Goal: Task Accomplishment & Management: Use online tool/utility

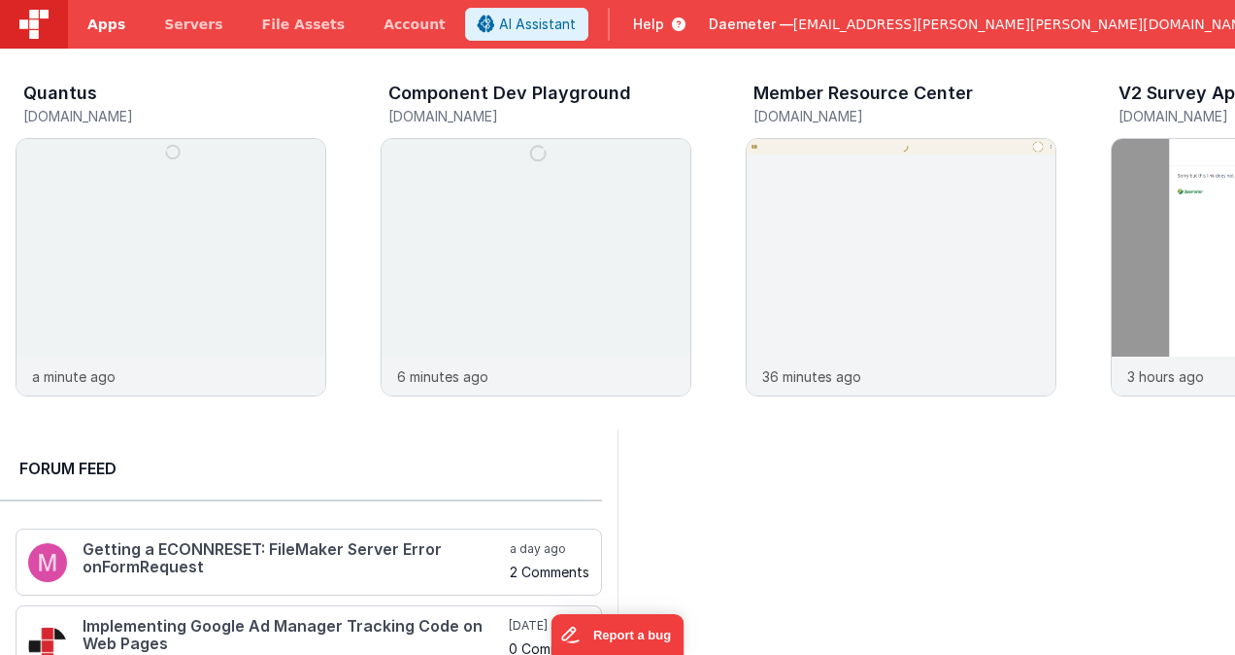
click at [118, 27] on span "Apps" at bounding box center [106, 24] width 38 height 19
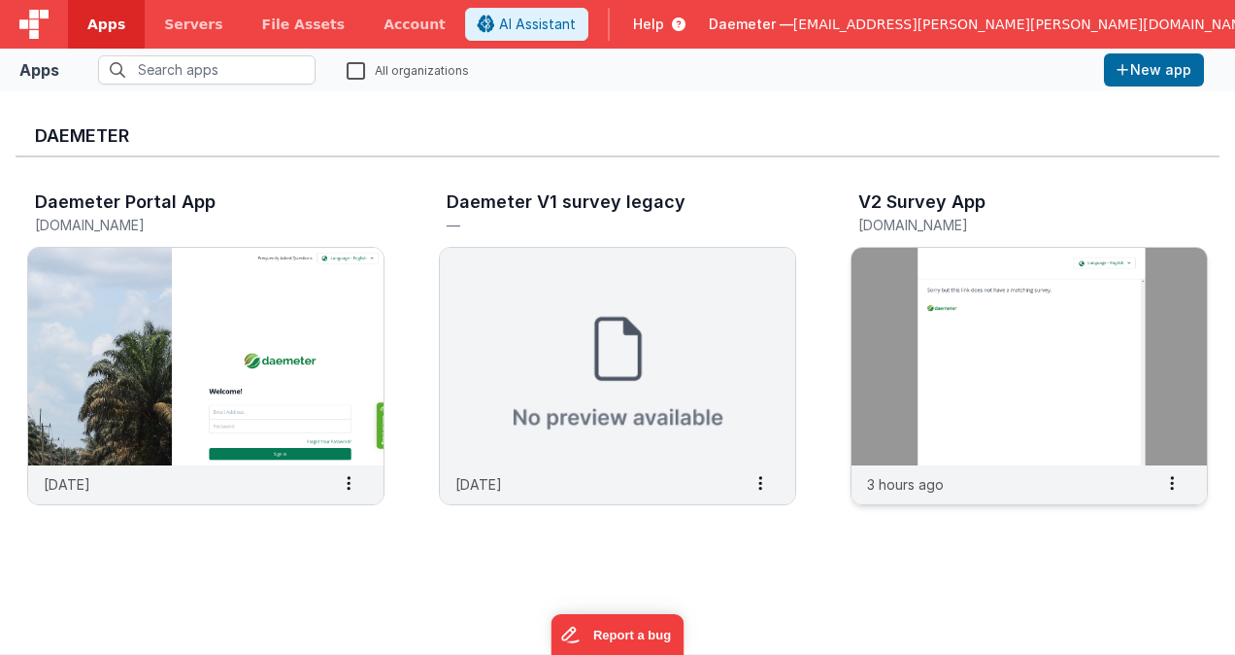
click at [980, 326] on img at bounding box center [1029, 357] width 355 height 218
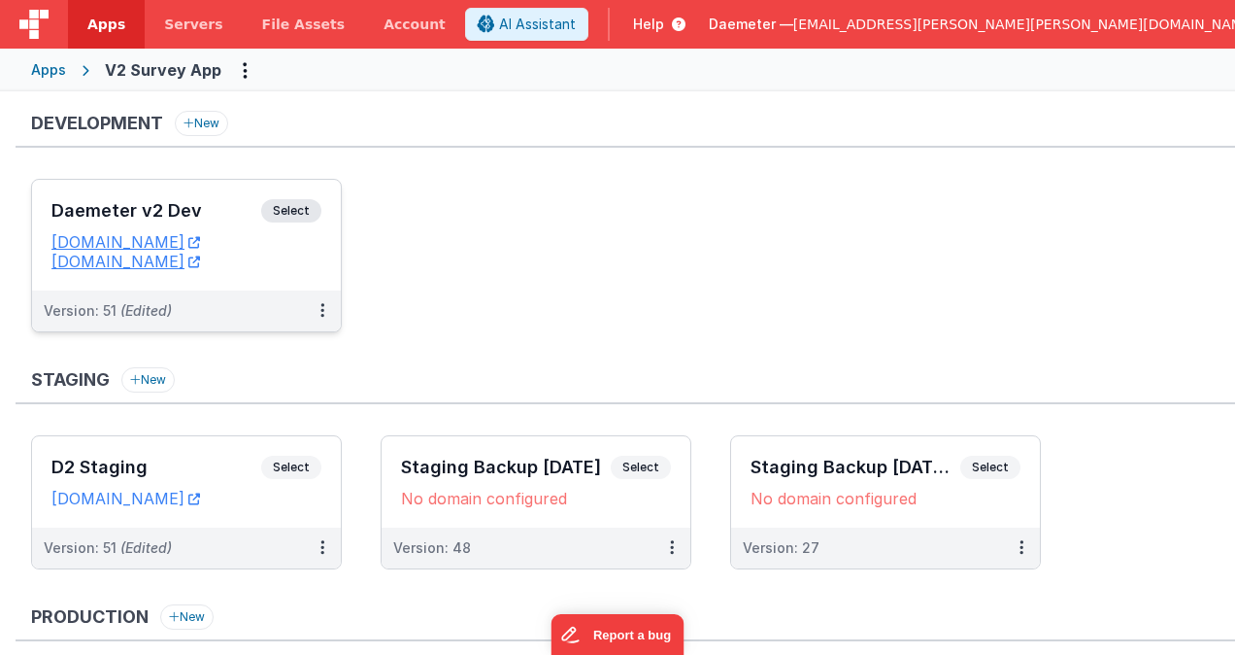
click at [264, 319] on div "Version: 51 (Edited)" at bounding box center [174, 310] width 260 height 19
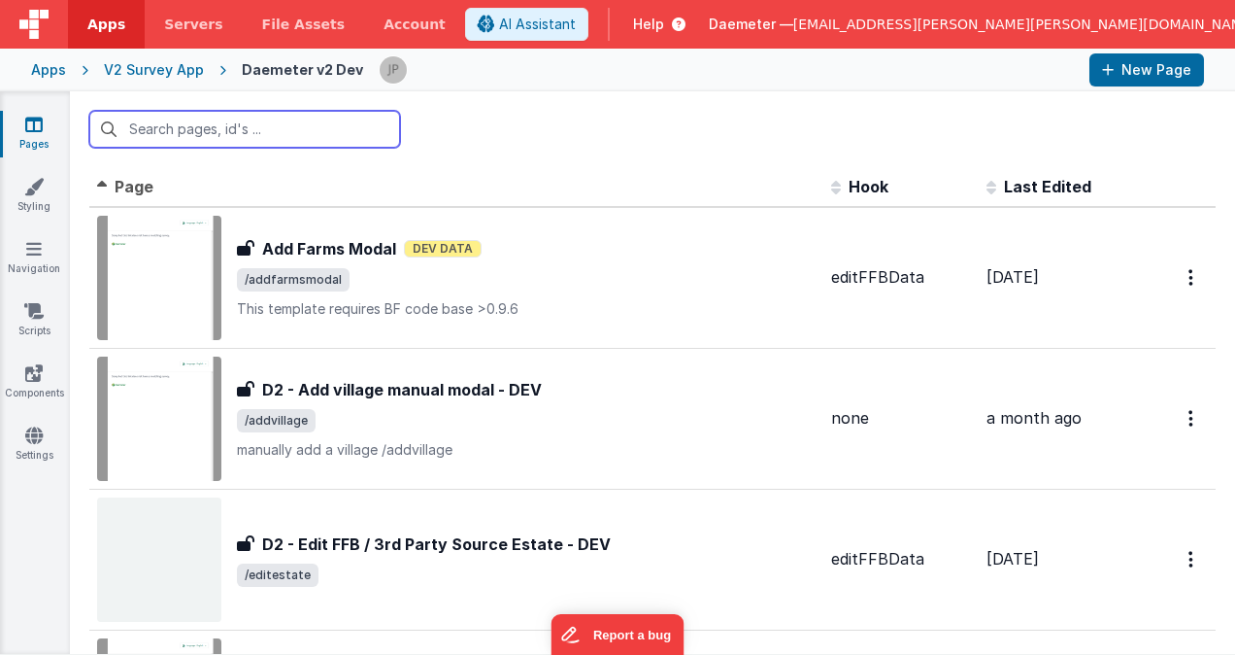
click at [262, 135] on input "text" at bounding box center [244, 129] width 311 height 37
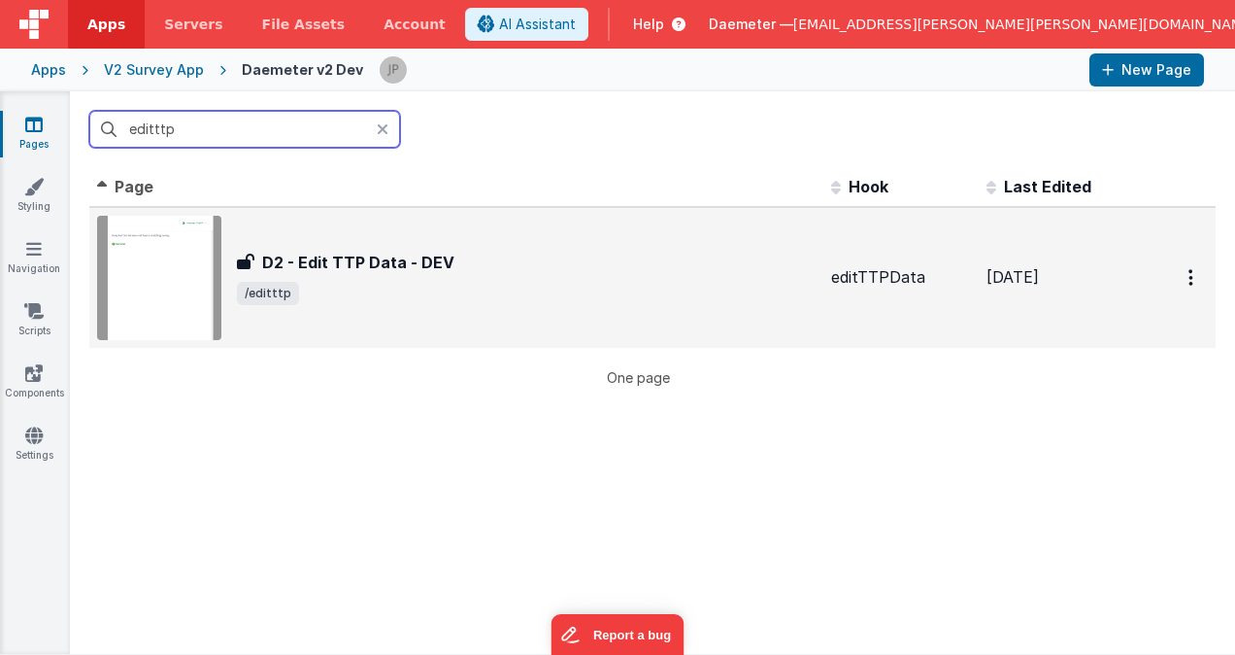
type input "editttp"
click at [443, 277] on div "D2 - Edit TTP Data - DEV D2 - Edit TTP Data - DEV /editttp" at bounding box center [526, 278] width 579 height 54
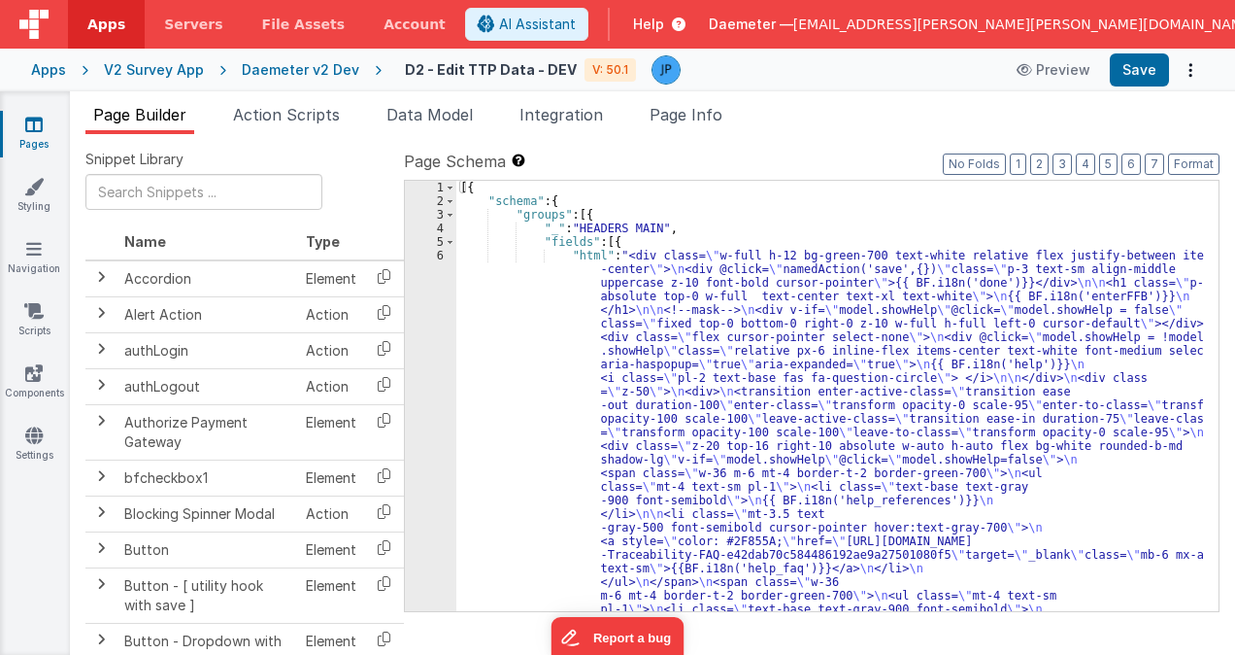
click at [896, 122] on ul "Page Builder Action Scripts Data Model Integration Page Info" at bounding box center [653, 118] width 1166 height 31
click at [334, 106] on span "Action Scripts" at bounding box center [286, 114] width 107 height 19
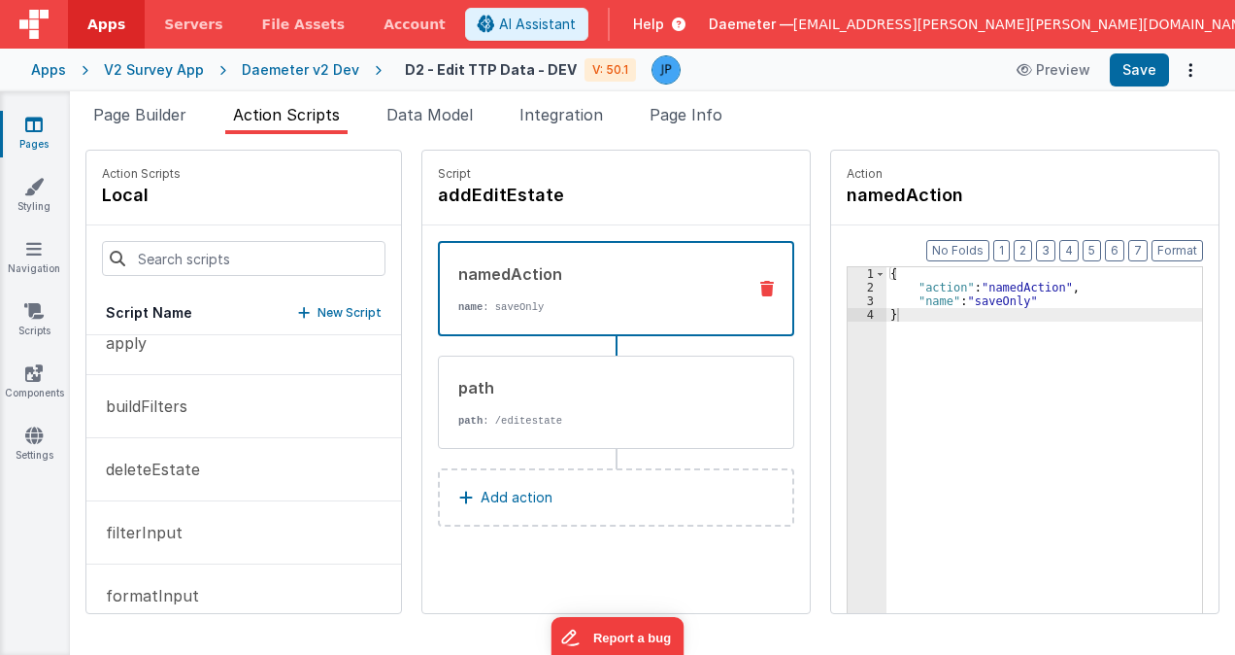
scroll to position [97, 0]
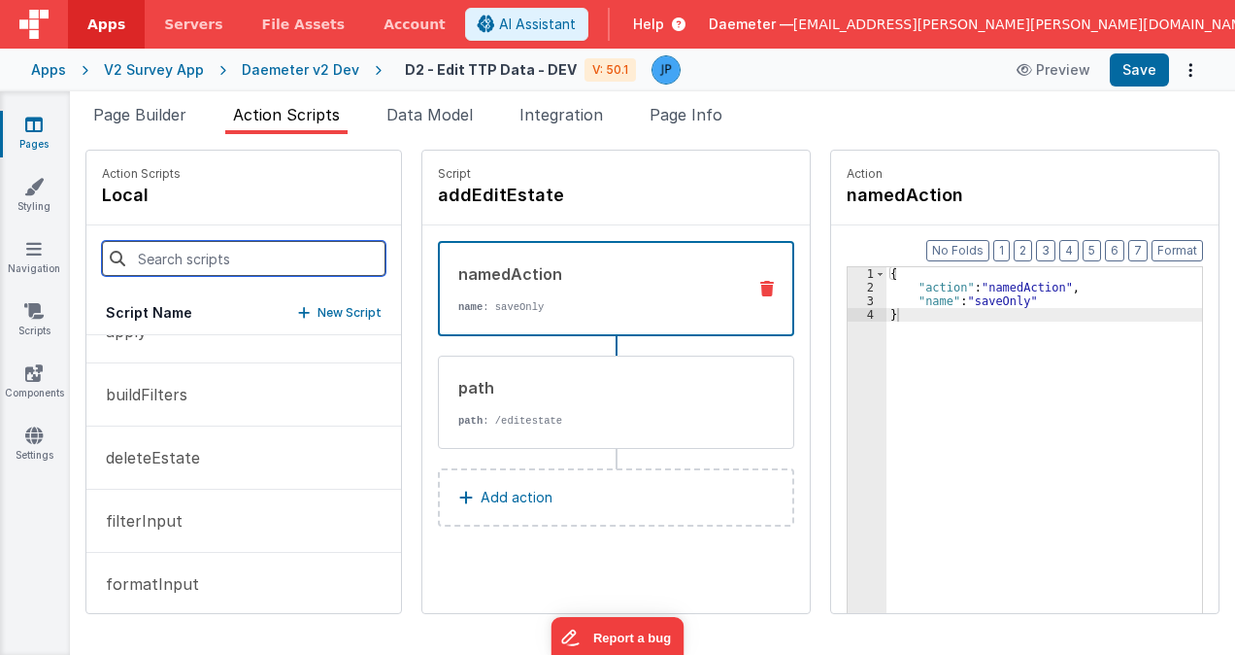
click at [222, 261] on input at bounding box center [244, 258] width 284 height 35
type input "ref"
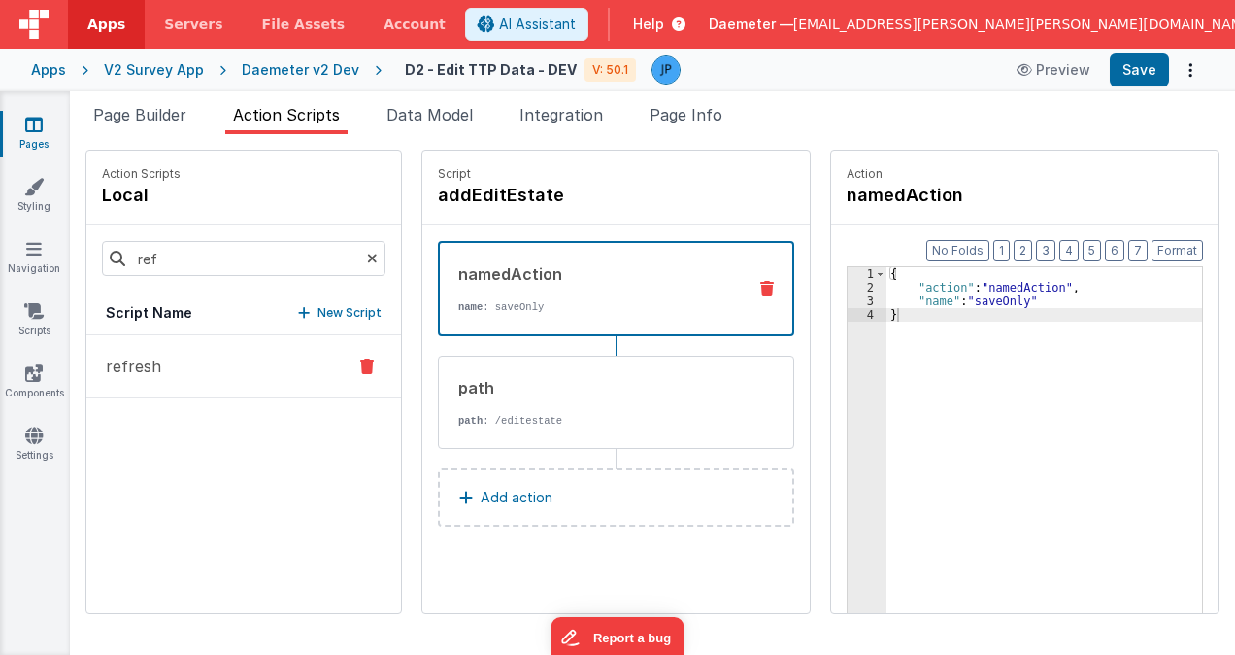
click at [205, 374] on button "refresh" at bounding box center [243, 366] width 315 height 63
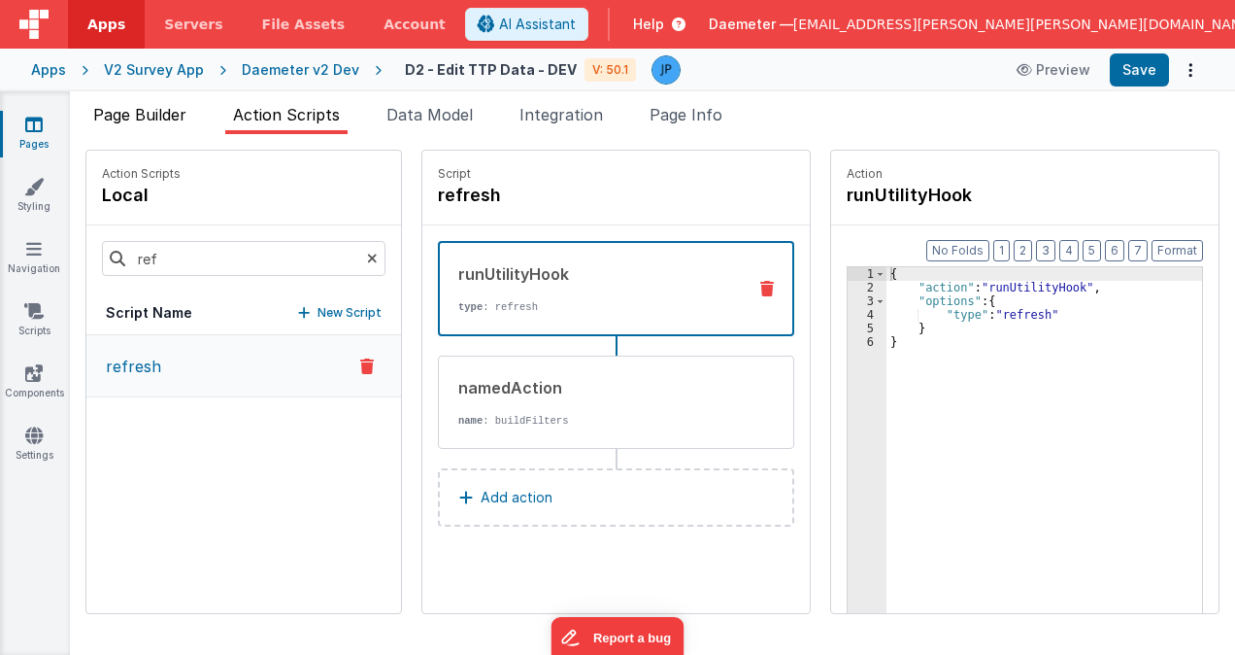
click at [133, 127] on li "Page Builder" at bounding box center [139, 118] width 109 height 31
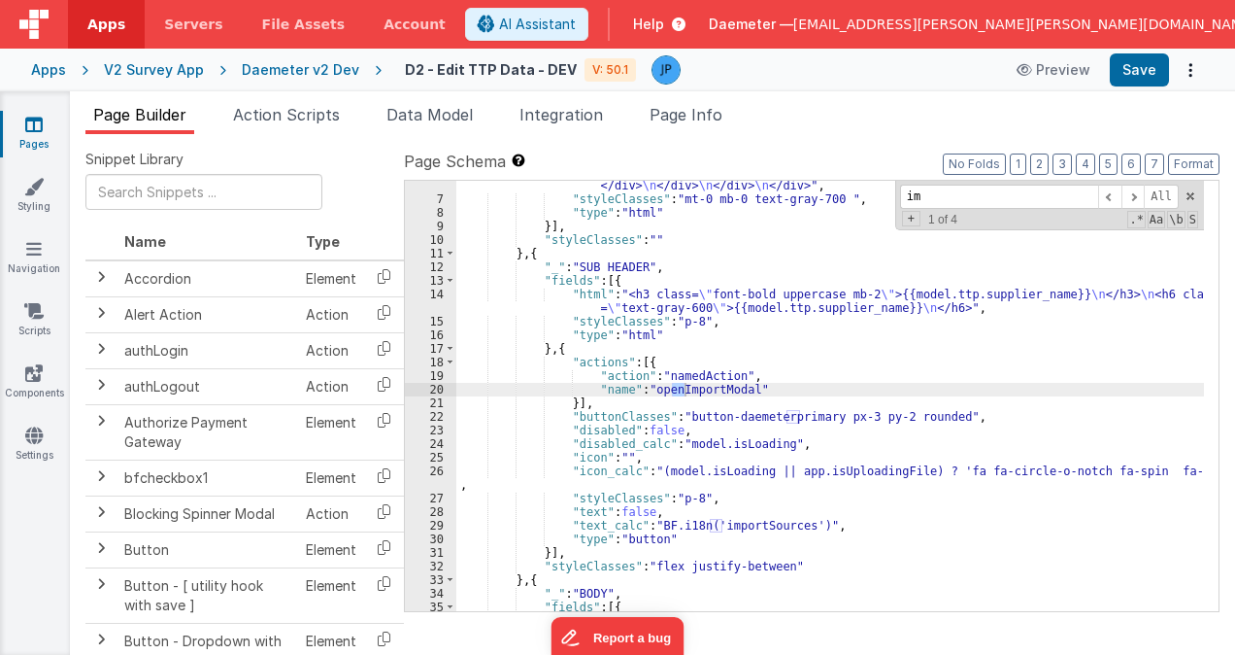
scroll to position [655, 0]
type input "import"
click at [1133, 200] on span at bounding box center [1133, 197] width 23 height 24
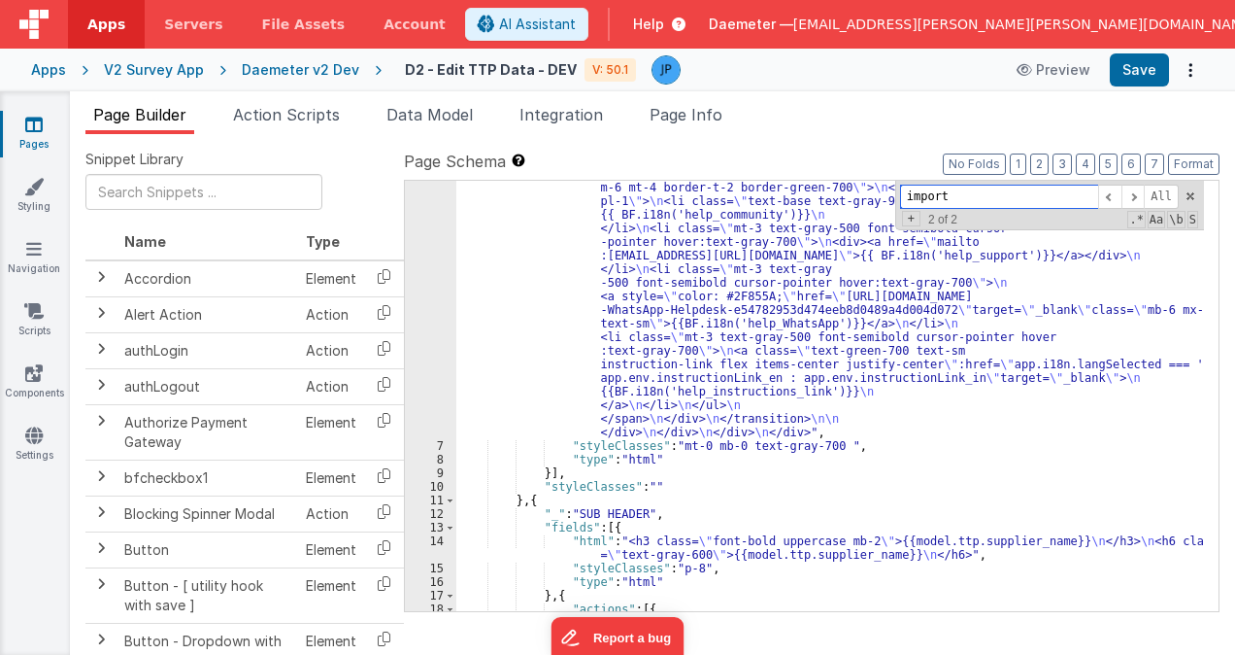
scroll to position [583, 0]
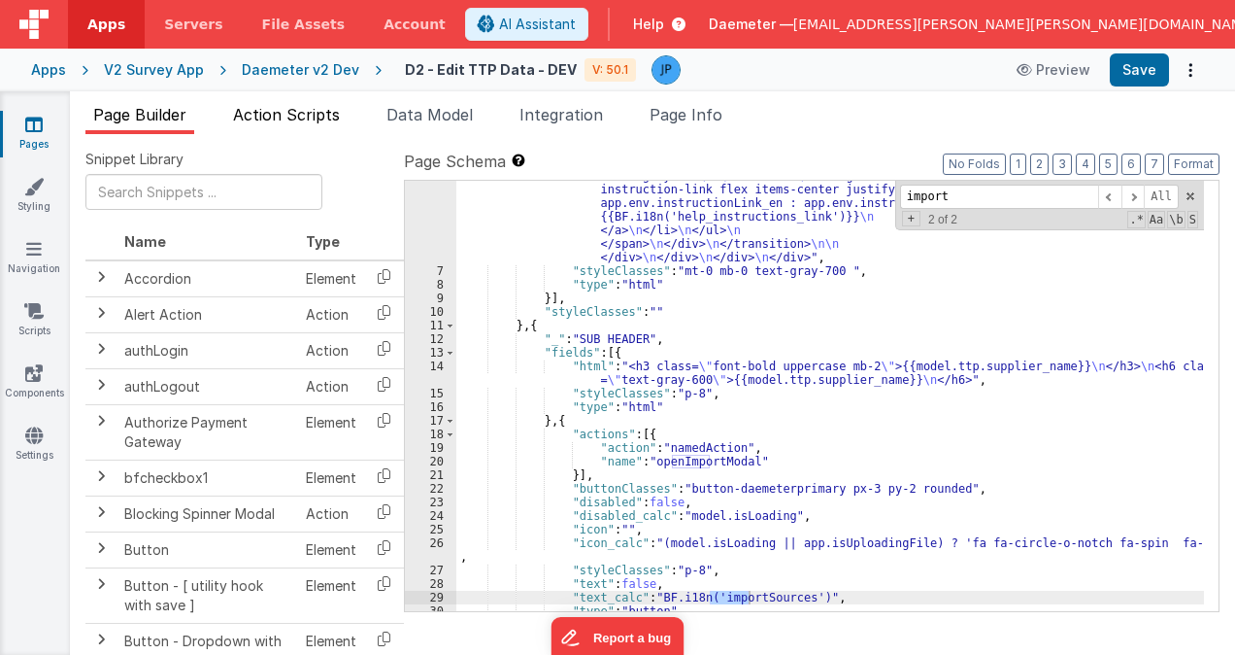
click at [302, 112] on span "Action Scripts" at bounding box center [286, 114] width 107 height 19
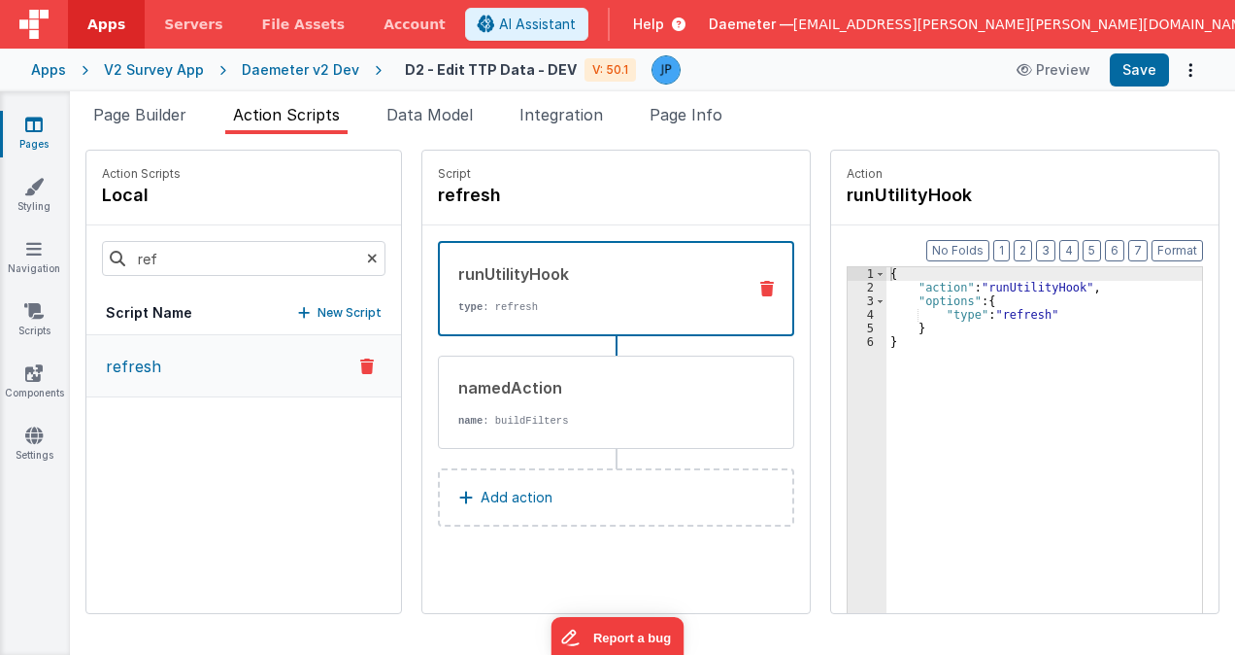
drag, startPoint x: 346, startPoint y: 256, endPoint x: 311, endPoint y: 255, distance: 35.0
click at [367, 256] on icon at bounding box center [372, 258] width 11 height 66
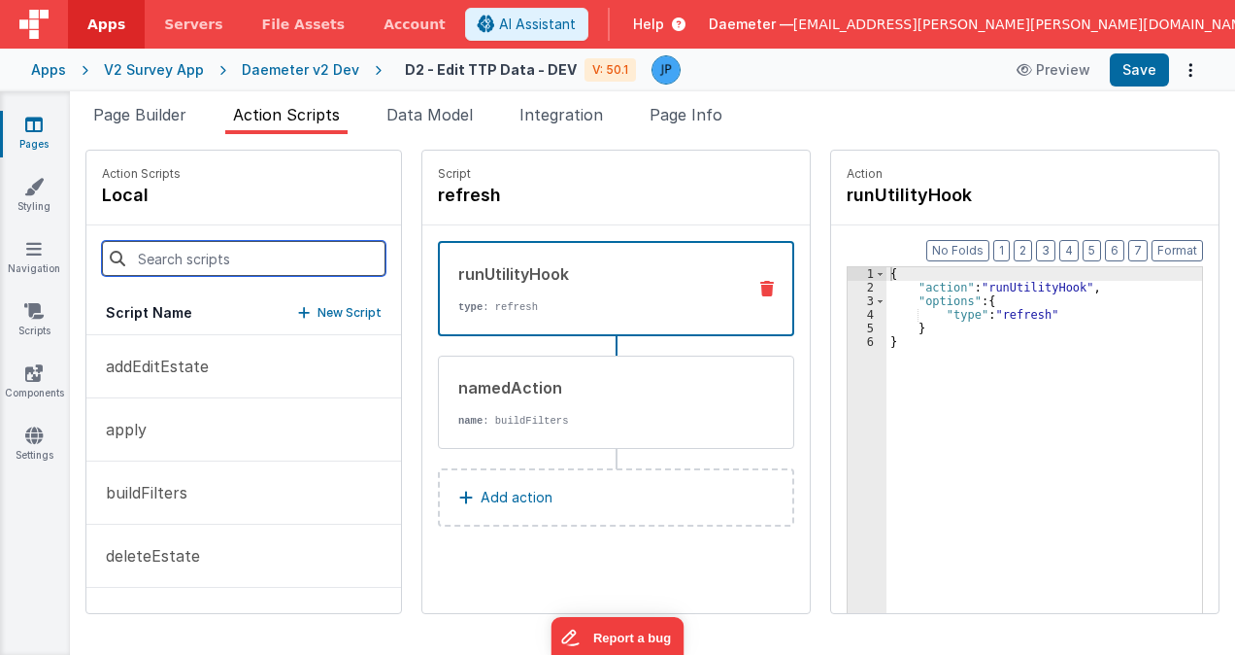
click at [275, 258] on input at bounding box center [244, 258] width 284 height 35
type input "open"
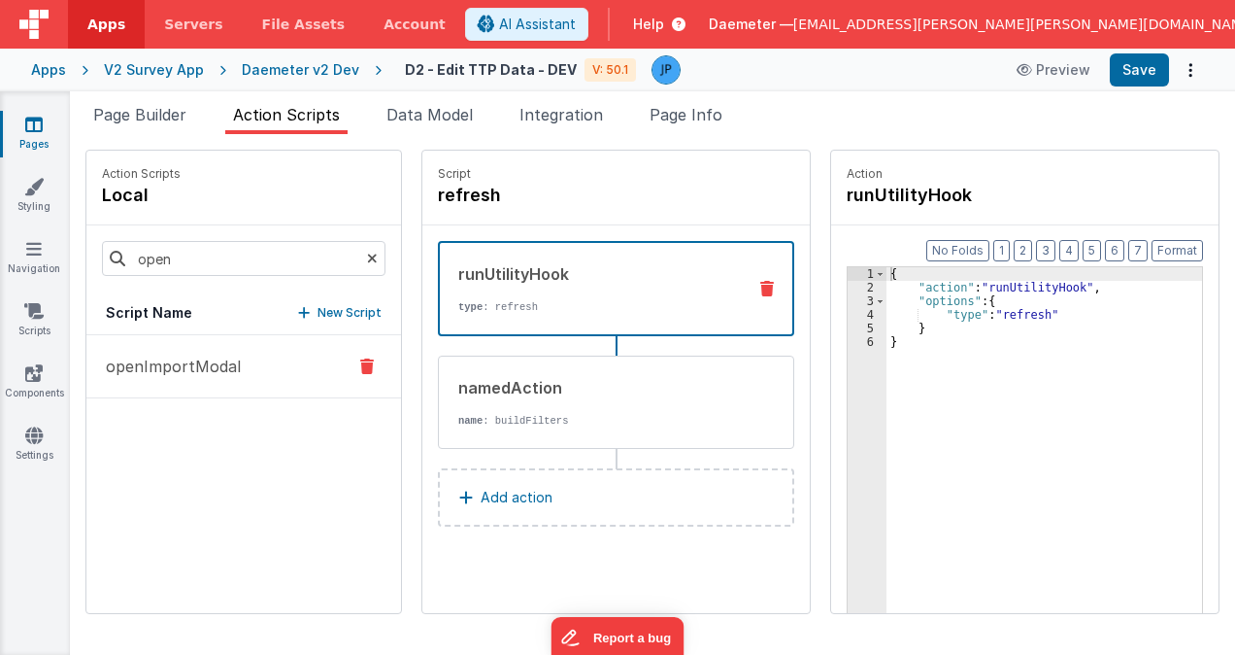
click at [267, 378] on button "openImportModal" at bounding box center [243, 366] width 315 height 63
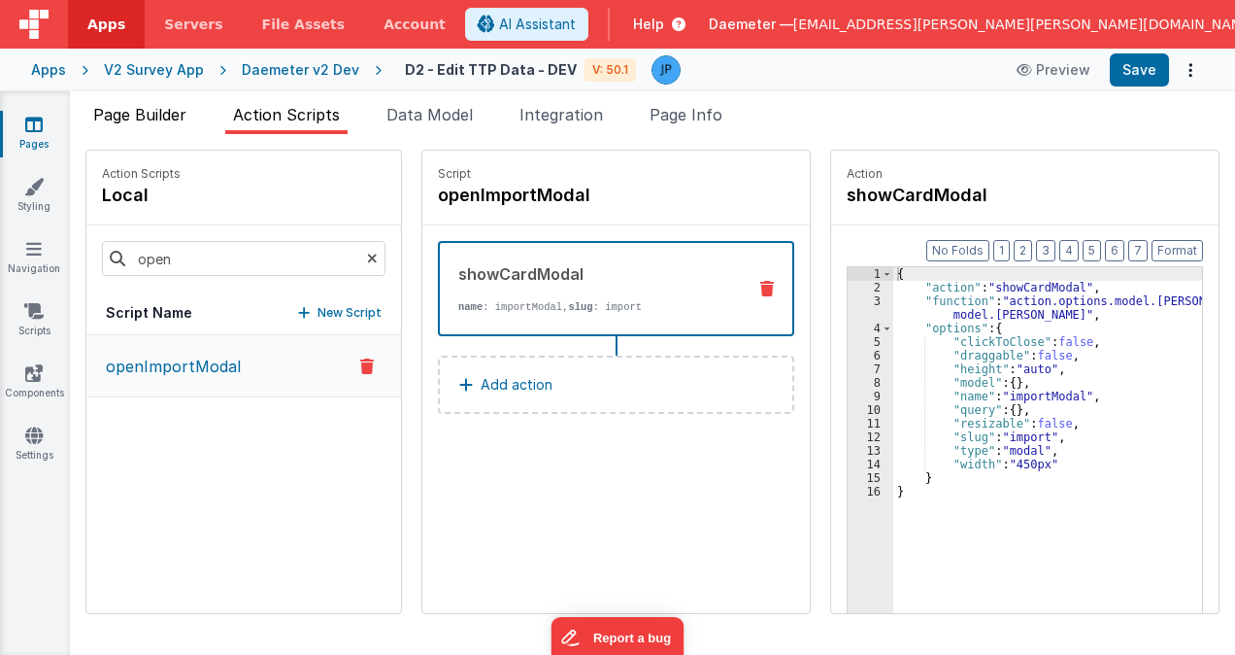
click at [160, 116] on span "Page Builder" at bounding box center [139, 114] width 93 height 19
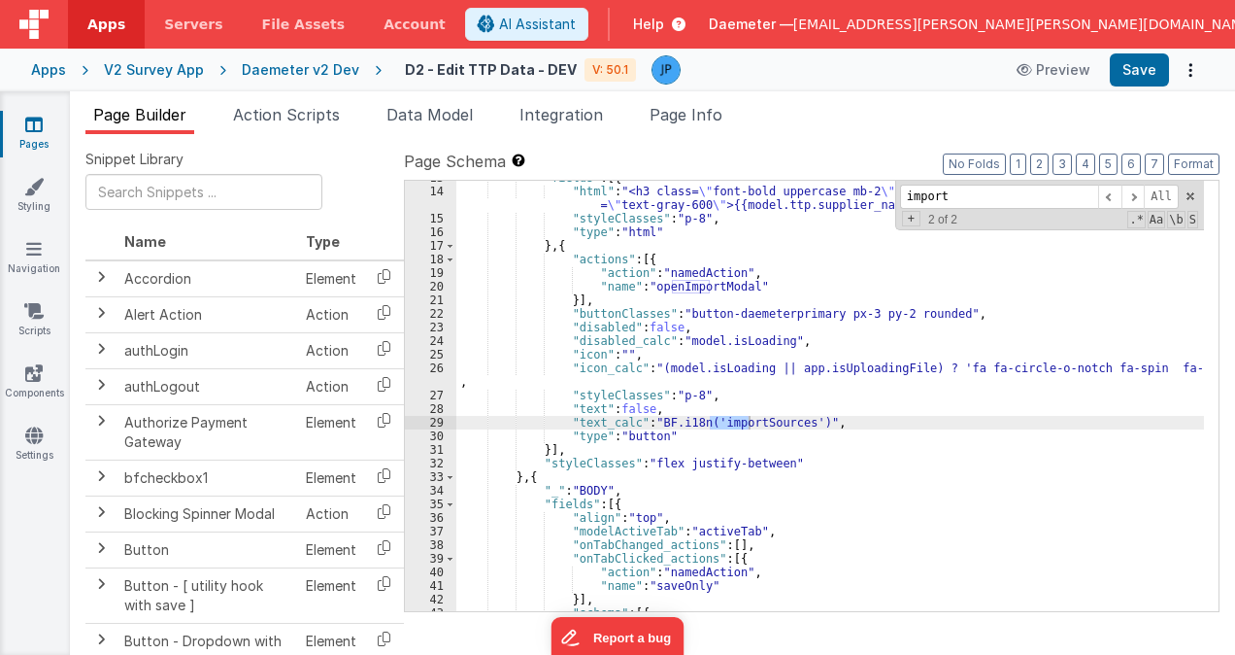
scroll to position [699, 0]
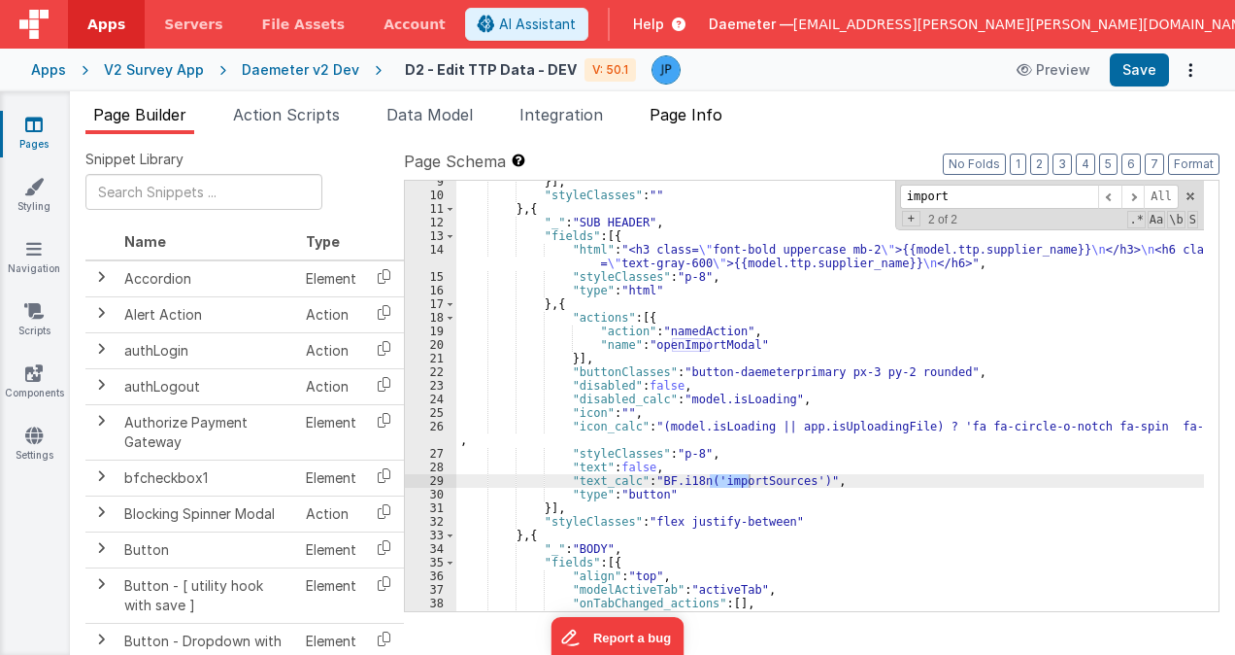
click at [686, 118] on span "Page Info" at bounding box center [686, 114] width 73 height 19
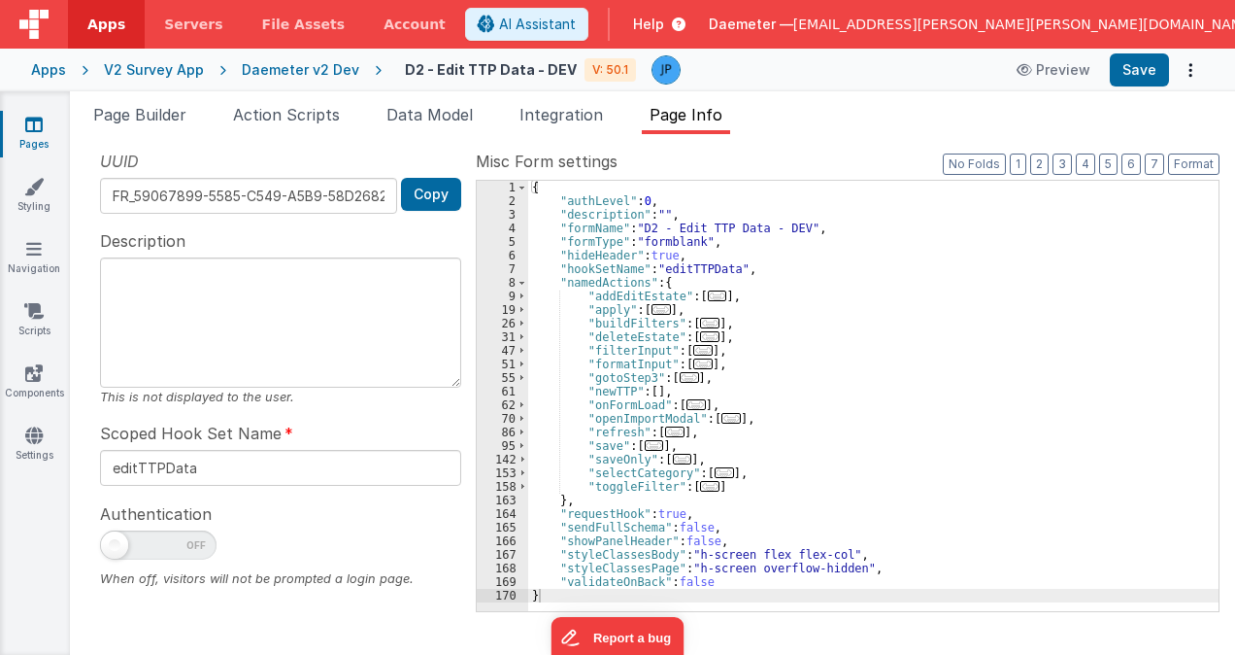
click at [591, 289] on div "{ "authLevel" : 0 , "description" : "" , "formName" : "D2 - Edit TTP Data - DEV…" at bounding box center [873, 409] width 691 height 457
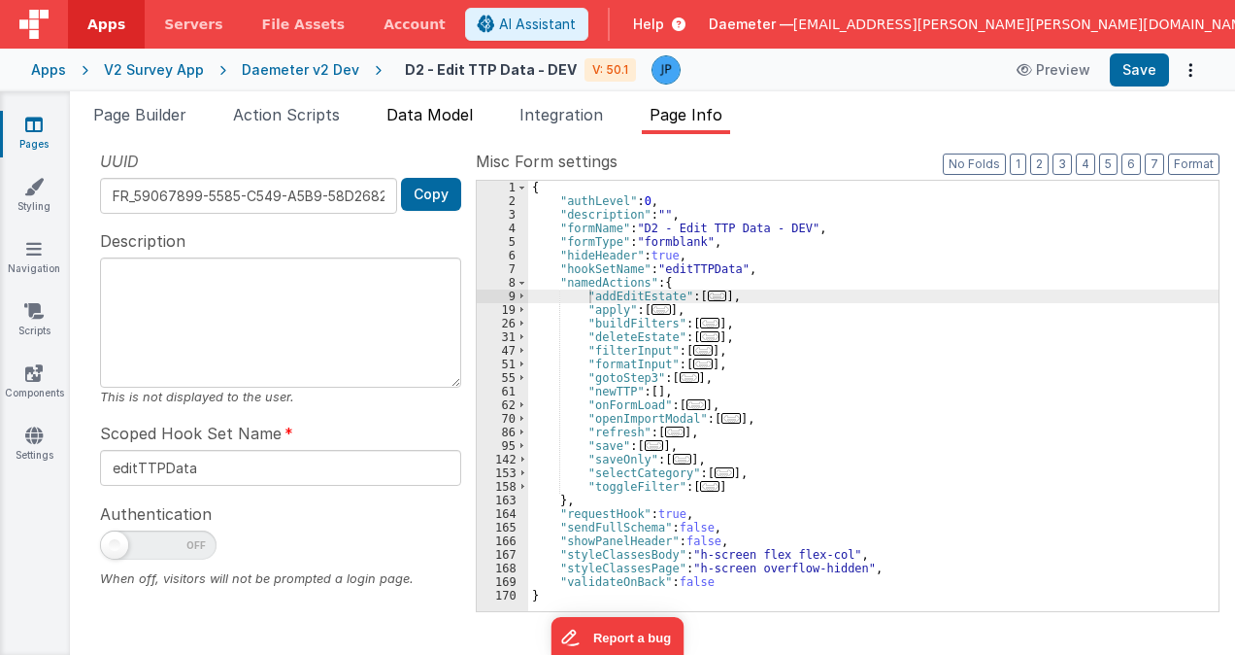
click at [422, 118] on span "Data Model" at bounding box center [430, 114] width 86 height 19
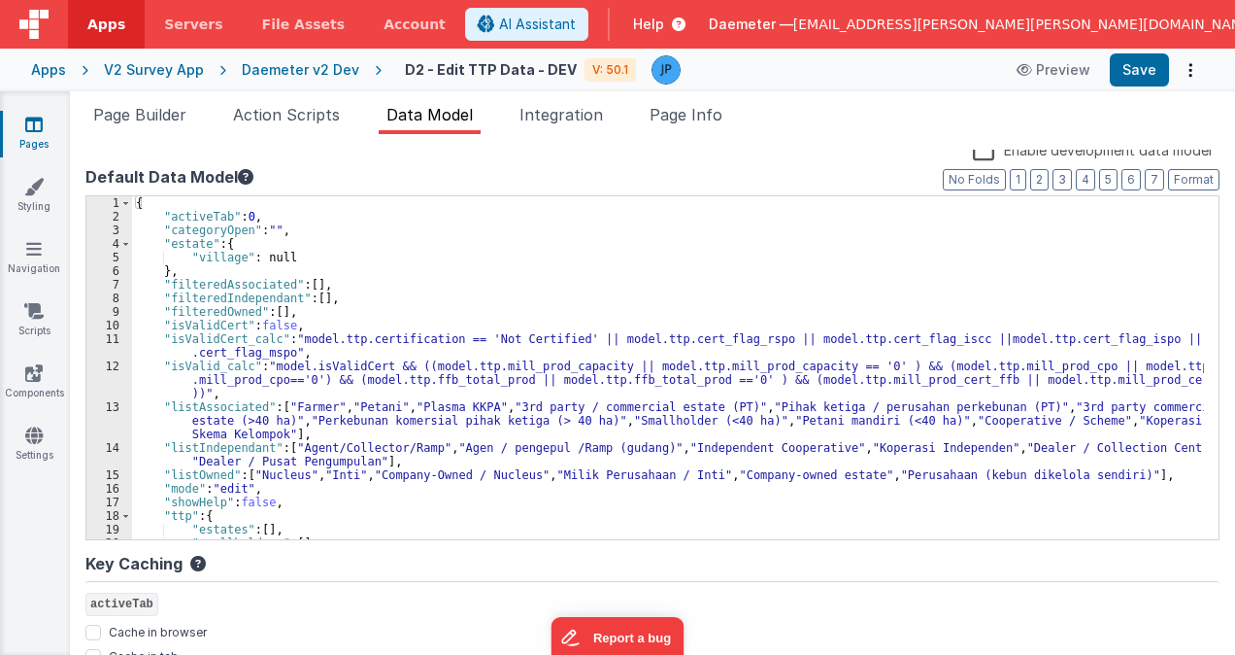
scroll to position [0, 0]
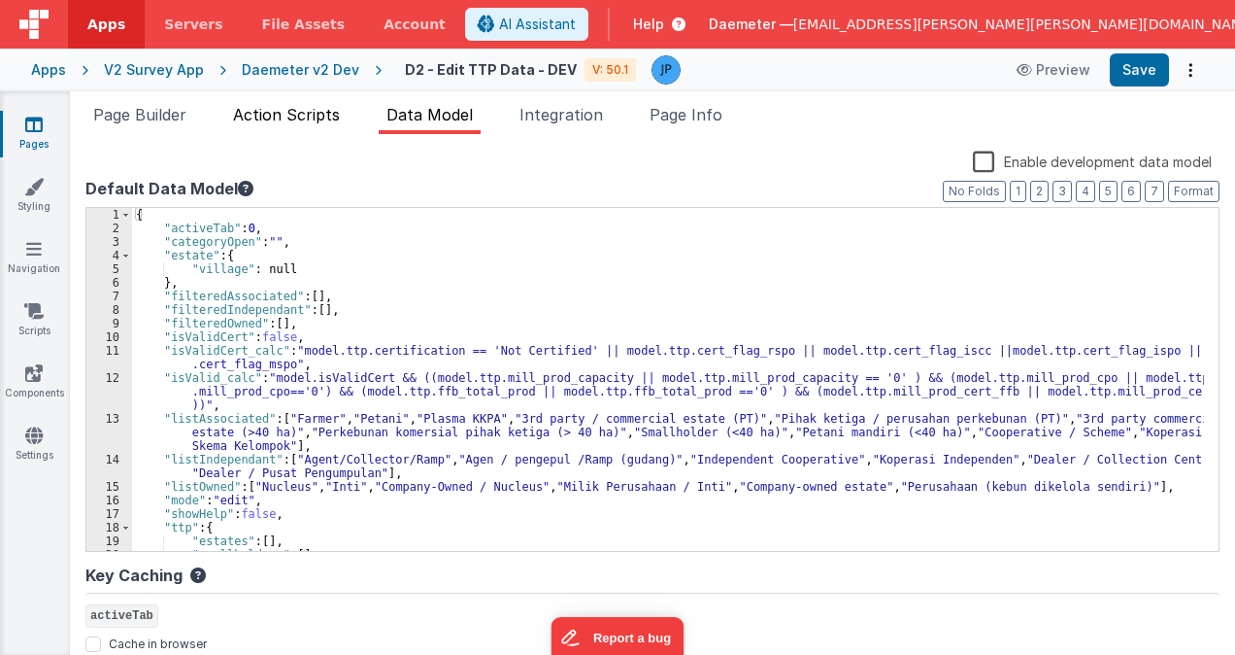
click at [303, 116] on span "Action Scripts" at bounding box center [286, 114] width 107 height 19
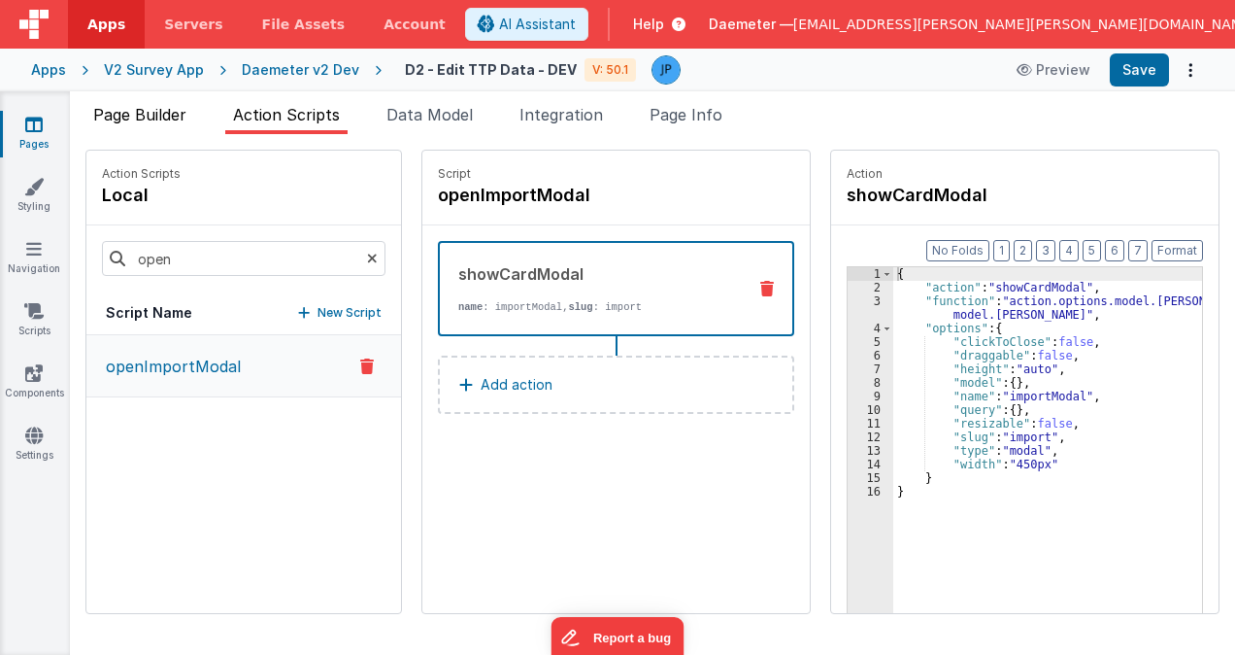
click at [148, 106] on span "Page Builder" at bounding box center [139, 114] width 93 height 19
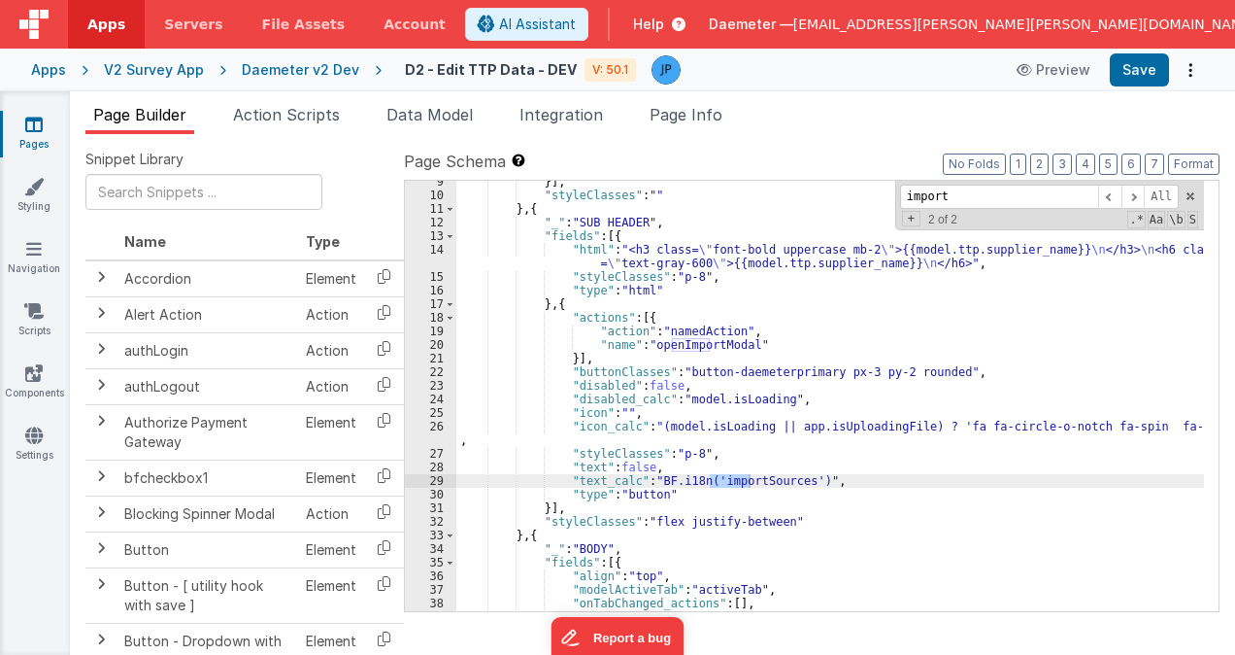
click at [887, 480] on div "}] , "styleClasses" : "" } , { "_" : "SUB HEADER" , "fields" : [{ "html" : "<h3…" at bounding box center [830, 403] width 748 height 457
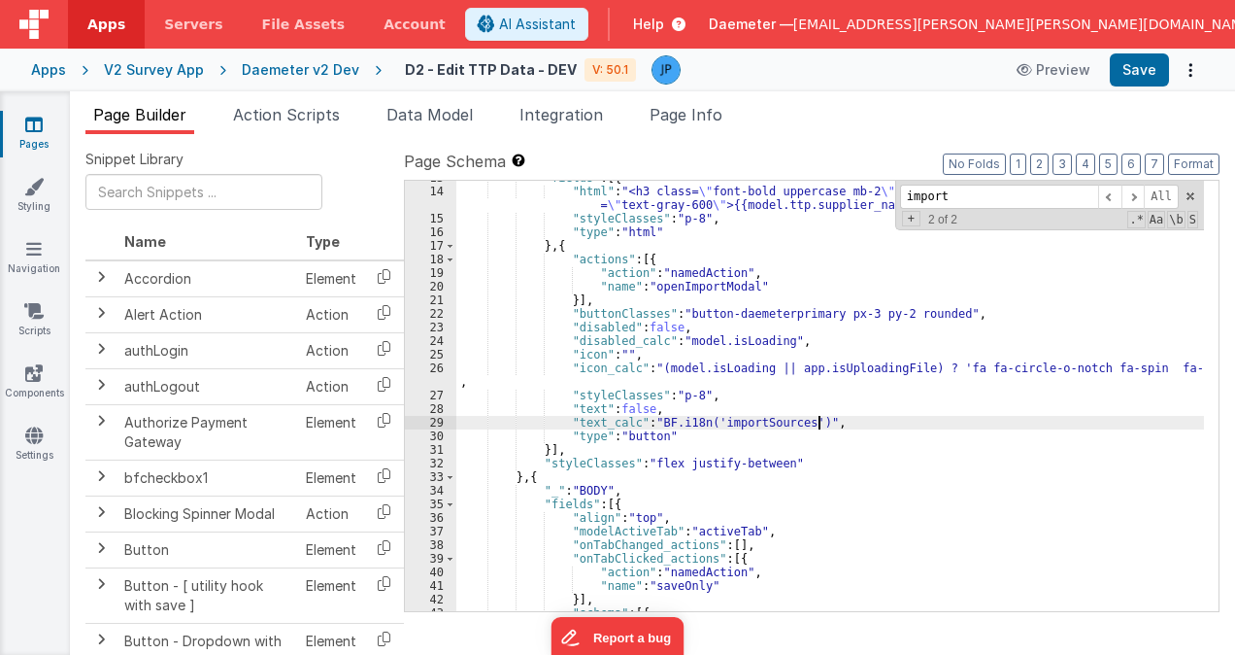
scroll to position [758, 0]
click at [35, 122] on icon at bounding box center [33, 124] width 17 height 19
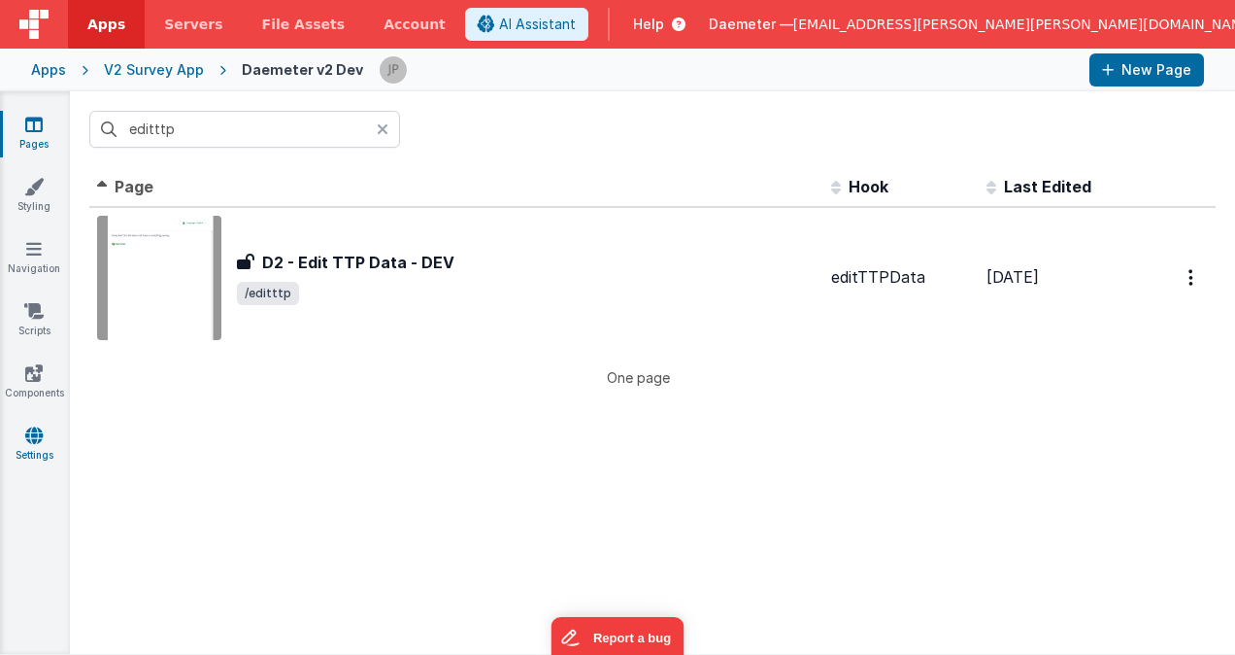
click at [41, 434] on icon at bounding box center [33, 434] width 17 height 19
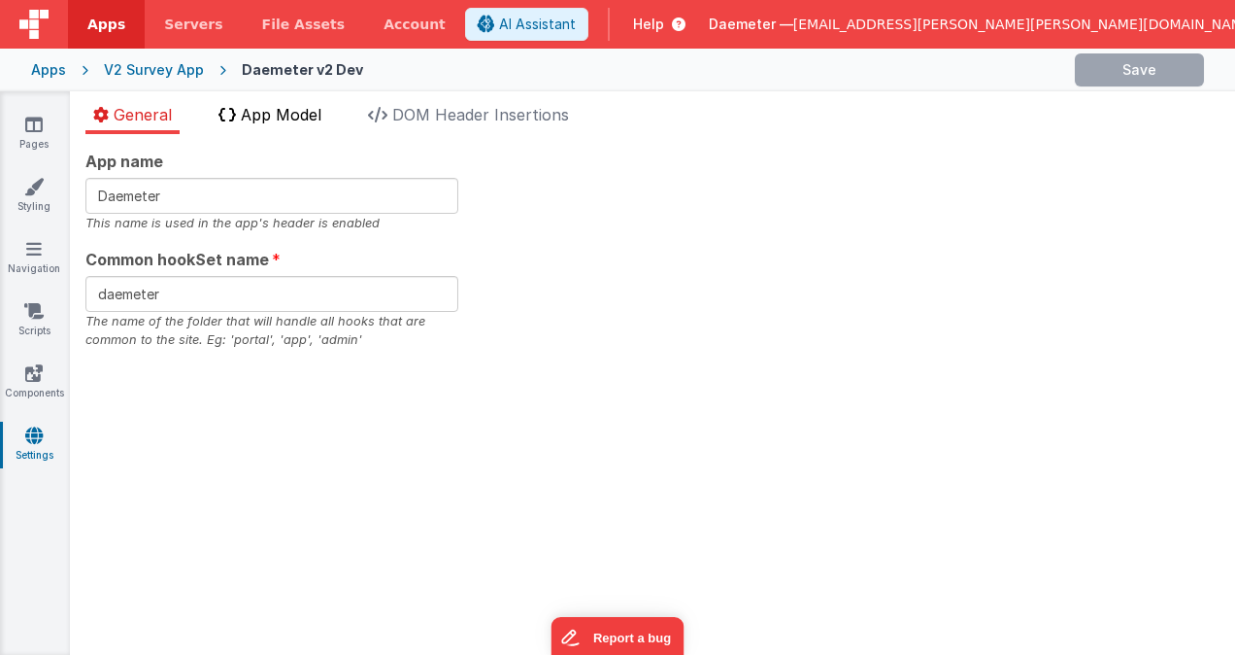
click at [297, 117] on span "App Model" at bounding box center [281, 114] width 81 height 19
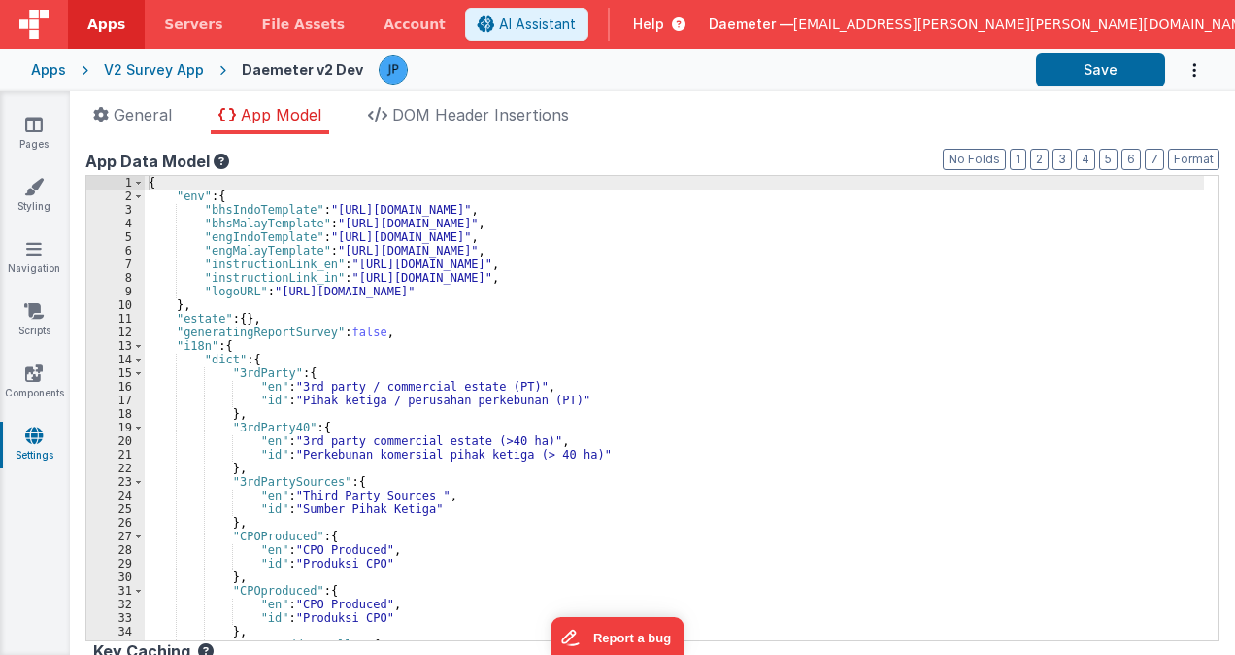
click at [633, 357] on div "{ "env" : { "bhsIndoTemplate" : "https://ucarecdn.com/9965f97a-e93e-4676-a500-c…" at bounding box center [675, 421] width 1060 height 491
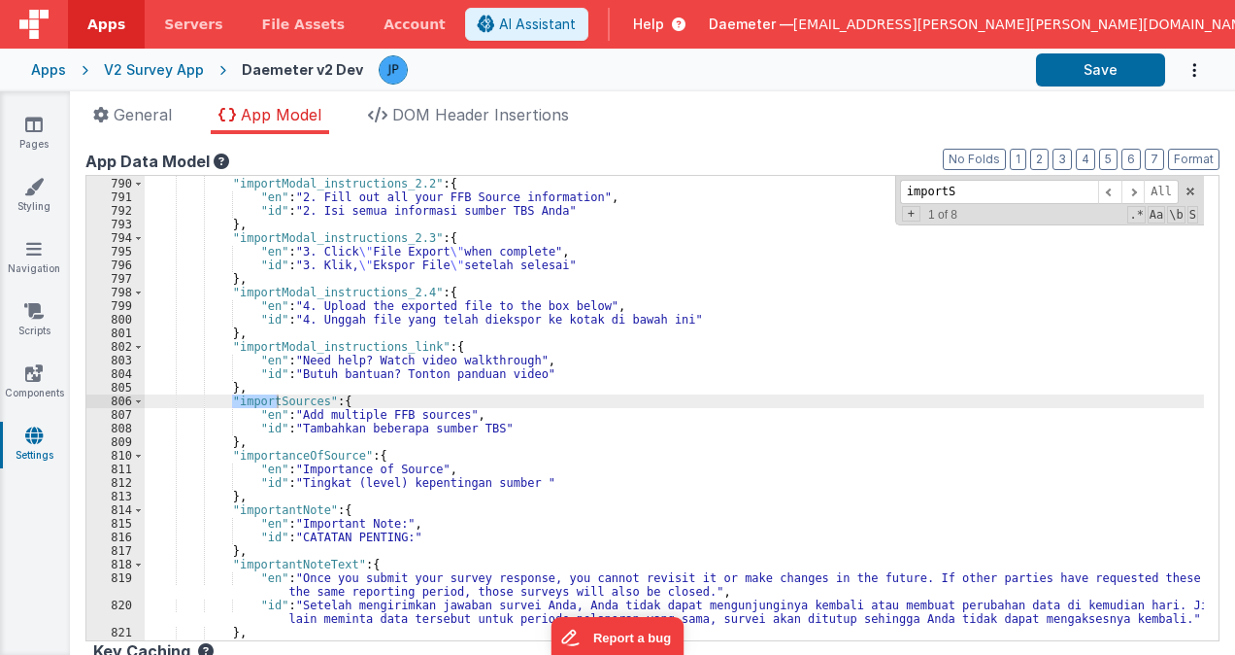
scroll to position [10945, 0]
type input "importS"
click at [1183, 191] on div "importS All Replace All + 1 of 8 .* Aa \b S" at bounding box center [1049, 201] width 309 height 50
click at [1184, 187] on span at bounding box center [1191, 192] width 14 height 14
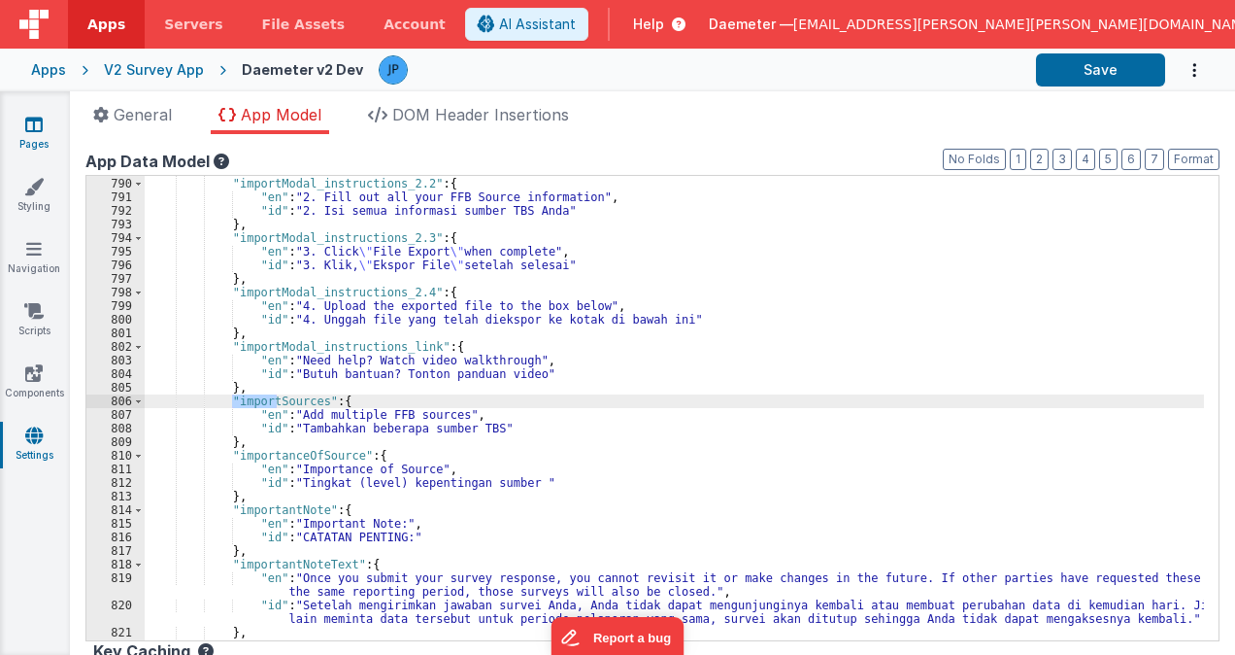
click at [28, 125] on icon at bounding box center [33, 124] width 17 height 19
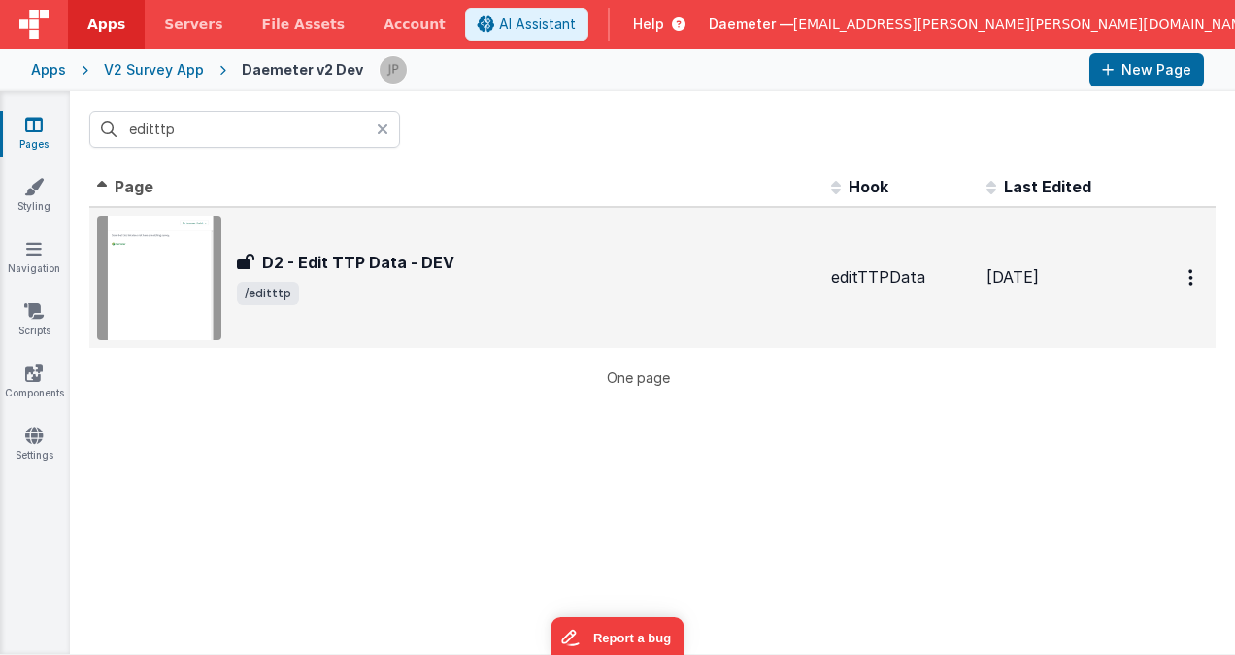
click at [413, 253] on h3 "D2 - Edit TTP Data - DEV" at bounding box center [358, 262] width 192 height 23
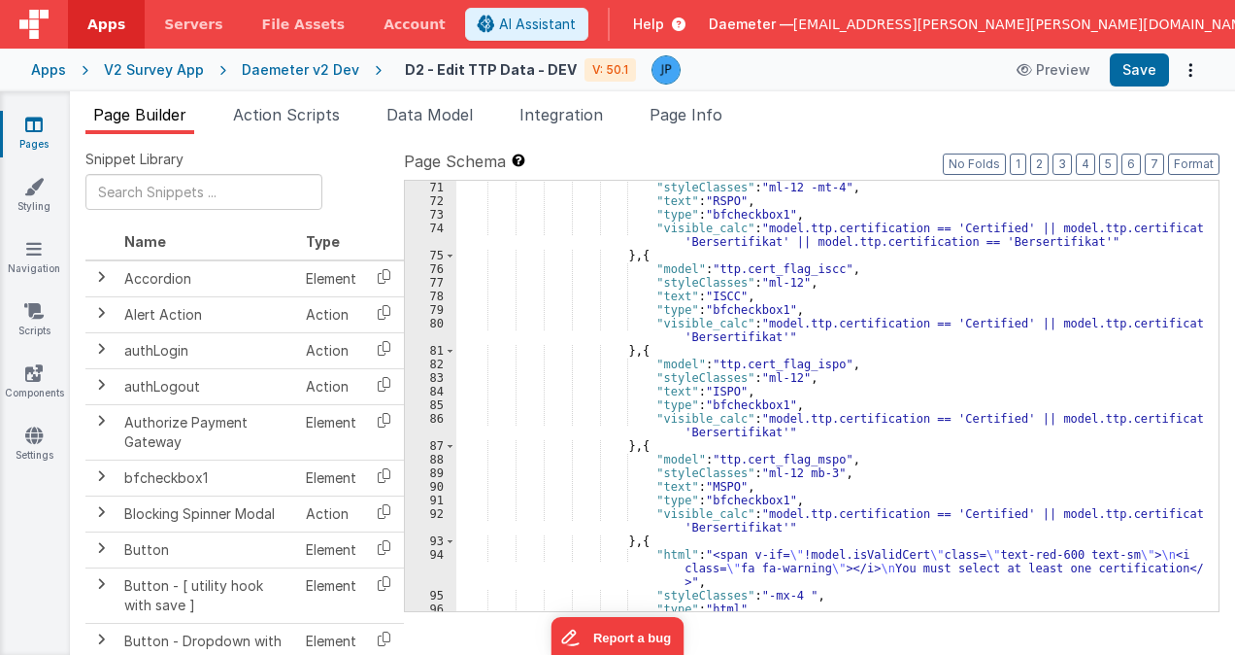
scroll to position [1632, 0]
click at [844, 296] on div ""styleClasses" : "ml-12 -mt-4" , "text" : "RSPO" , "type" : "bfcheckbox1" , "vi…" at bounding box center [830, 416] width 748 height 471
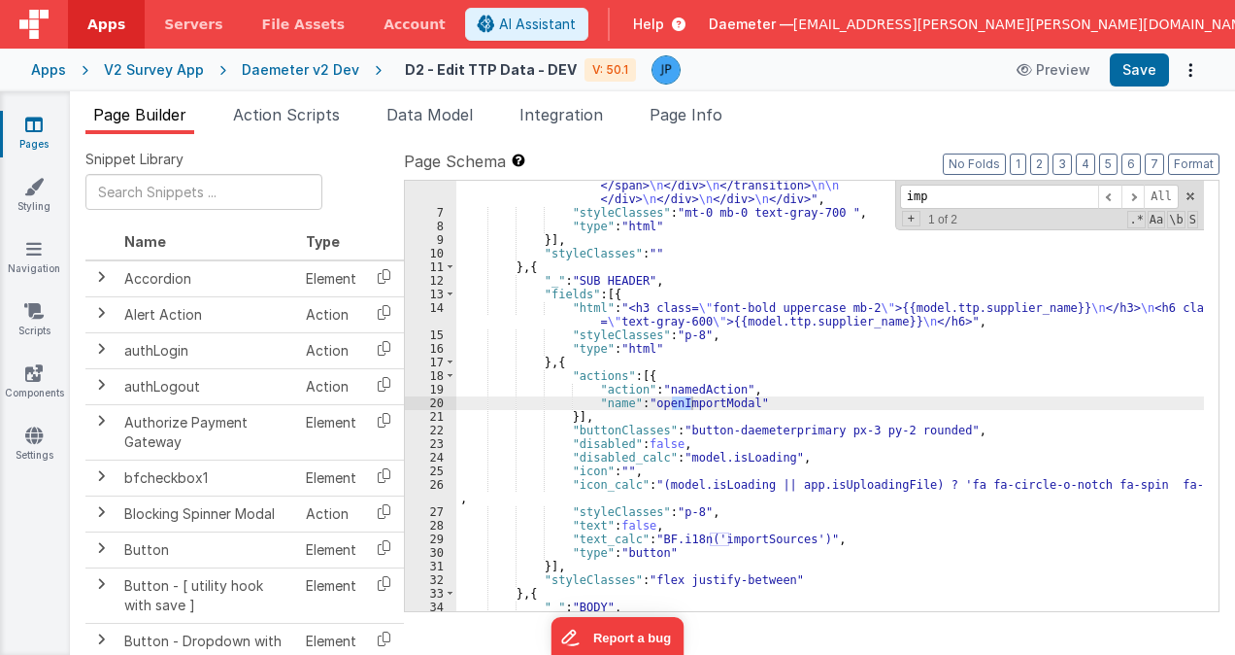
scroll to position [641, 0]
type input "import"
click at [701, 120] on span "Page Info" at bounding box center [686, 114] width 73 height 19
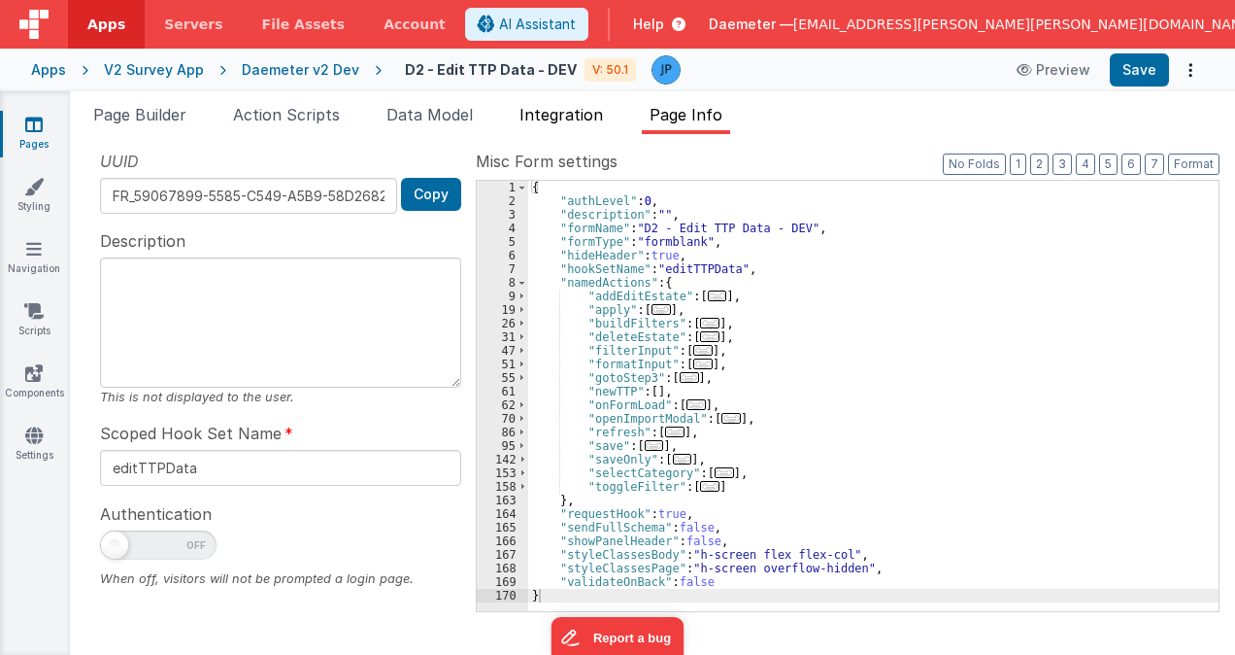
click at [574, 110] on span "Integration" at bounding box center [562, 114] width 84 height 19
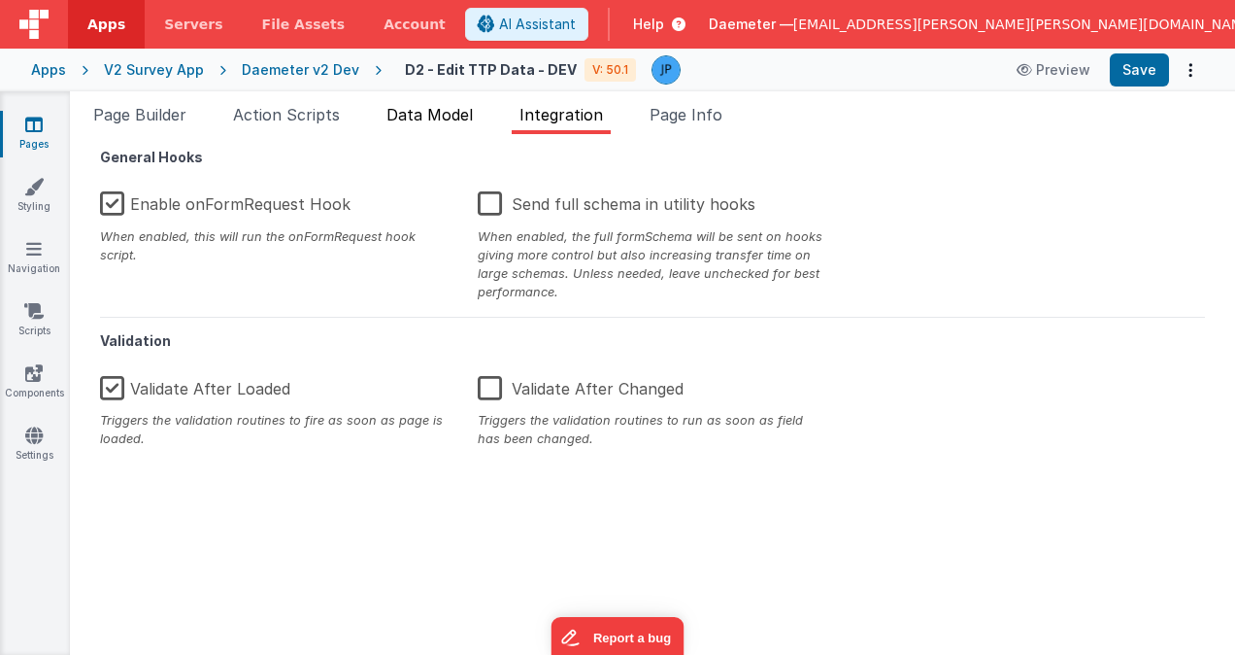
click at [458, 113] on span "Data Model" at bounding box center [430, 114] width 86 height 19
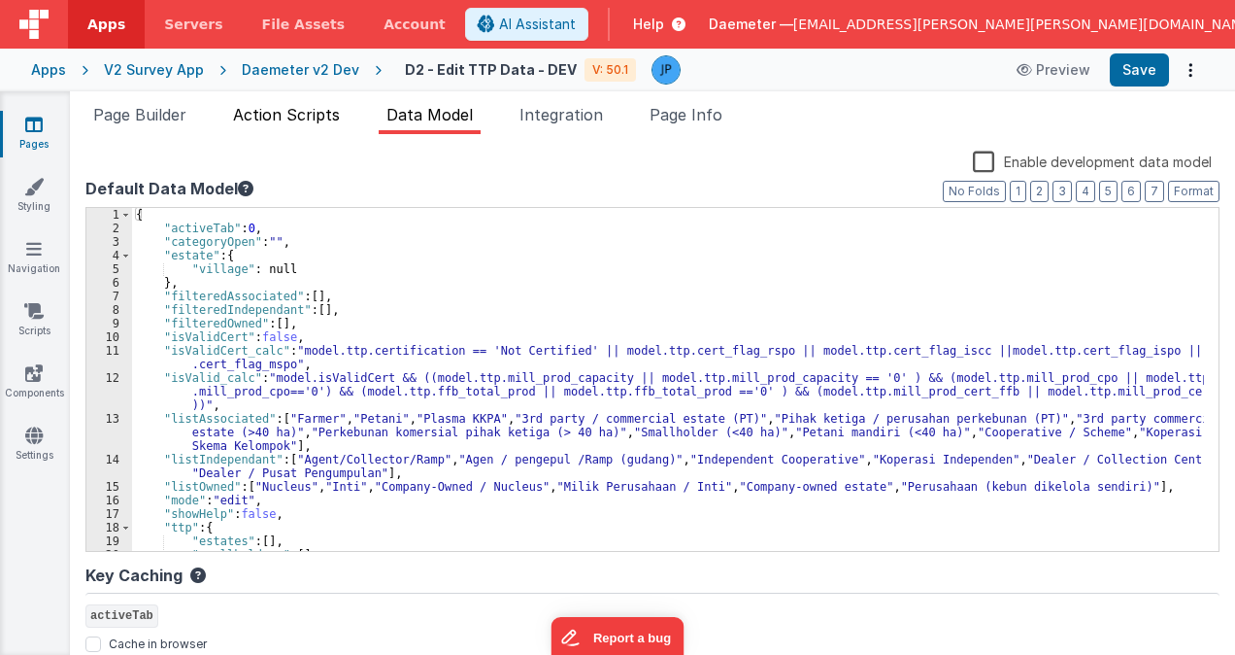
click at [311, 108] on span "Action Scripts" at bounding box center [286, 114] width 107 height 19
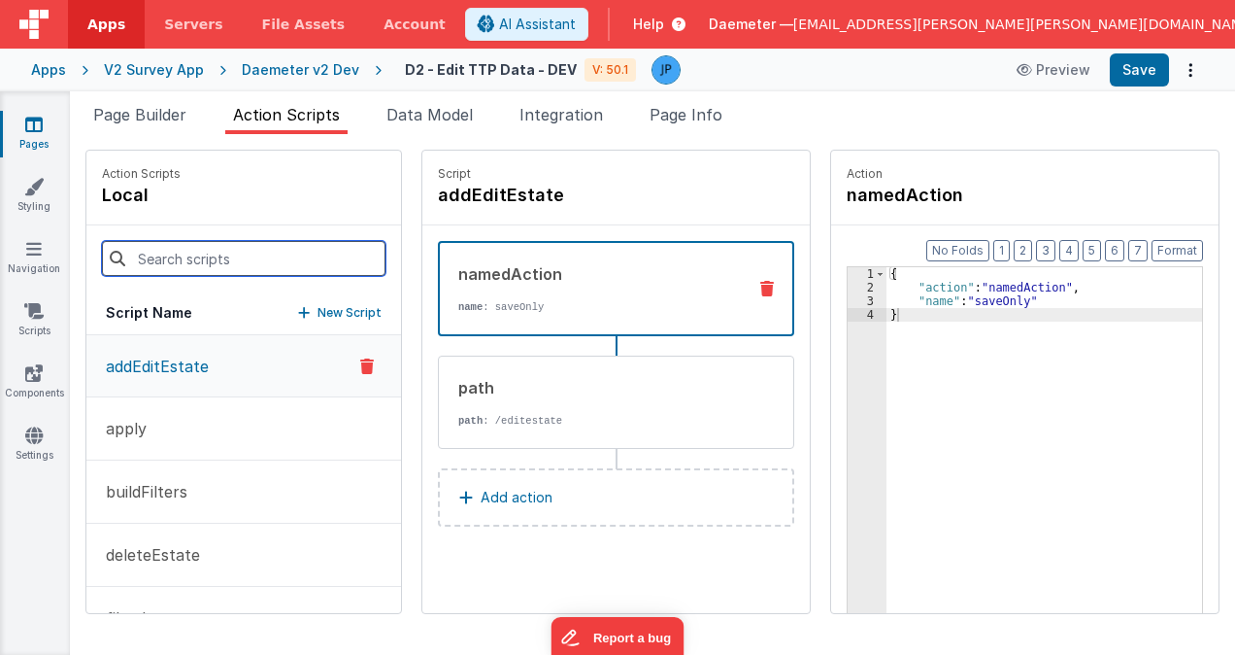
click at [225, 250] on input at bounding box center [244, 258] width 284 height 35
type input "import"
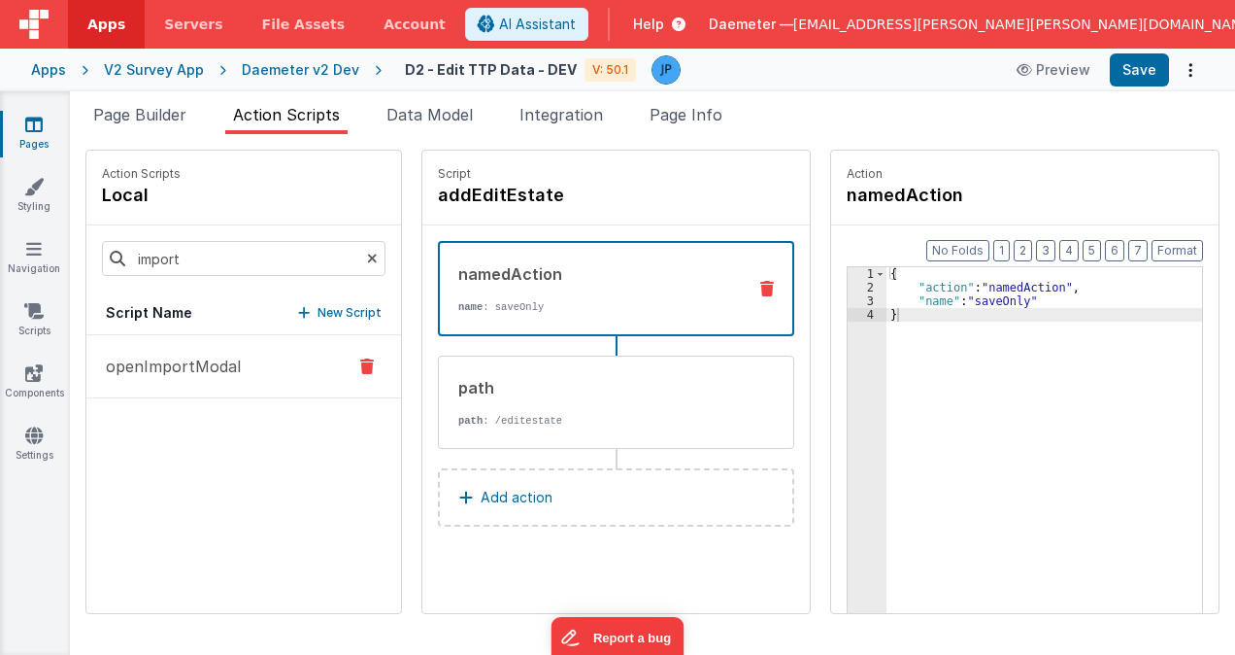
click at [293, 367] on button "openImportModal" at bounding box center [243, 366] width 315 height 63
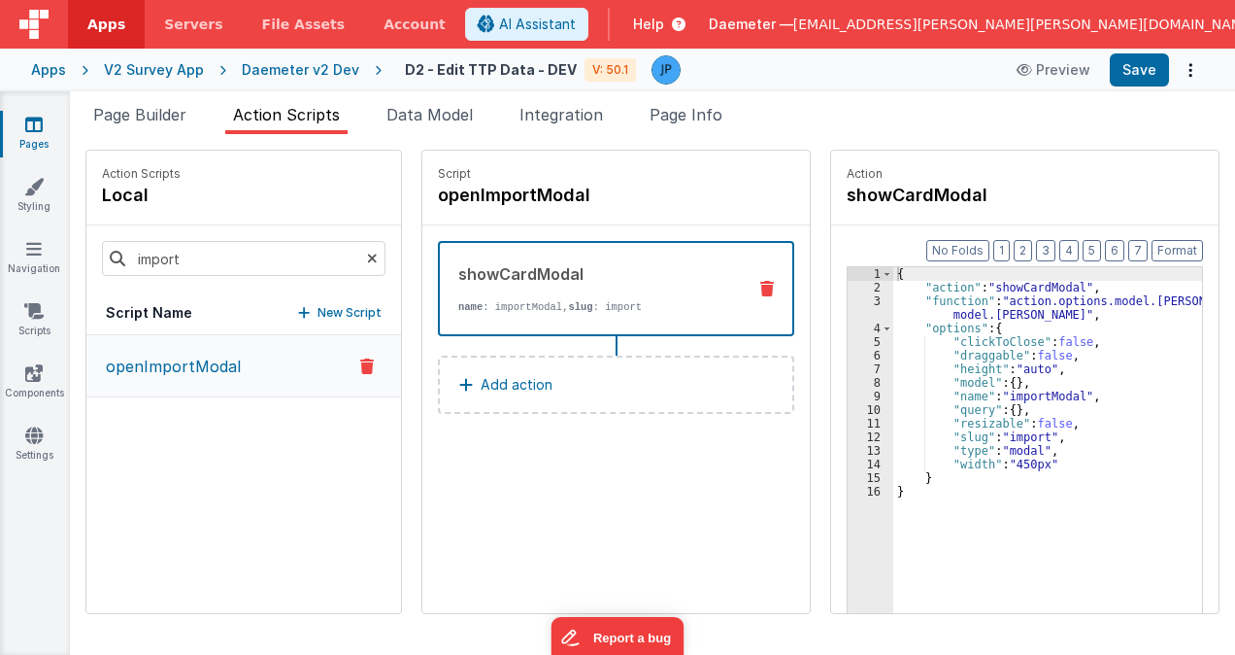
click at [319, 68] on div "Daemeter v2 Dev" at bounding box center [301, 69] width 118 height 19
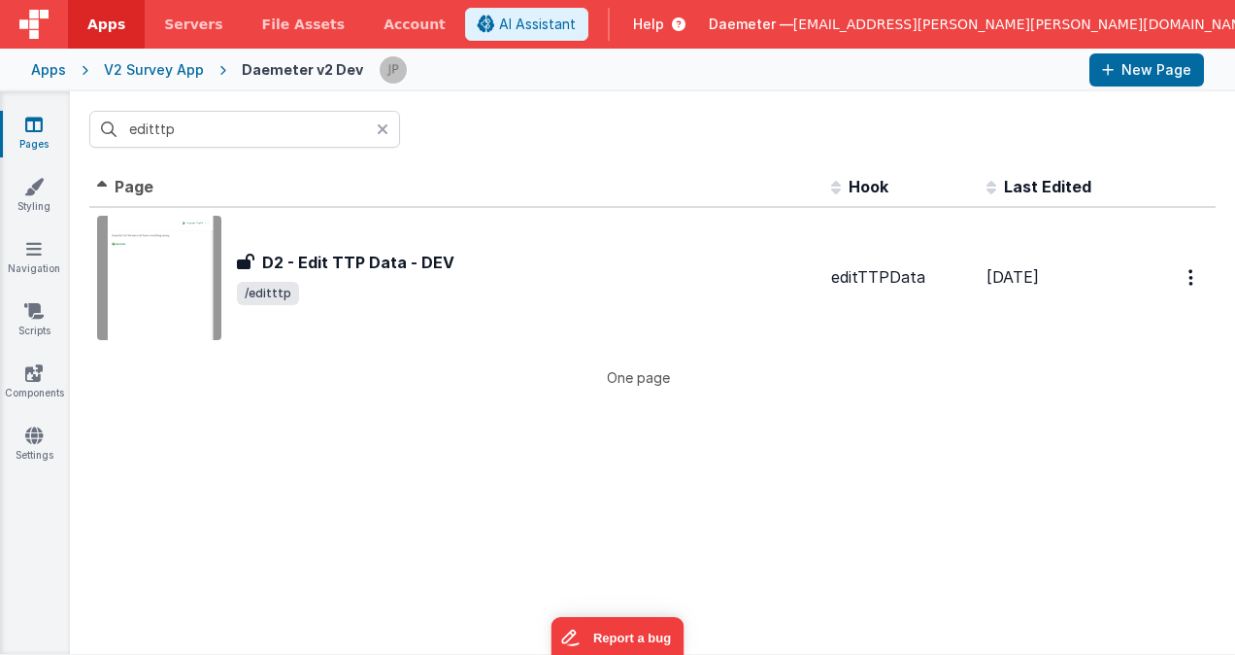
click at [381, 134] on icon at bounding box center [383, 129] width 12 height 16
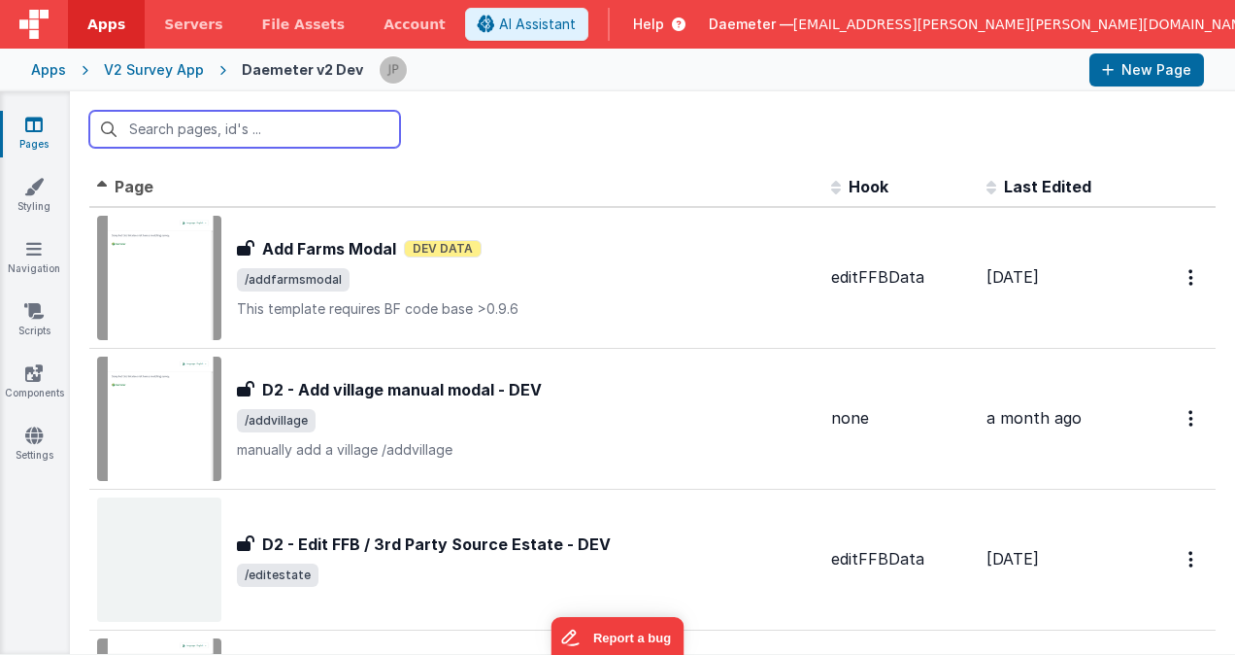
click at [304, 134] on input "text" at bounding box center [244, 129] width 311 height 37
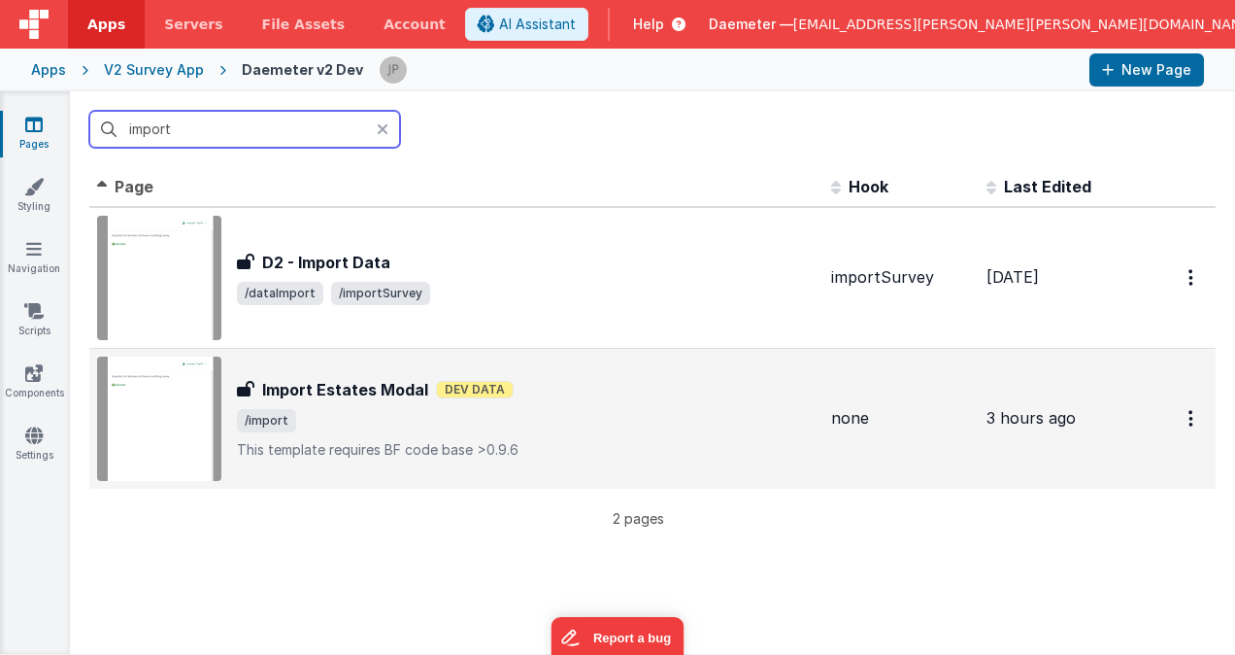
type input "import"
click at [592, 420] on span "/import" at bounding box center [526, 420] width 579 height 23
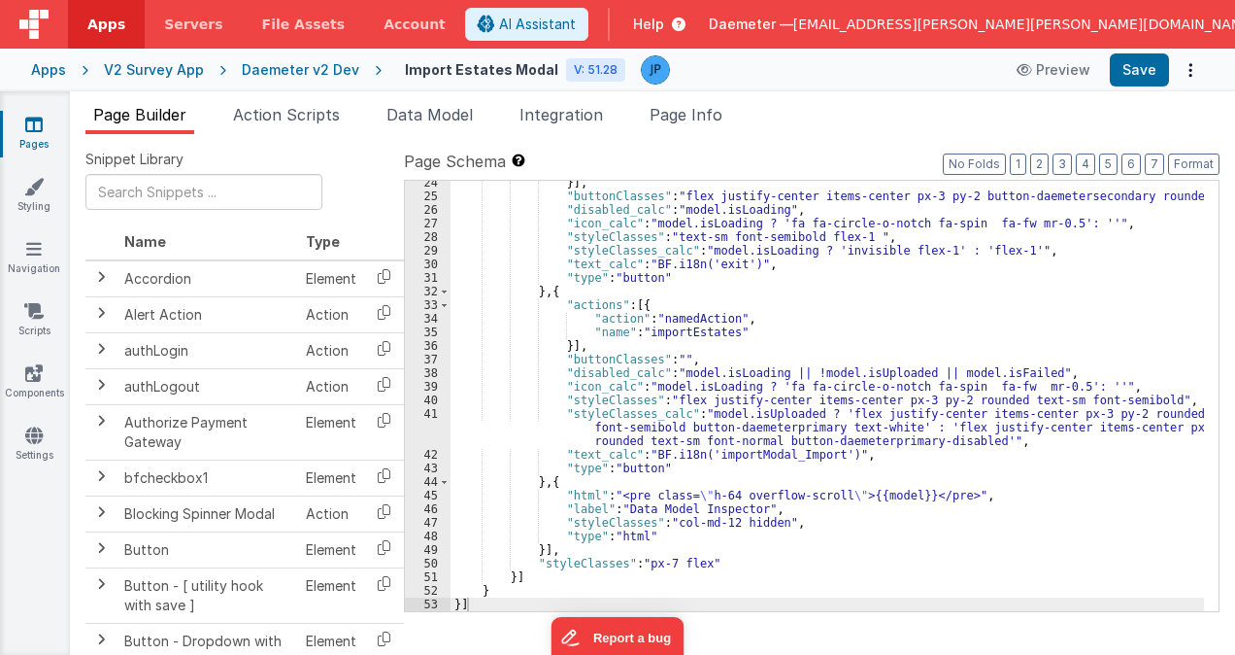
scroll to position [1025, 0]
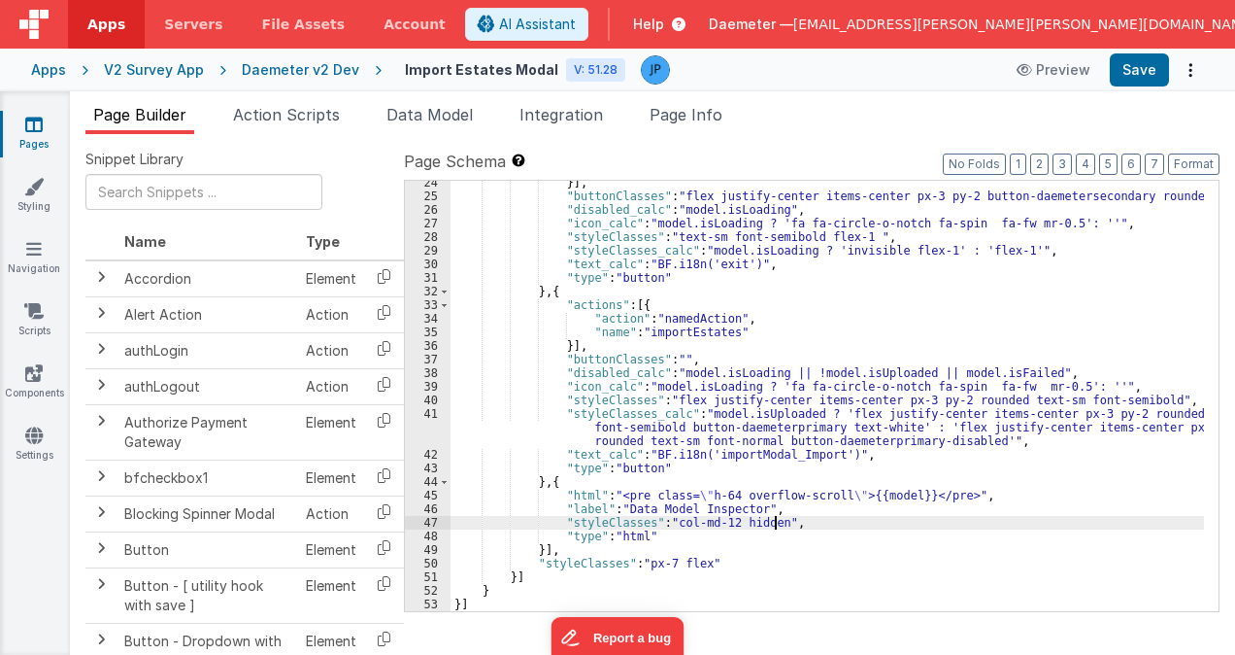
click at [772, 518] on div "}] , "buttonClasses" : "flex justify-center items-center px-3 py-2 button-daeme…" at bounding box center [828, 404] width 754 height 457
click at [1138, 71] on button "Save" at bounding box center [1139, 69] width 59 height 33
click at [725, 524] on div "}] , "buttonClasses" : "flex justify-center items-center px-3 py-2 button-daeme…" at bounding box center [828, 404] width 754 height 457
click at [1134, 70] on button "Save" at bounding box center [1139, 69] width 59 height 33
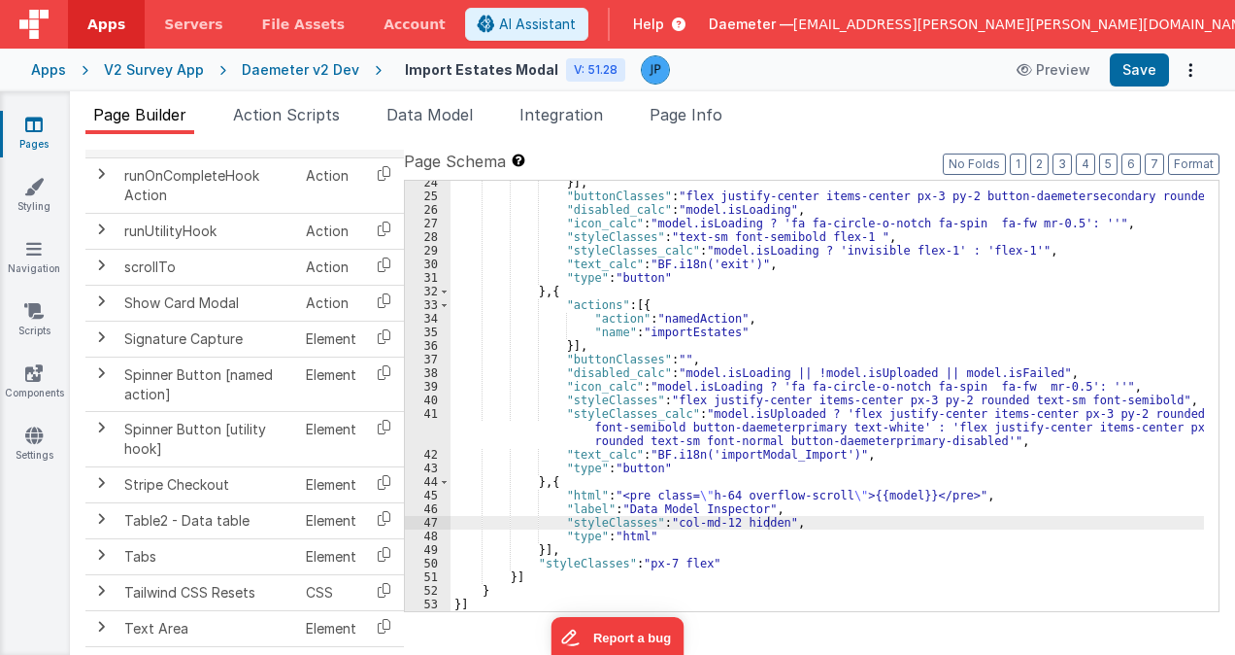
scroll to position [2376, 0]
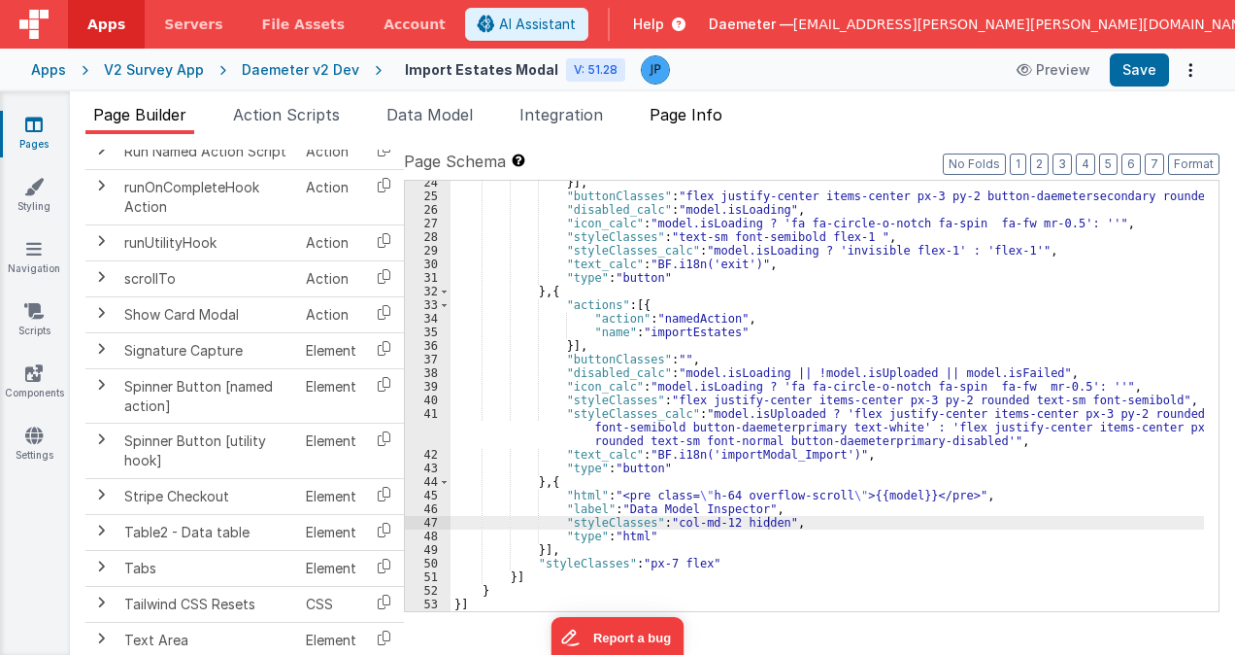
click at [694, 115] on span "Page Info" at bounding box center [686, 114] width 73 height 19
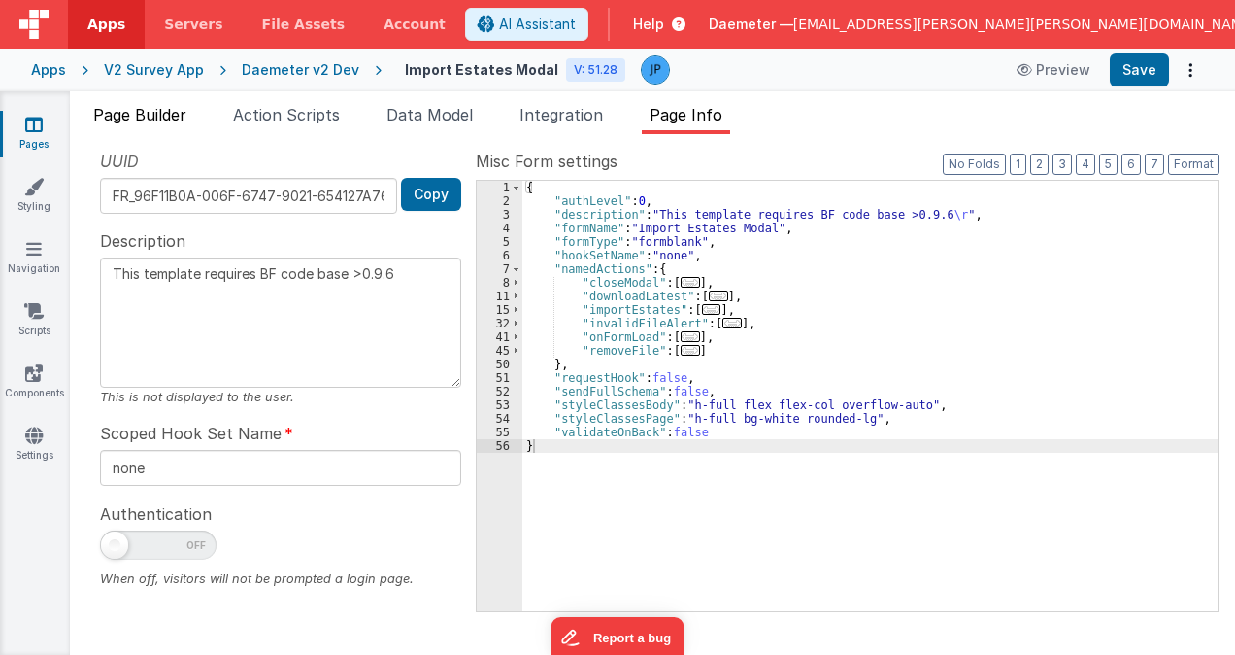
click at [170, 115] on span "Page Builder" at bounding box center [139, 114] width 93 height 19
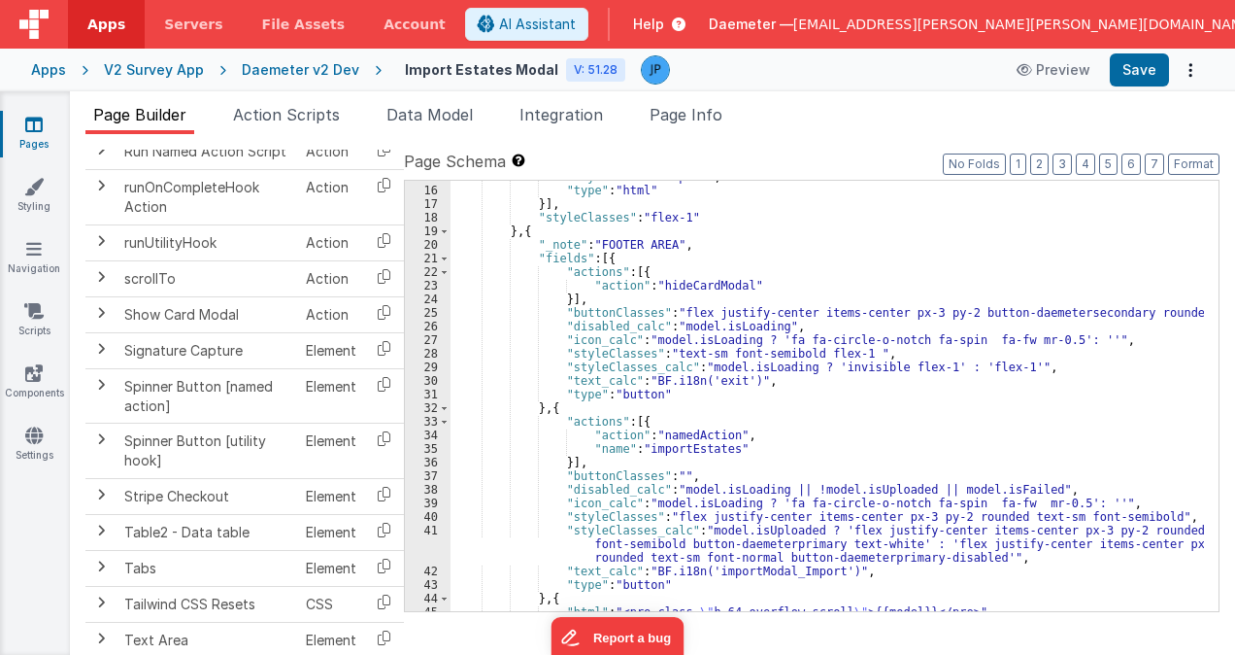
scroll to position [966, 0]
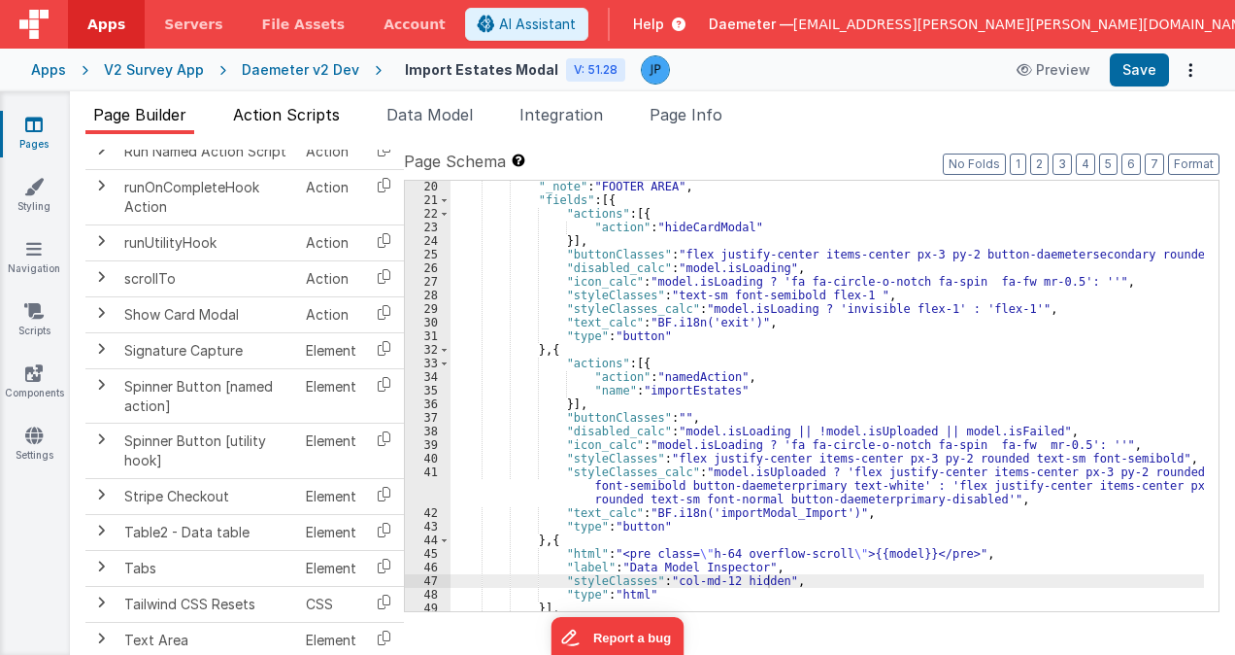
click at [330, 113] on span "Action Scripts" at bounding box center [286, 114] width 107 height 19
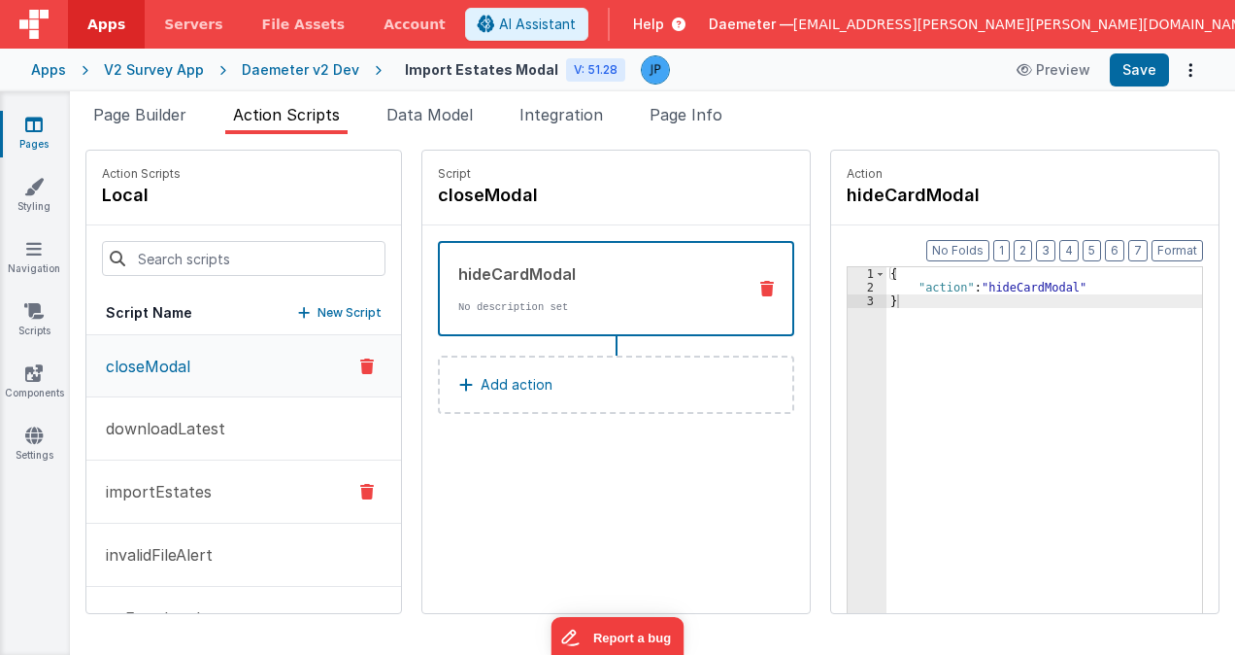
click at [201, 480] on p "importEstates" at bounding box center [153, 491] width 118 height 23
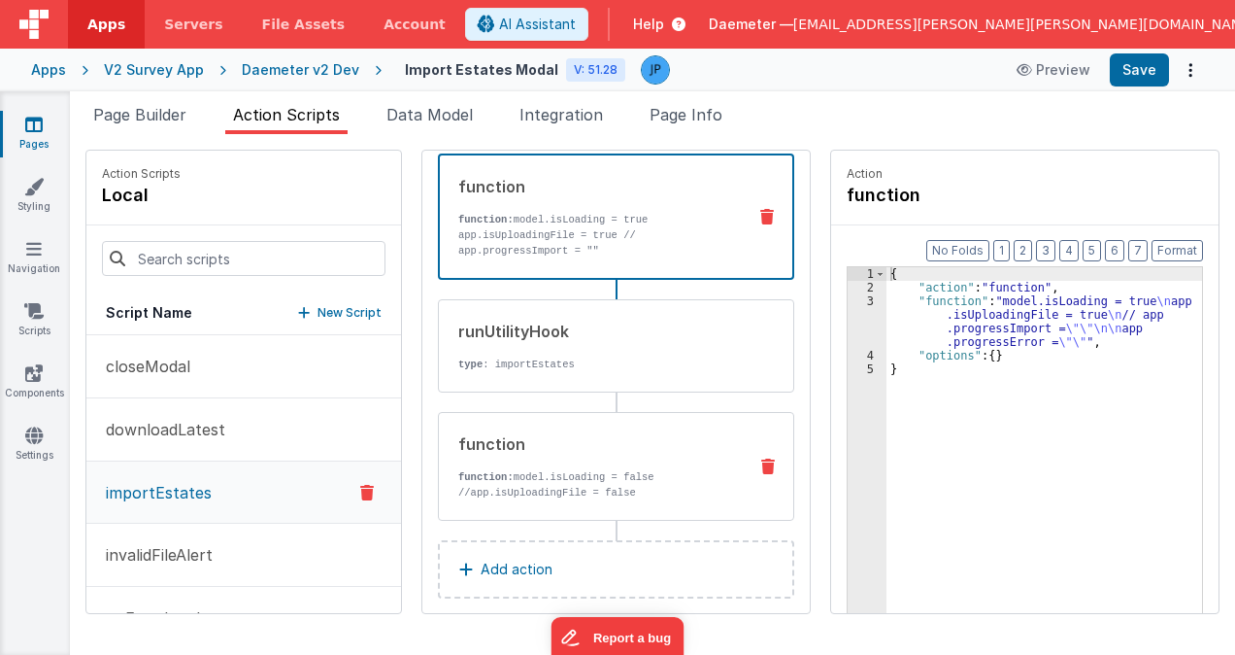
scroll to position [108, 0]
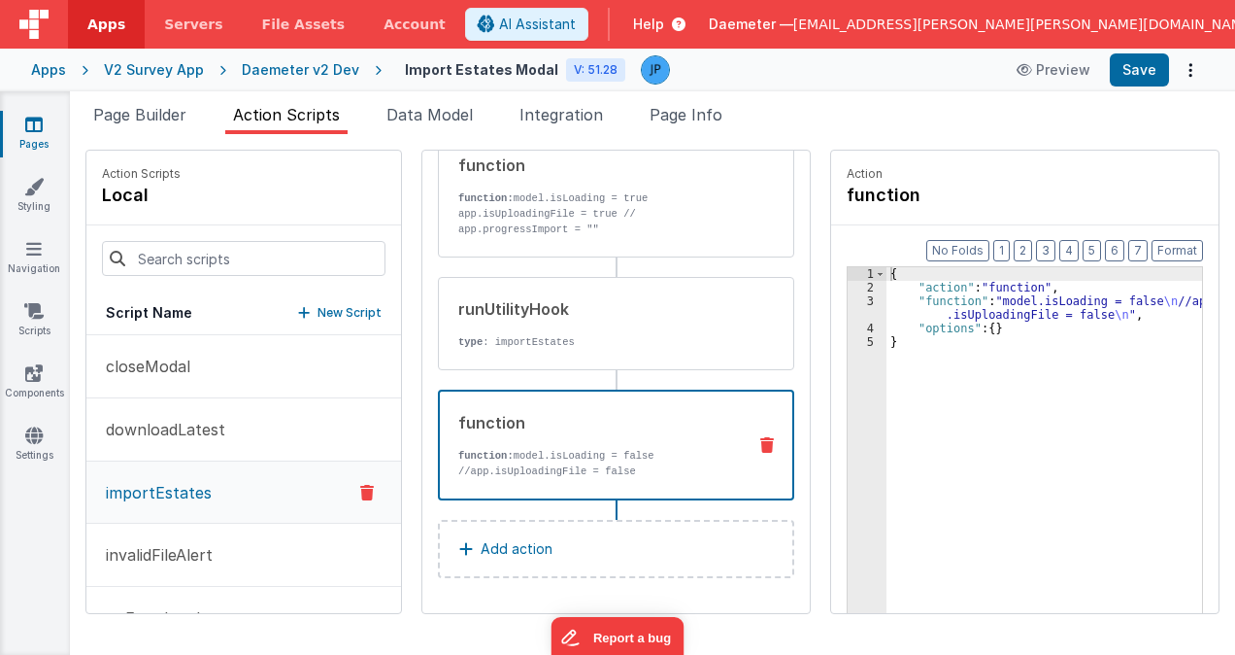
click at [836, 116] on ul "Page Builder Action Scripts Data Model Integration Page Info" at bounding box center [653, 118] width 1166 height 31
click at [152, 113] on span "Page Builder" at bounding box center [139, 114] width 93 height 19
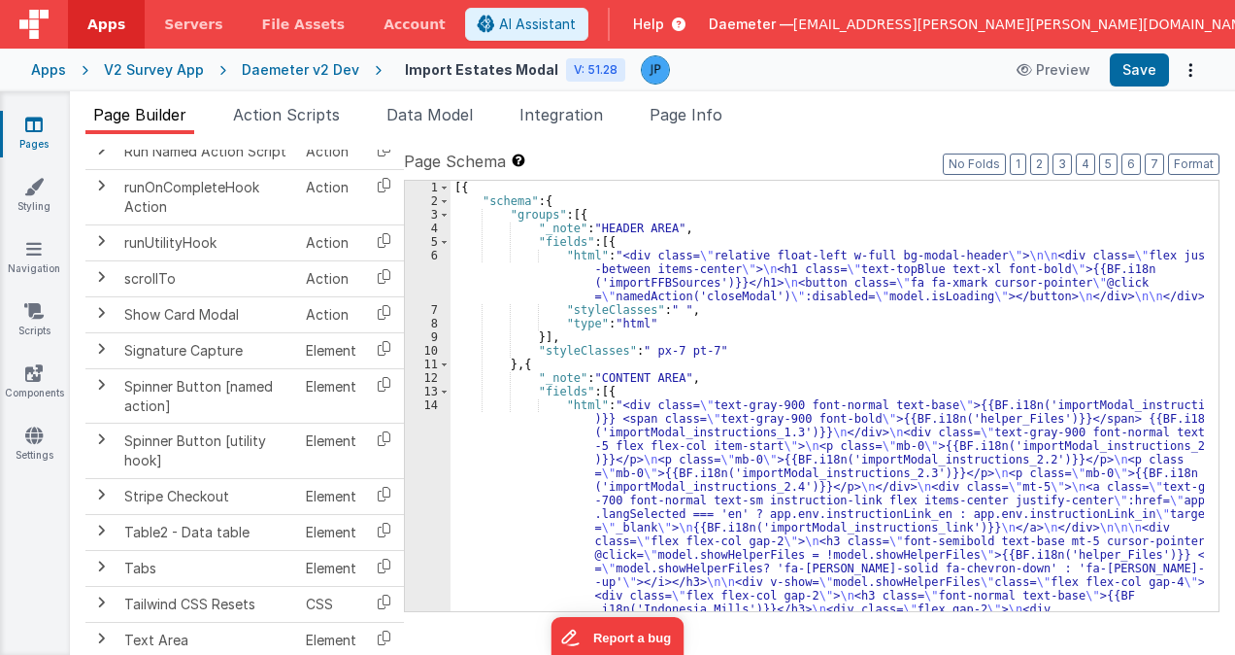
scroll to position [0, 0]
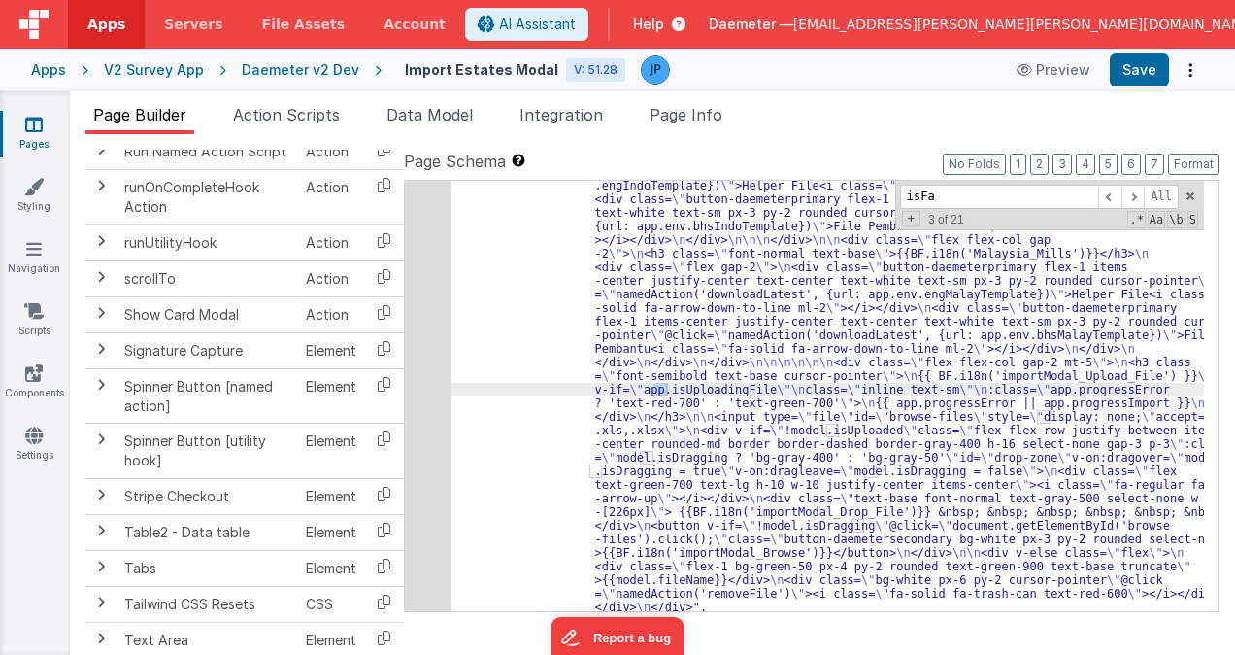
scroll to position [1008, 0]
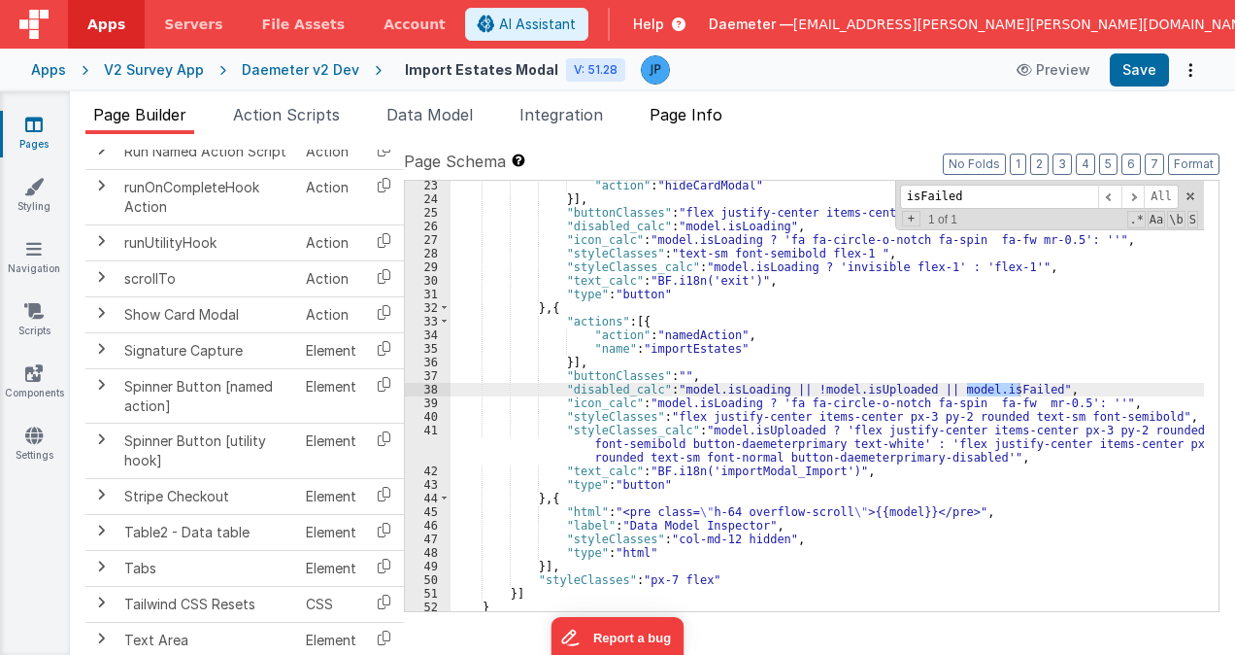
type input "isFailed"
click at [692, 118] on span "Page Info" at bounding box center [686, 114] width 73 height 19
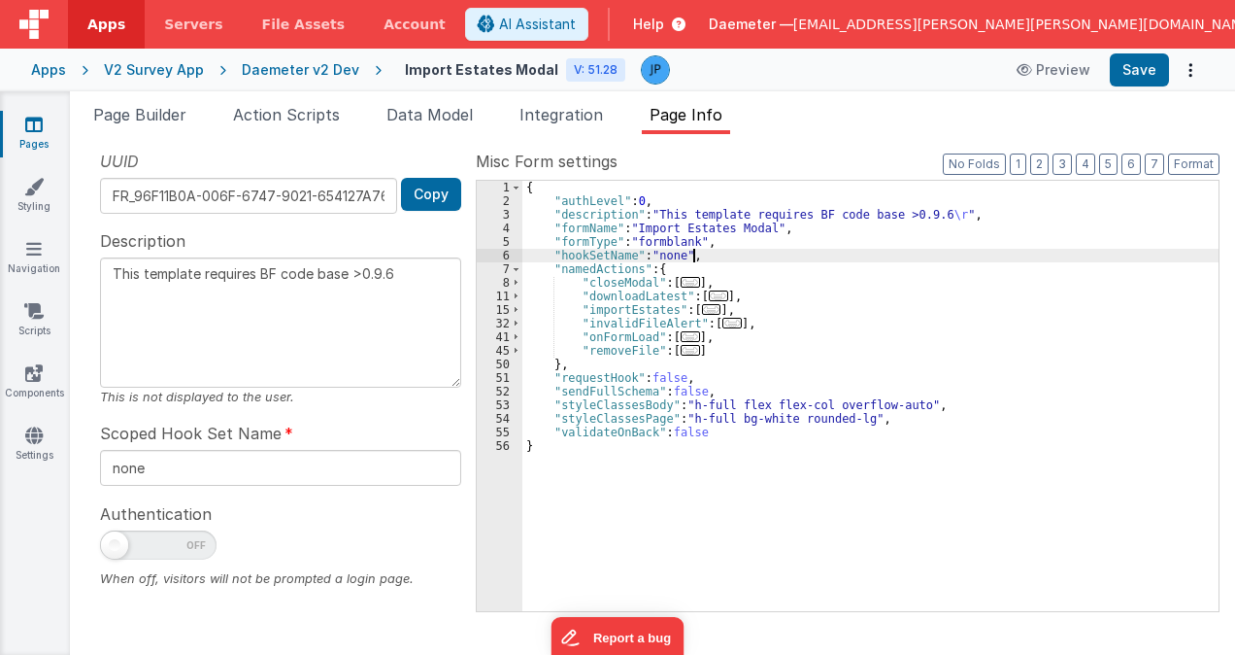
click at [870, 252] on div "{ "authLevel" : 0 , "description" : "This template requires BF code base >0.9.6…" at bounding box center [871, 409] width 696 height 457
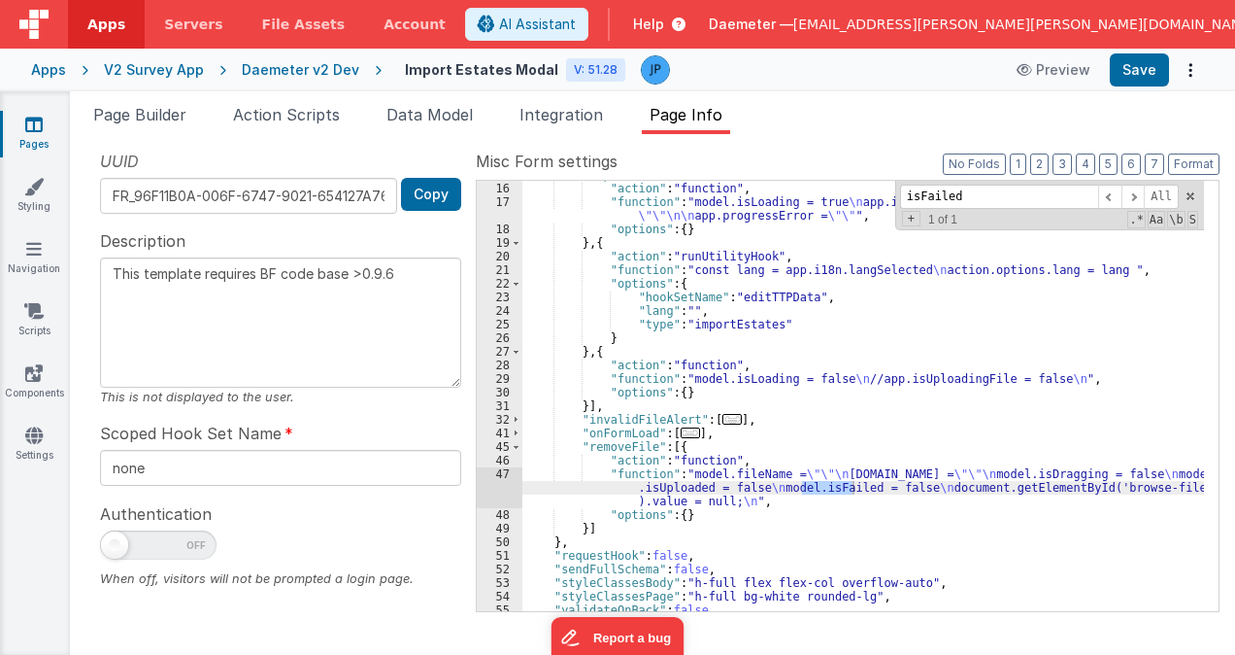
scroll to position [154, 0]
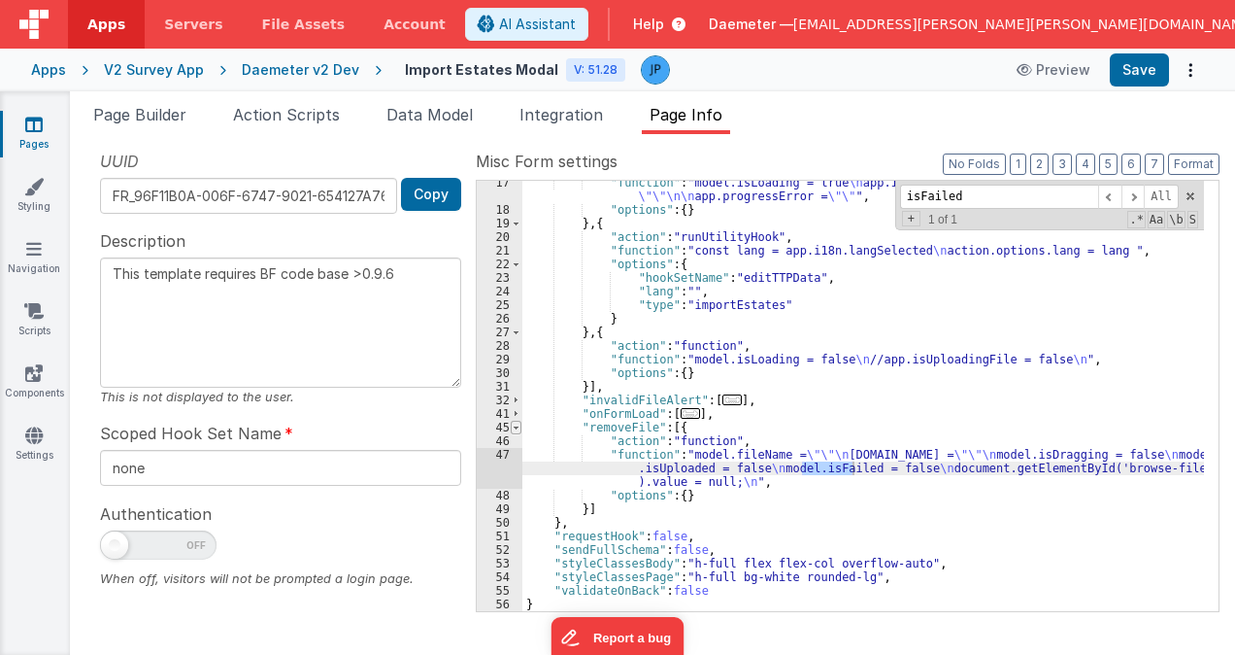
type input "isFailed"
click at [511, 428] on span at bounding box center [516, 428] width 11 height 14
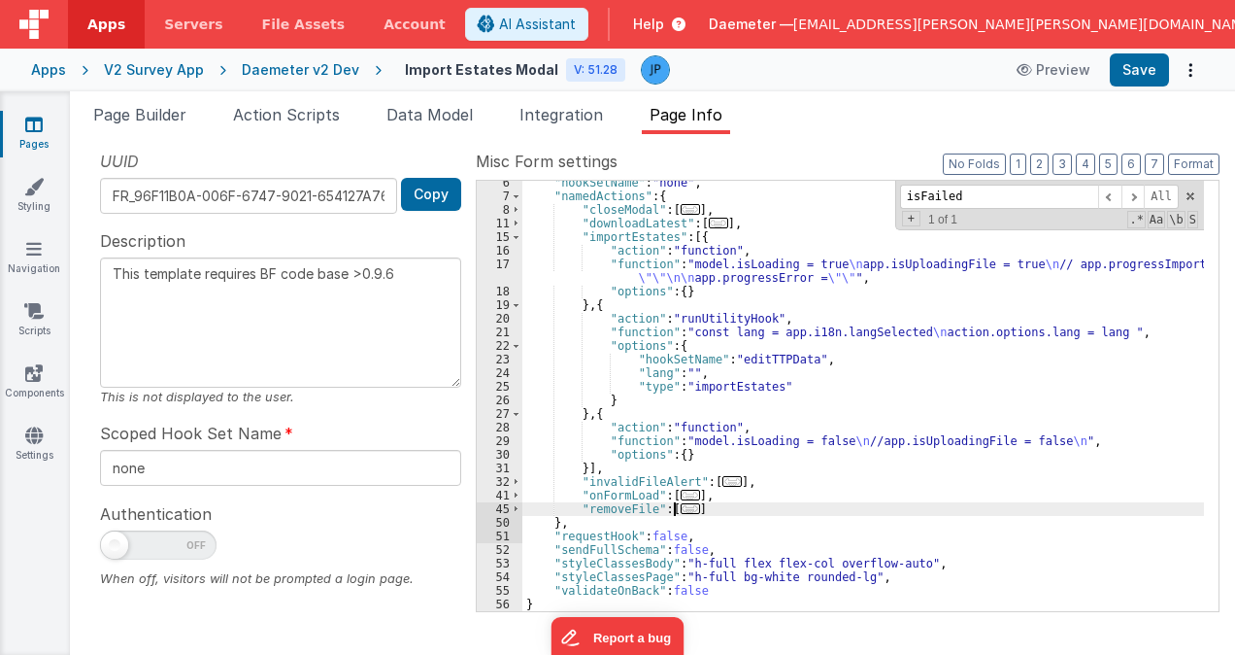
scroll to position [73, 0]
click at [158, 115] on span "Page Builder" at bounding box center [139, 114] width 93 height 19
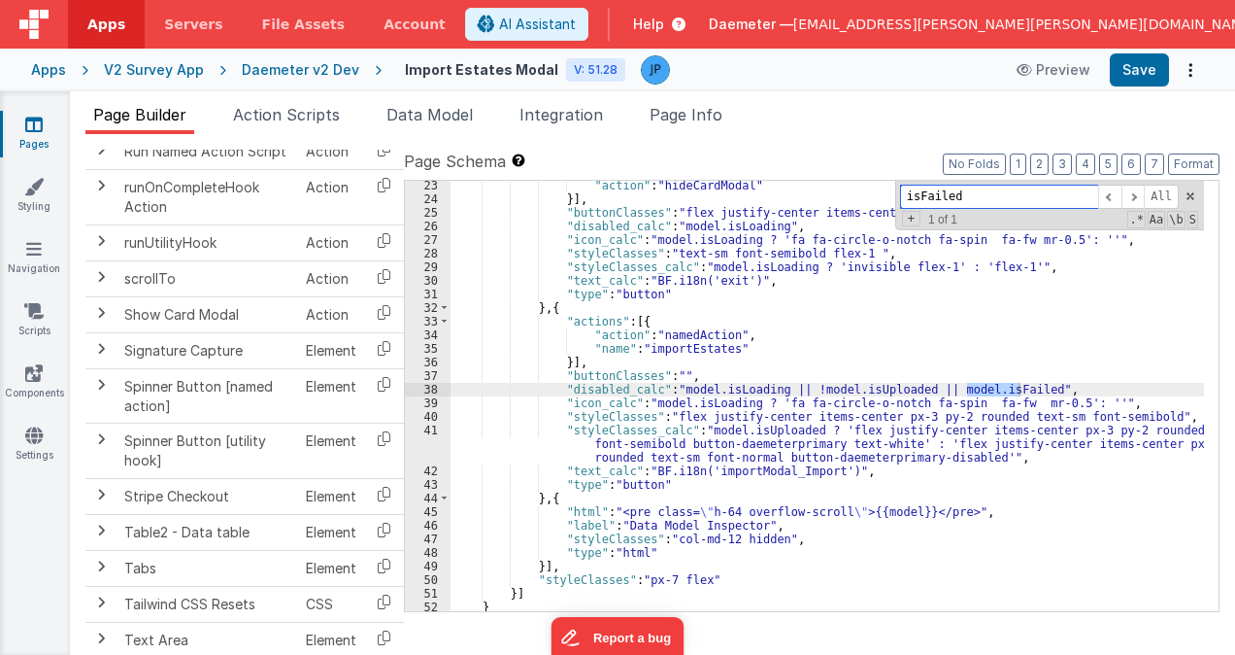
drag, startPoint x: 1004, startPoint y: 197, endPoint x: 1027, endPoint y: 189, distance: 23.7
click at [832, 174] on div "Page Schema Shortcuts: Find: command-f Fold: command-option-L Unfold: command-o…" at bounding box center [812, 380] width 816 height 460
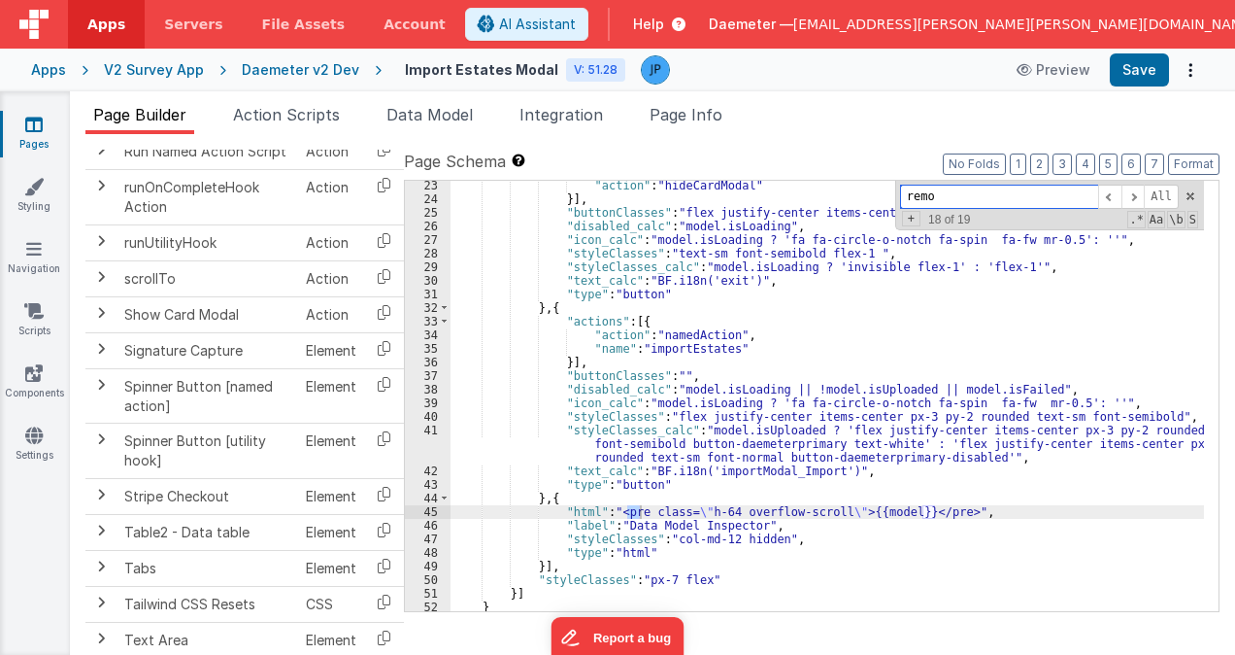
scroll to position [655, 0]
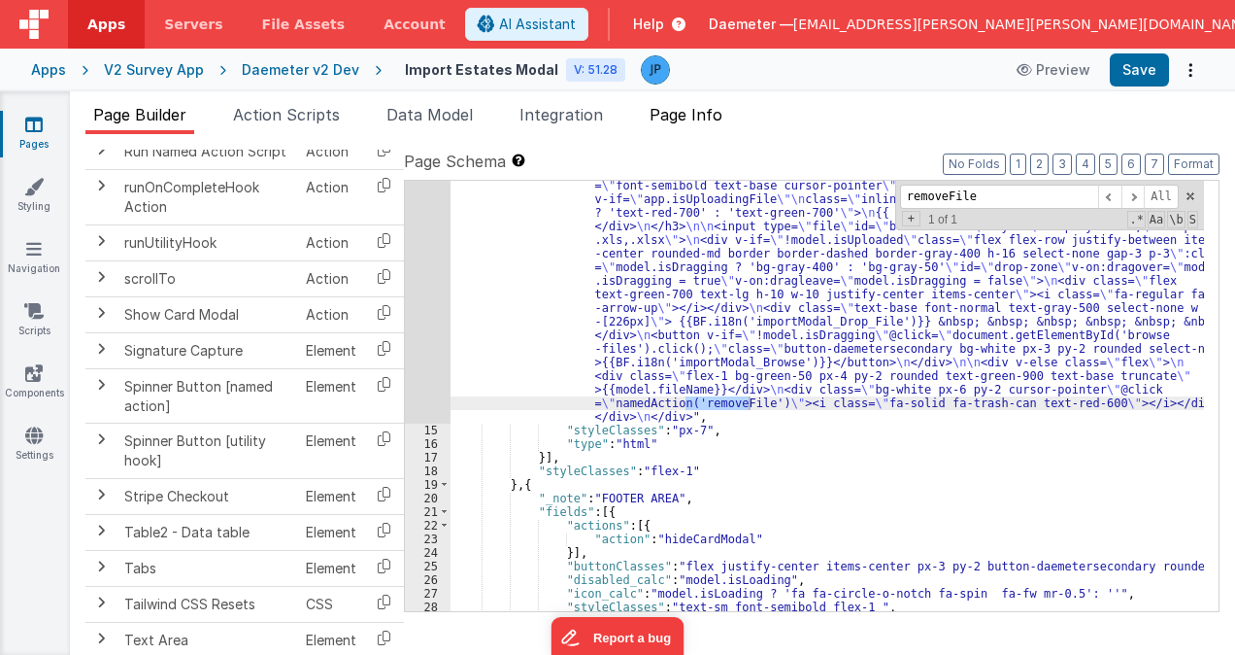
click at [702, 115] on span "Page Info" at bounding box center [686, 114] width 73 height 19
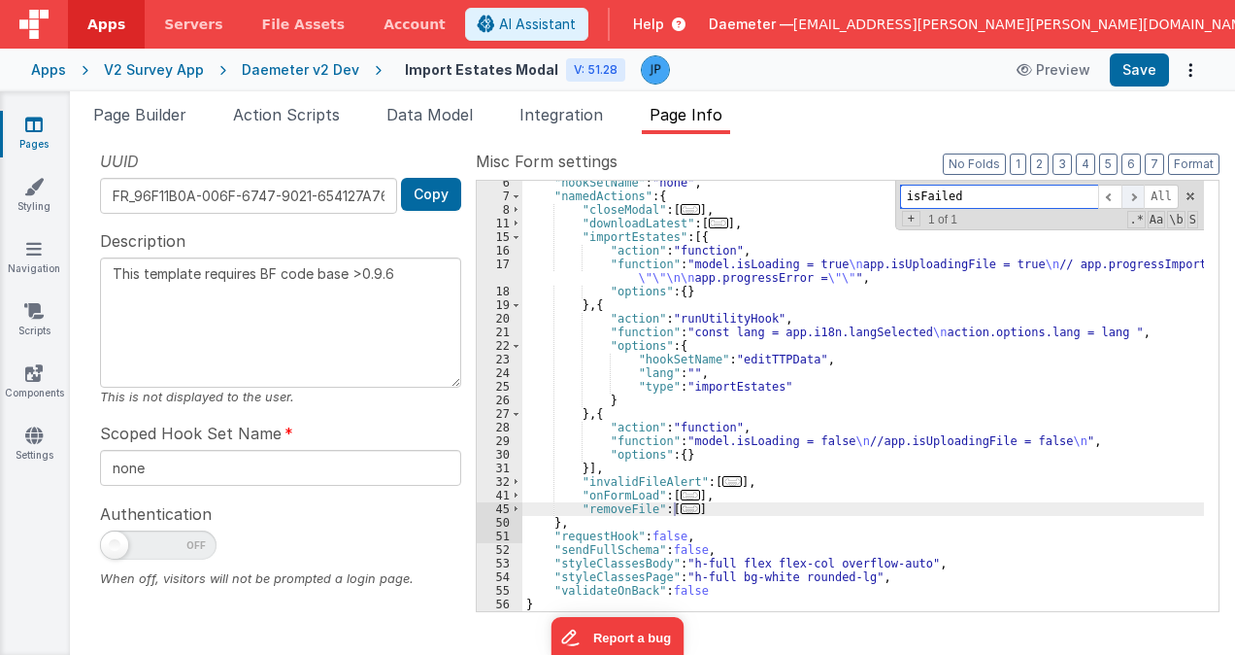
click at [1132, 201] on span at bounding box center [1133, 197] width 23 height 24
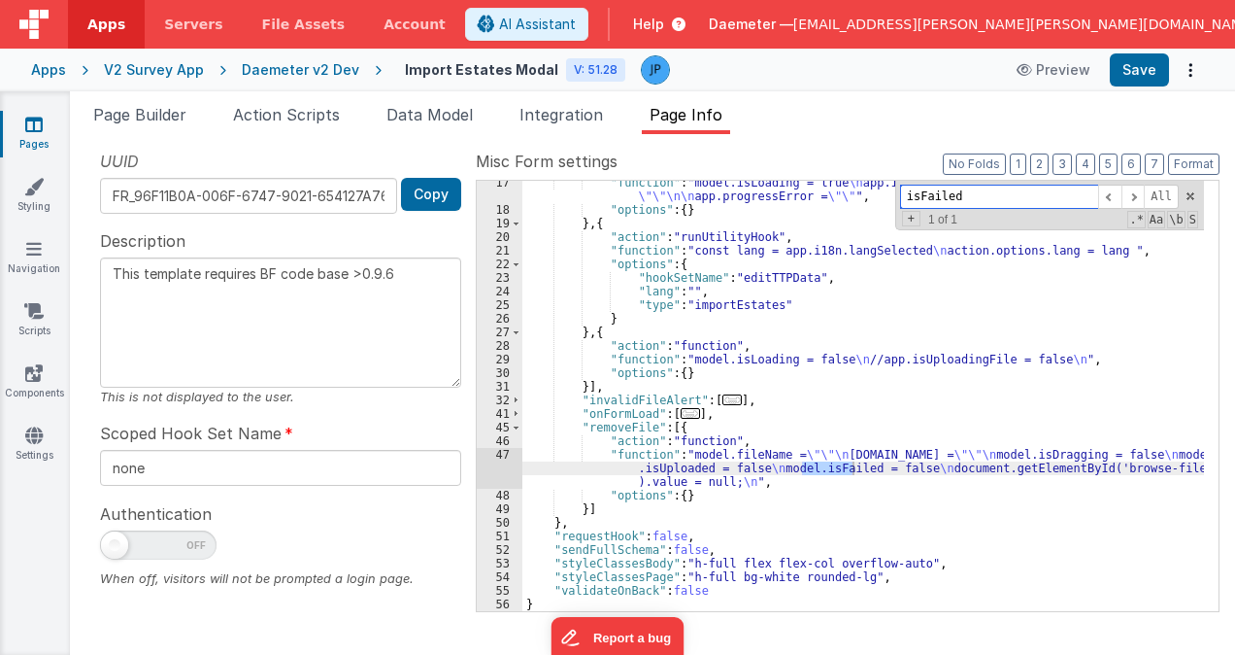
scroll to position [0, 0]
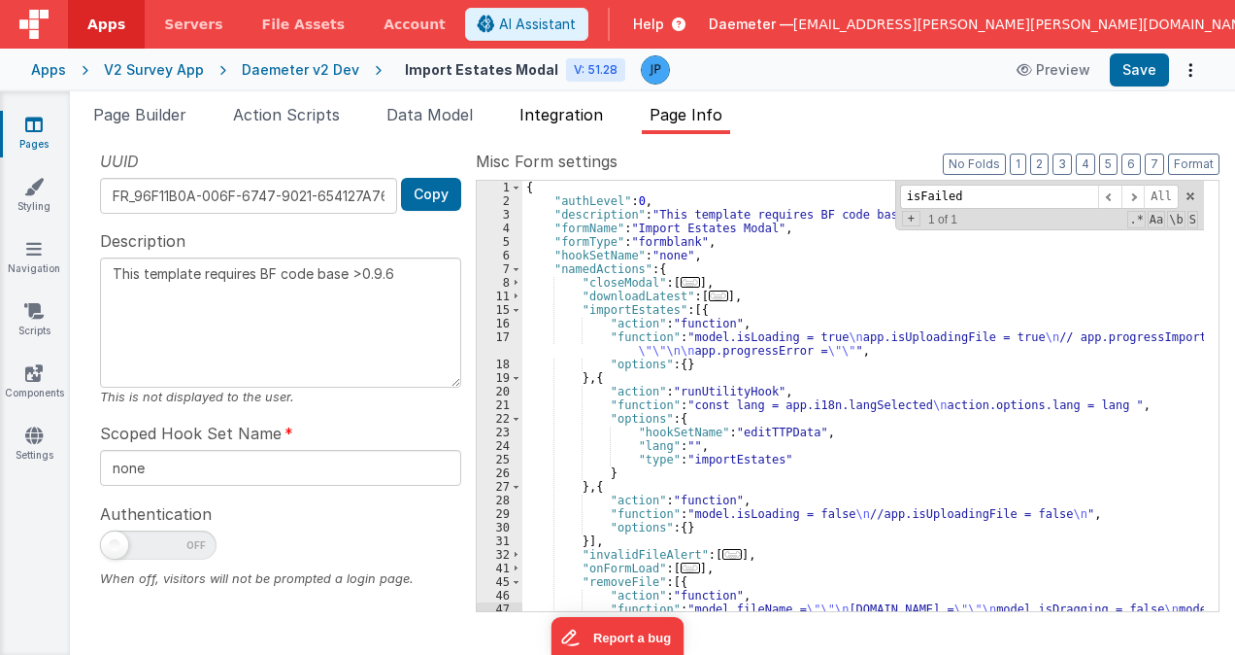
click at [575, 123] on li "Integration" at bounding box center [561, 118] width 99 height 31
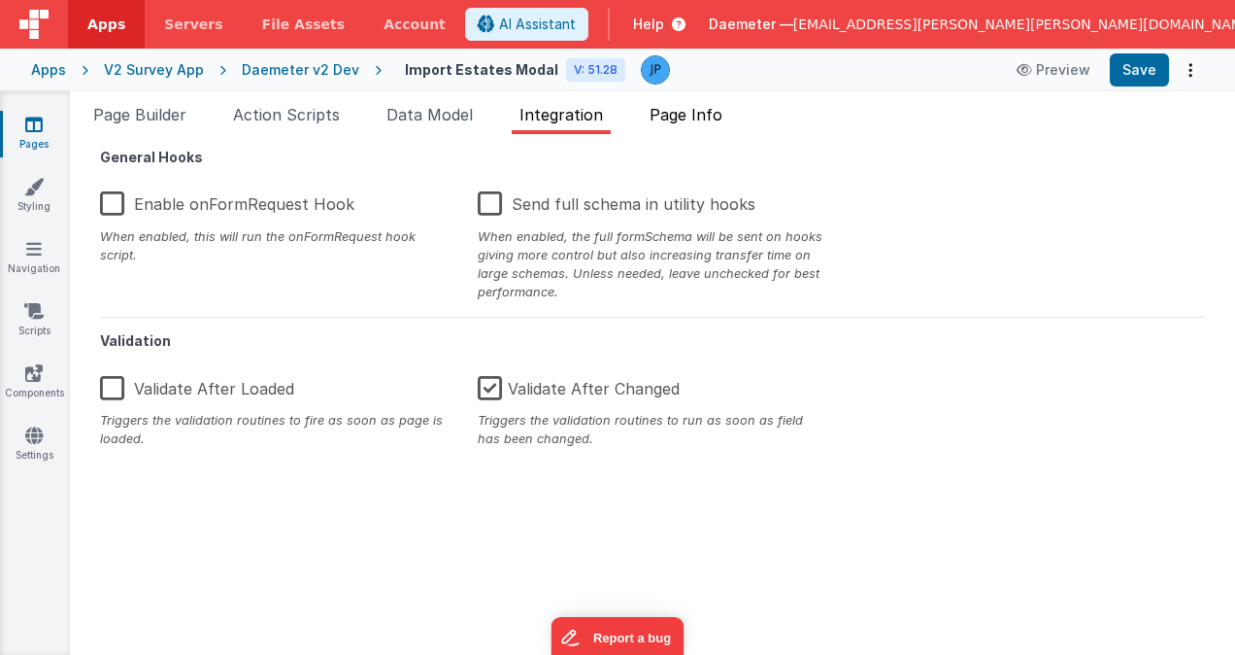
click at [680, 123] on span "Page Info" at bounding box center [686, 114] width 73 height 19
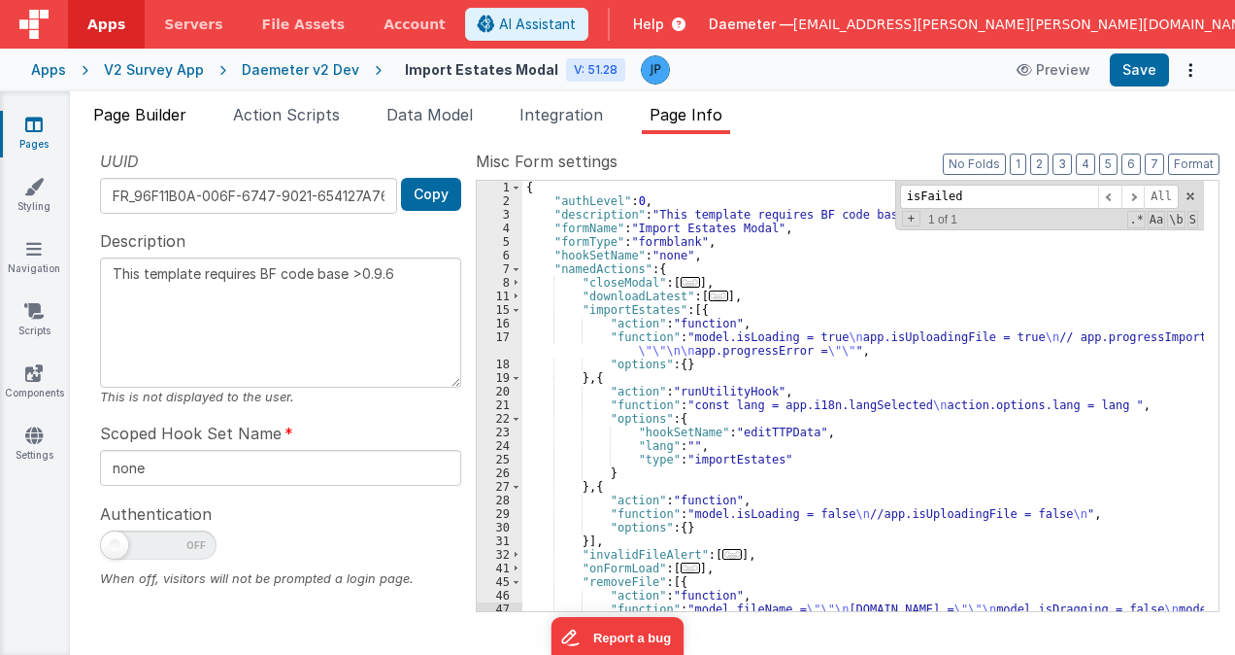
click at [160, 107] on span "Page Builder" at bounding box center [139, 114] width 93 height 19
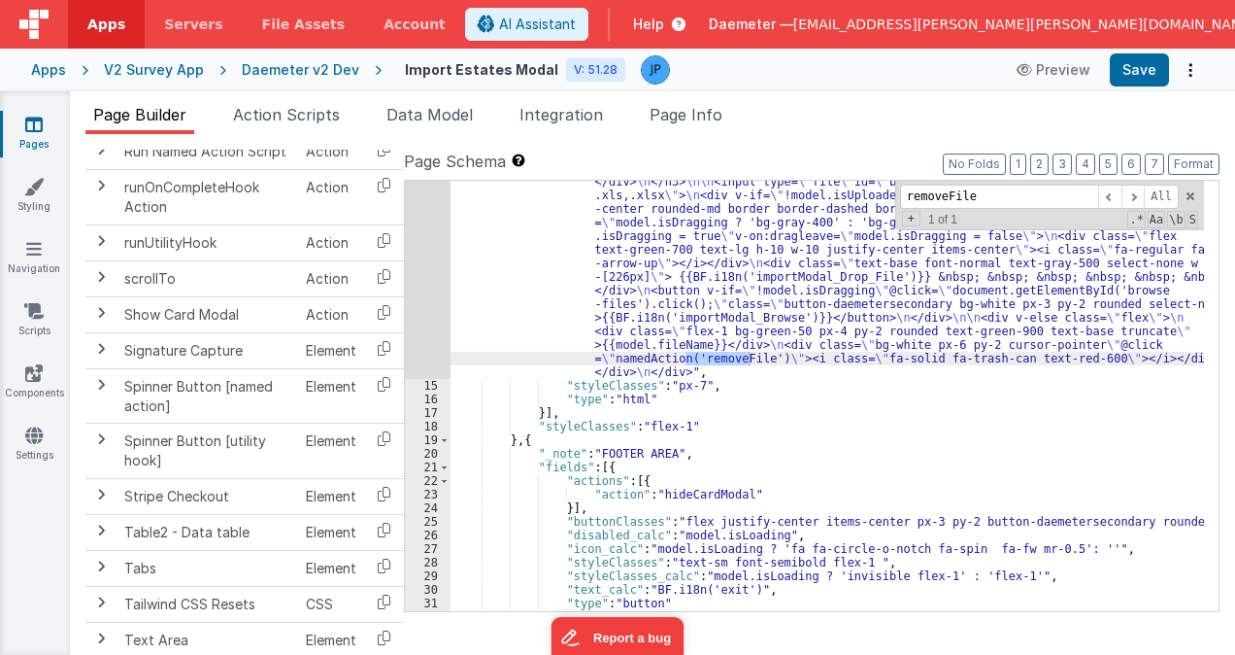
scroll to position [641, 0]
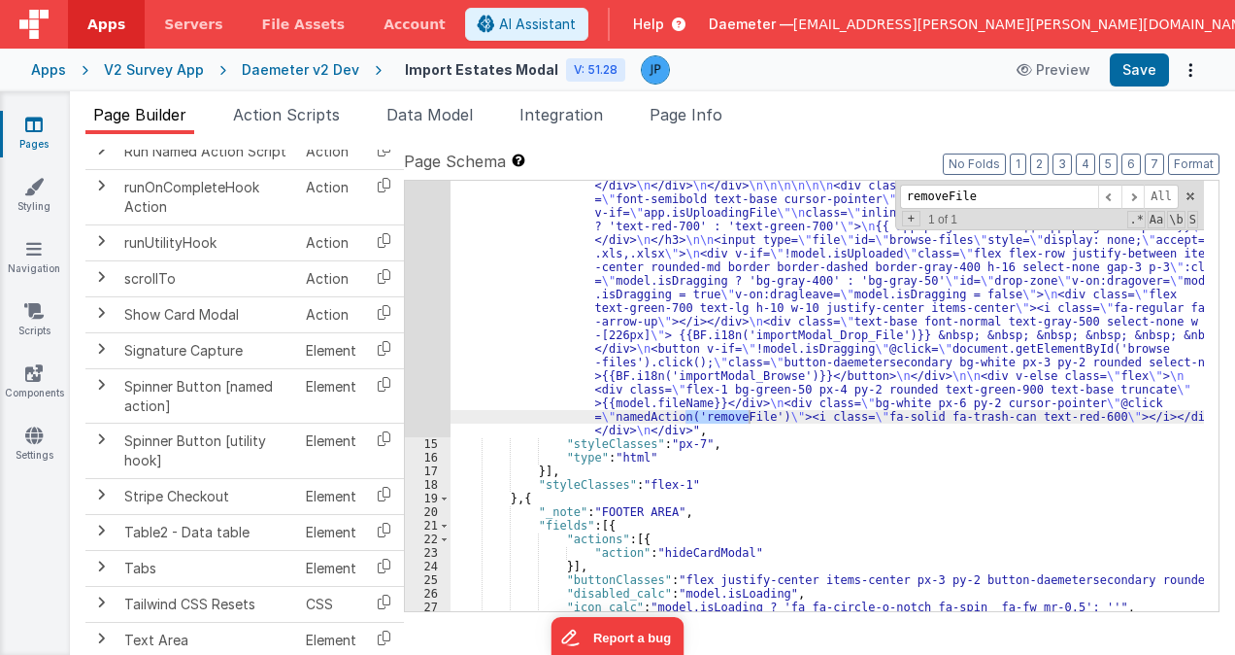
click at [562, 256] on div ""html" : "<div class= \" text-gray-900 font-normal text-base \" >{{BF.i18n('imp…" at bounding box center [828, 319] width 754 height 1124
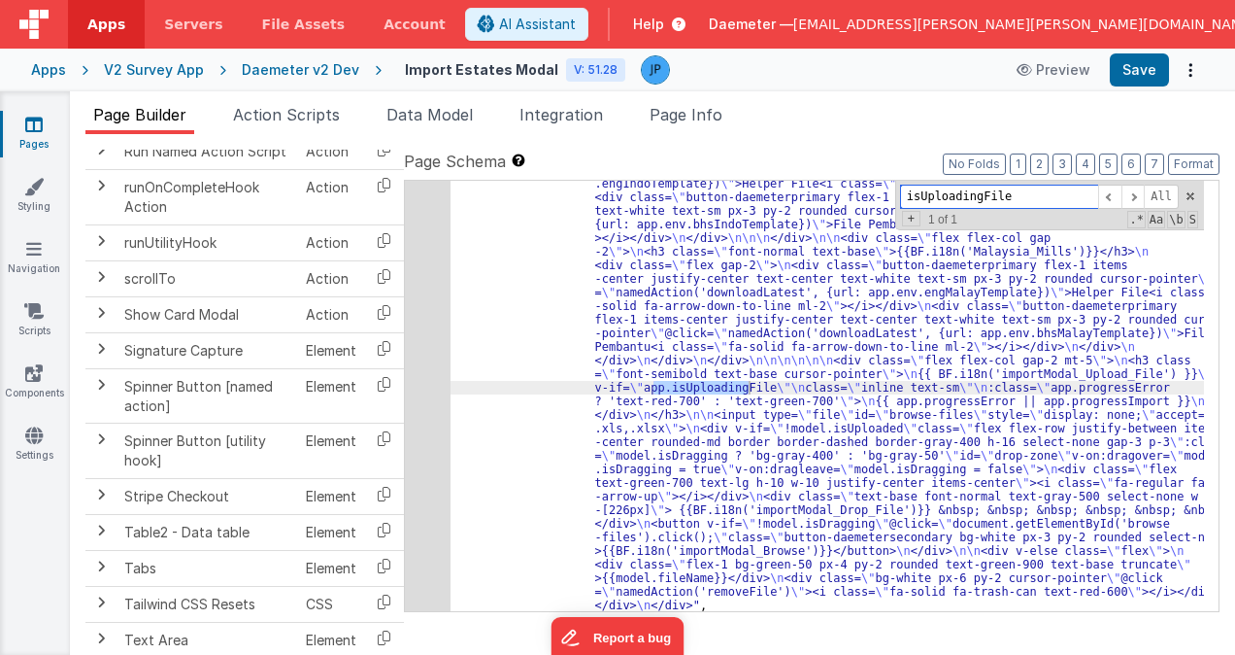
scroll to position [466, 0]
type input "isUploadingFile"
click at [422, 385] on div "14" at bounding box center [428, 272] width 46 height 680
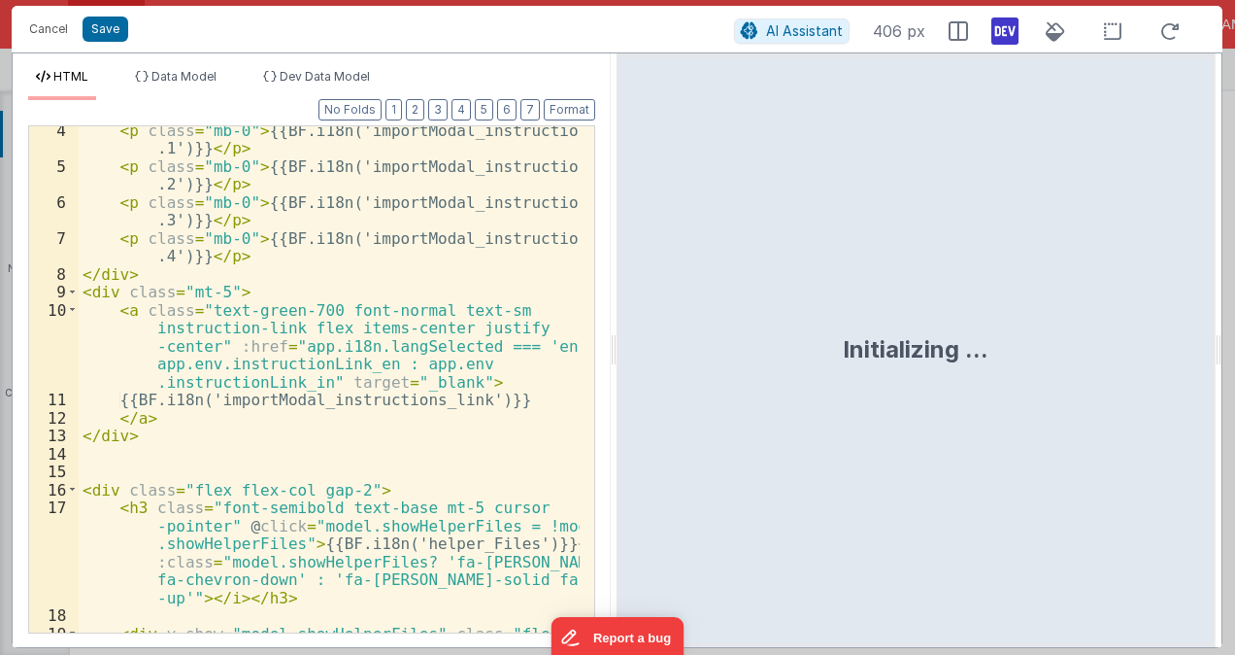
scroll to position [0, 0]
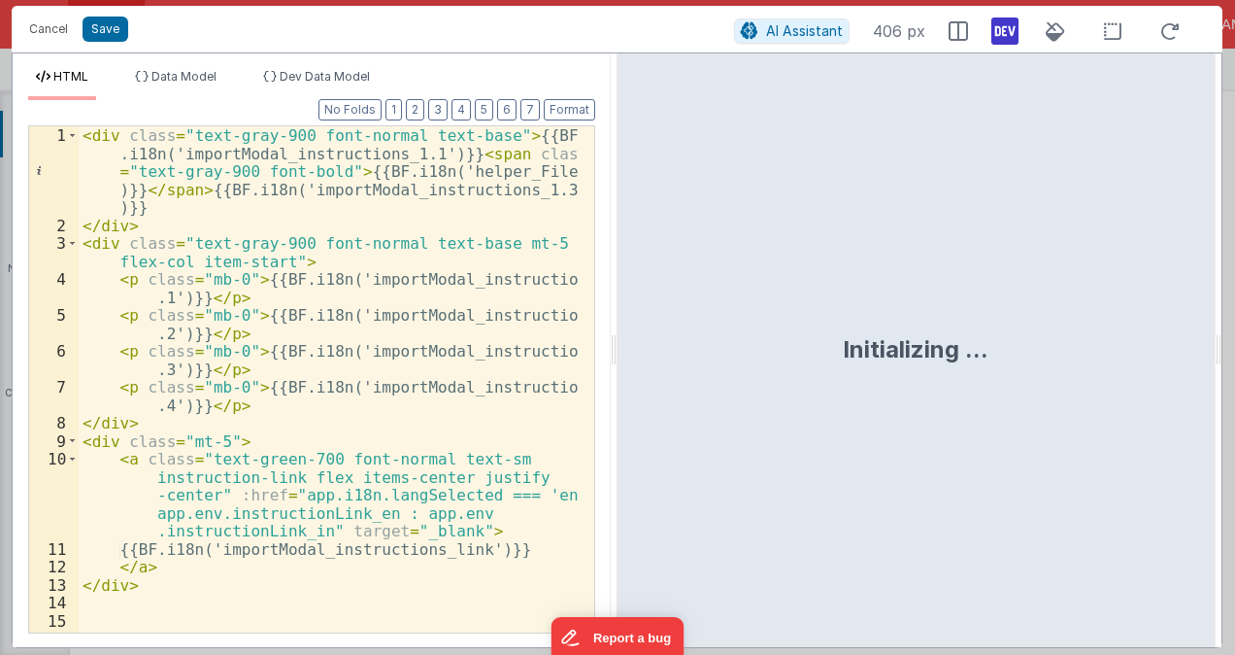
click at [542, 216] on div "< div class = "text-gray-900 font-normal text-base" > {{BF .i18n('importModal_i…" at bounding box center [329, 478] width 501 height 704
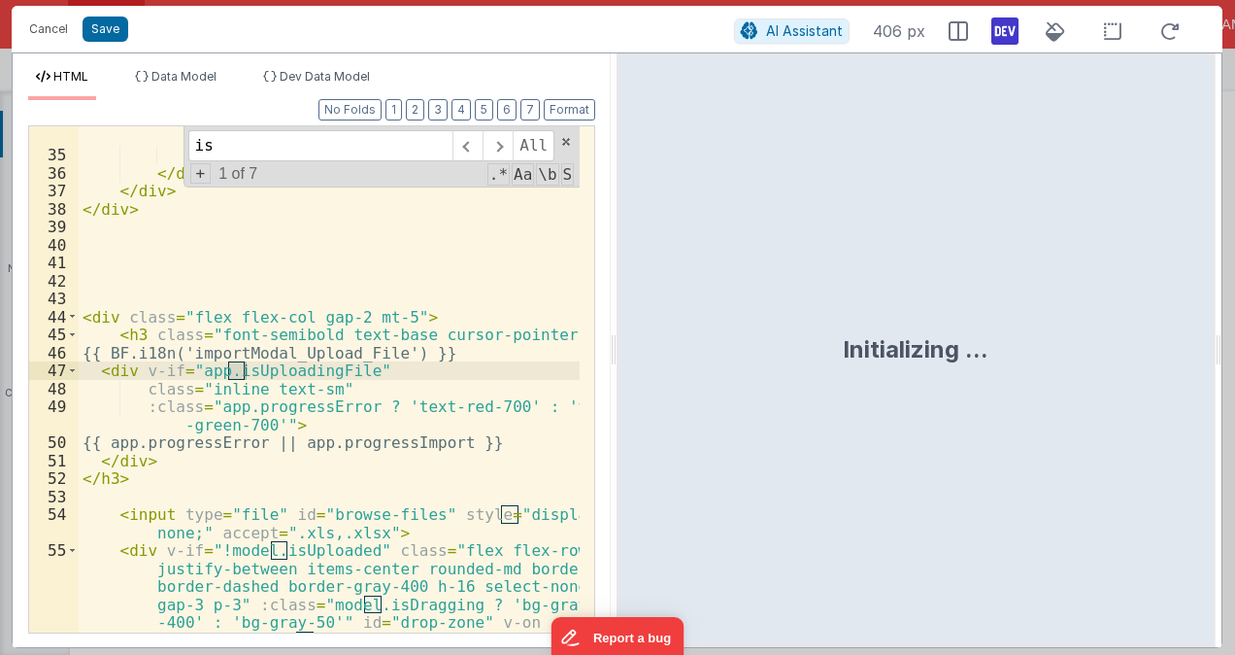
scroll to position [1471, 0]
type input "isU"
click at [504, 142] on span at bounding box center [498, 145] width 30 height 31
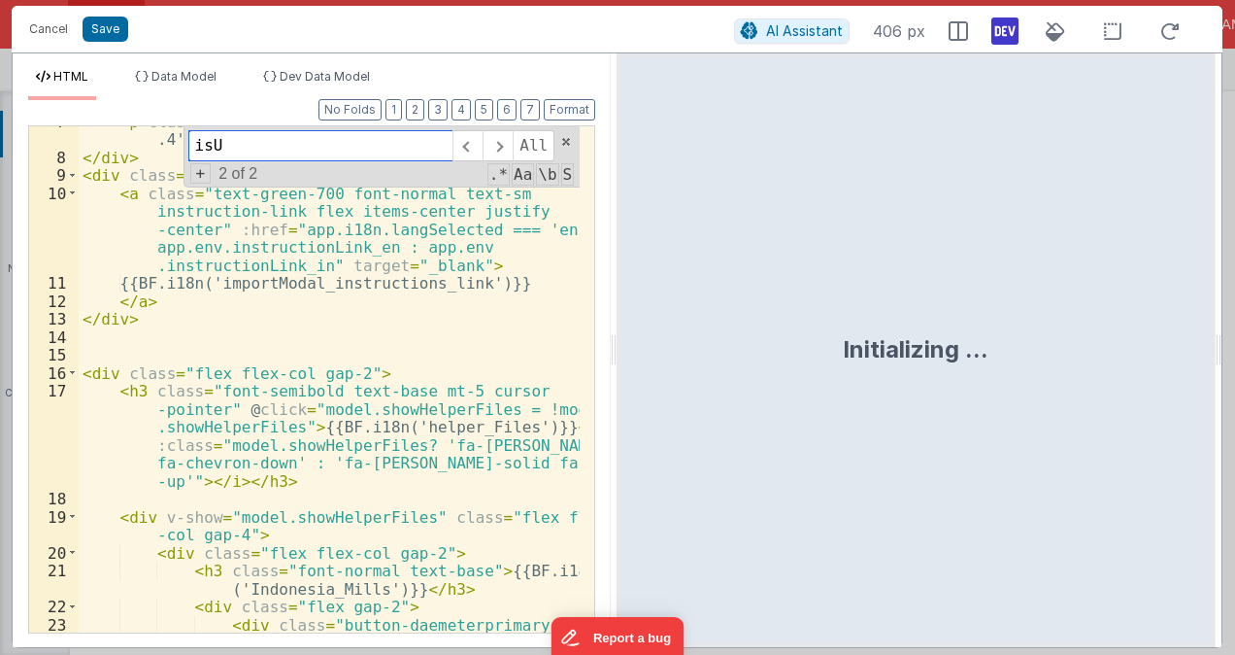
scroll to position [0, 0]
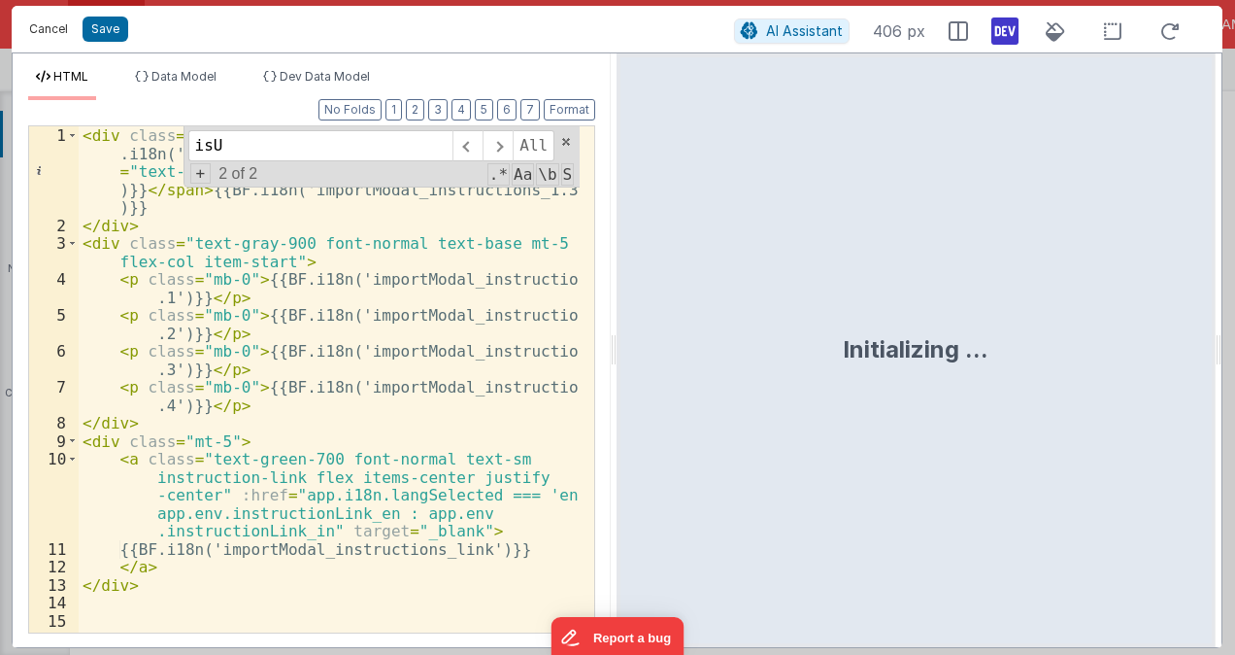
click at [50, 26] on button "Cancel" at bounding box center [48, 29] width 58 height 27
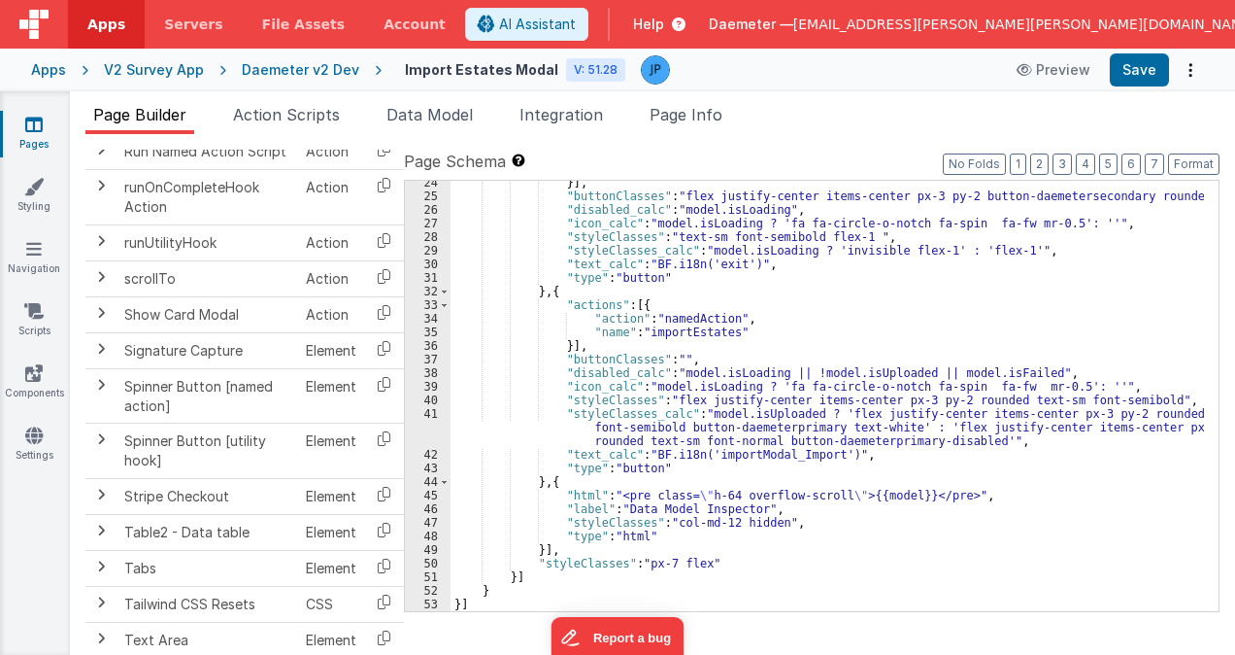
scroll to position [1025, 0]
click at [771, 523] on div "}] , "buttonClasses" : "flex justify-center items-center px-3 py-2 button-daeme…" at bounding box center [828, 404] width 754 height 457
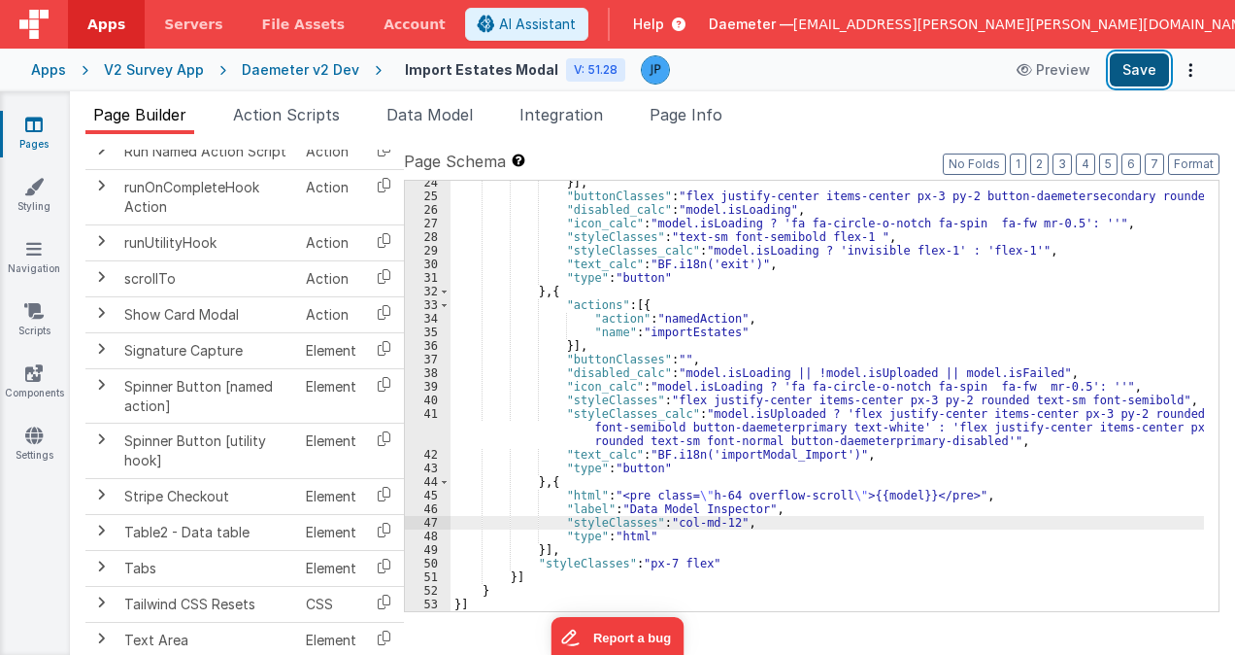
click at [1138, 72] on button "Save" at bounding box center [1139, 69] width 59 height 33
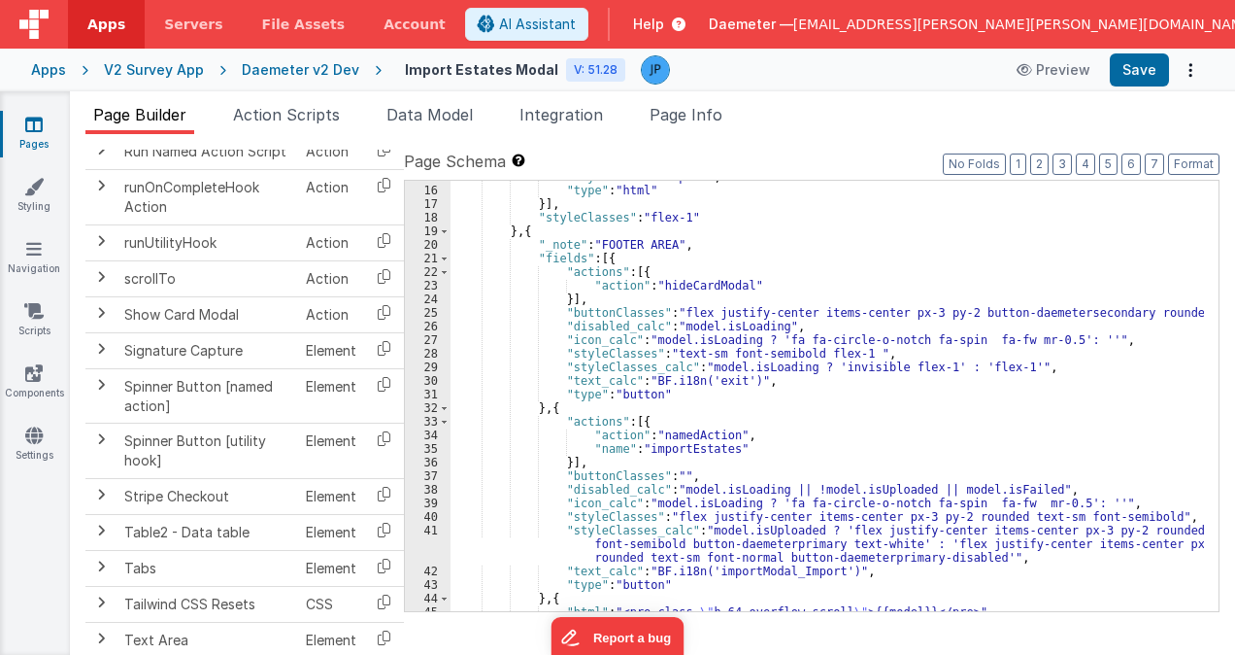
scroll to position [966, 0]
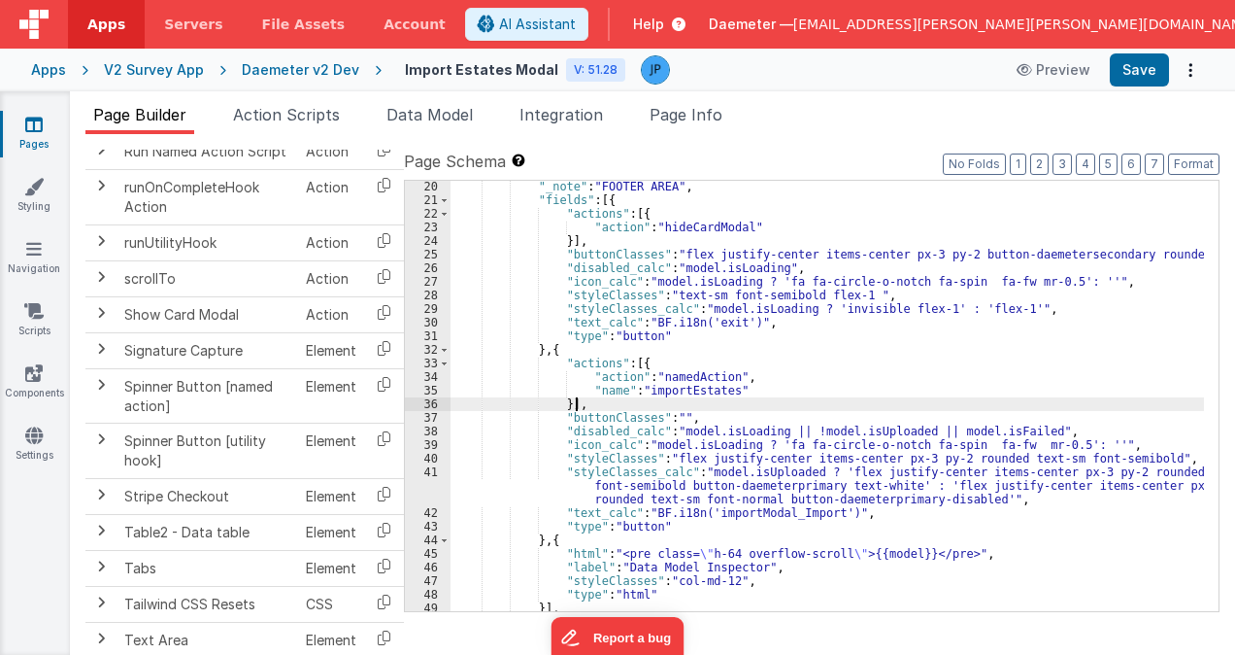
click at [810, 399] on div ""_note" : "FOOTER AREA" , "fields" : [{ "actions" : [{ "action" : "hideCardModa…" at bounding box center [828, 408] width 754 height 457
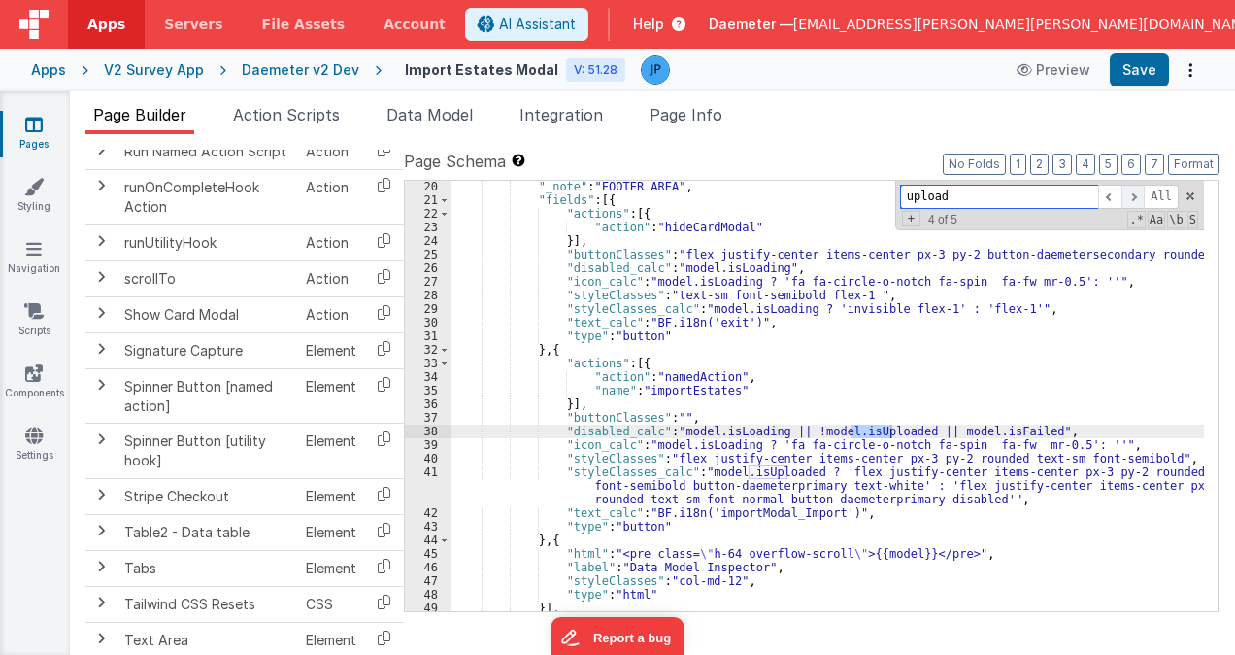
type input "upload"
click at [1132, 198] on span at bounding box center [1133, 197] width 23 height 24
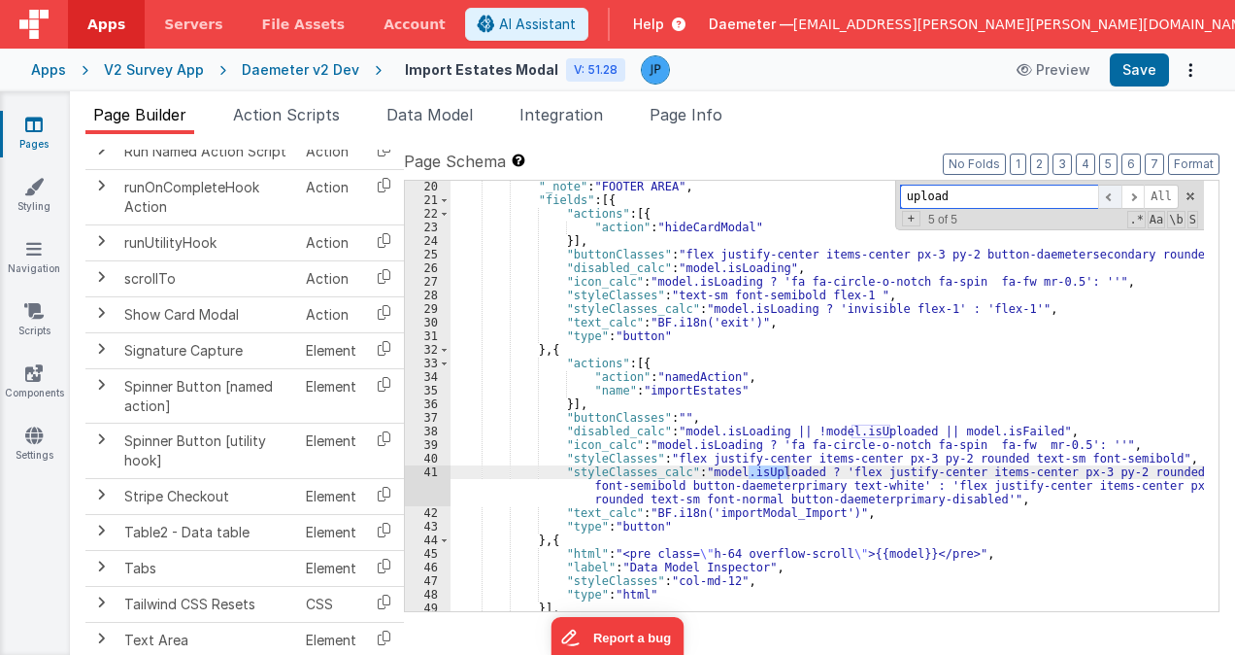
click at [1116, 194] on span at bounding box center [1109, 197] width 23 height 24
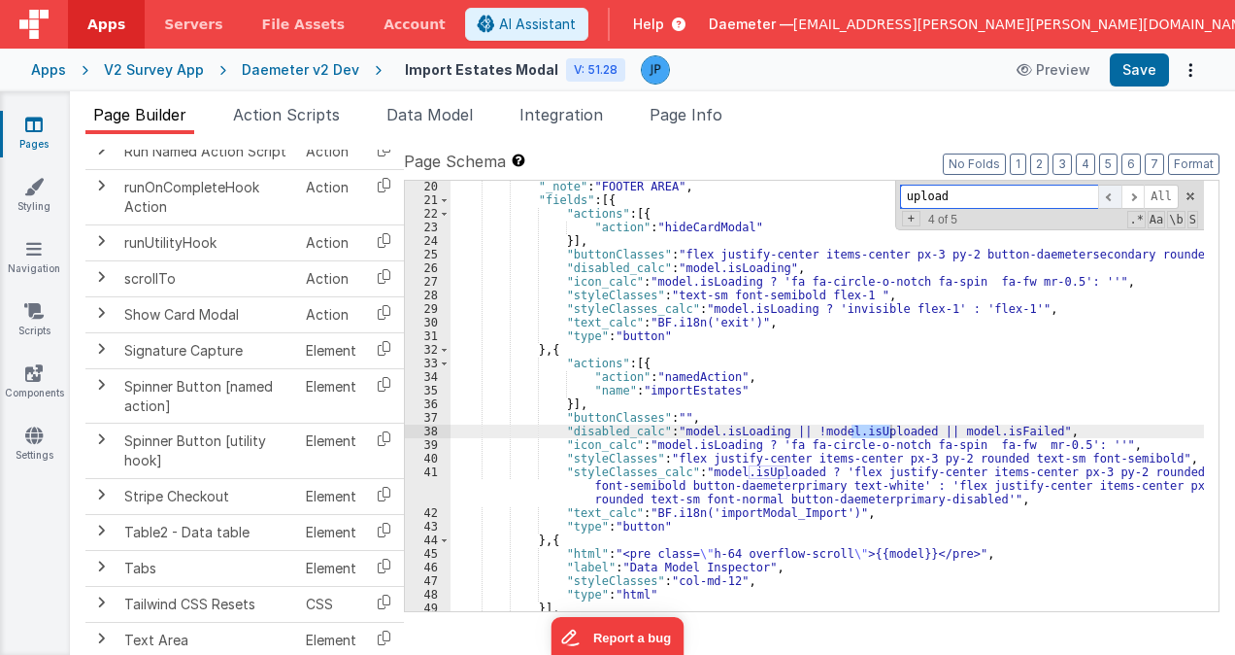
click at [1114, 194] on span at bounding box center [1109, 197] width 23 height 24
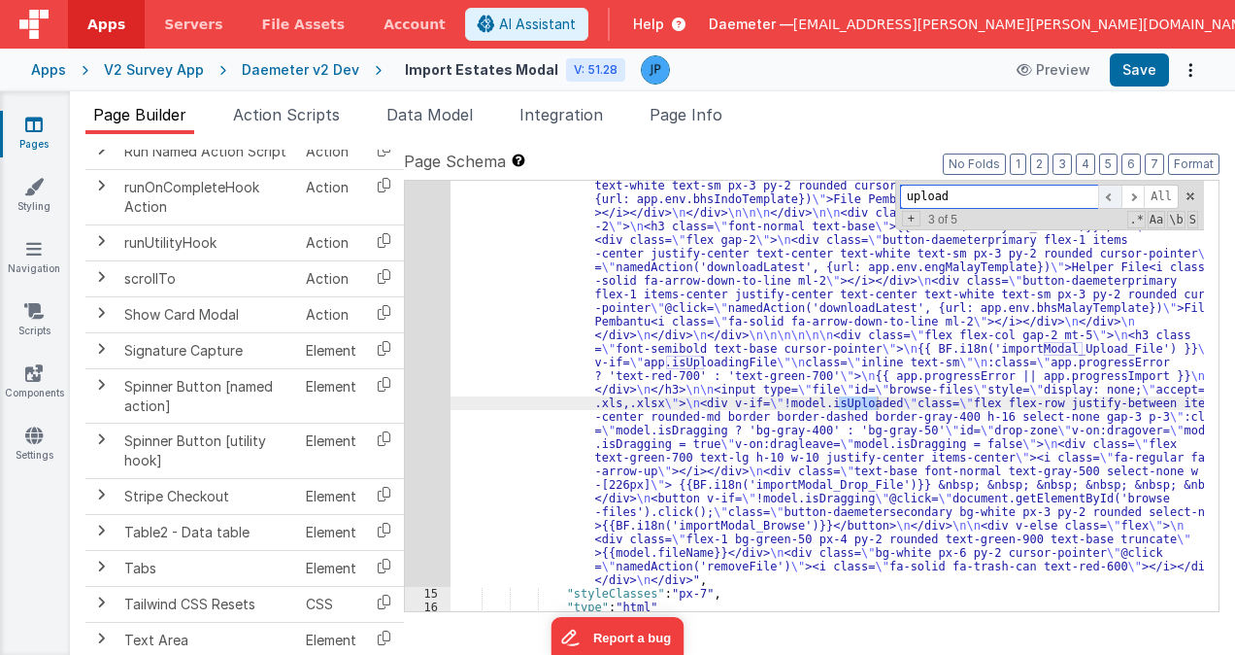
click at [1114, 192] on span at bounding box center [1109, 197] width 23 height 24
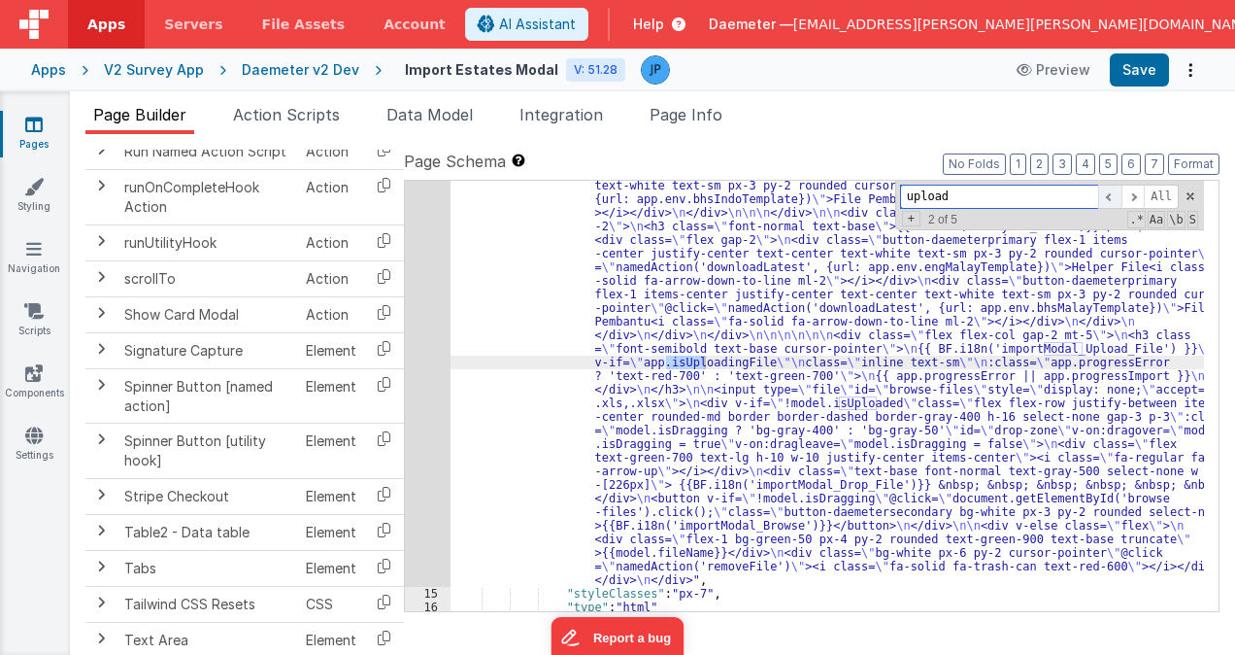
click at [1114, 192] on span at bounding box center [1109, 197] width 23 height 24
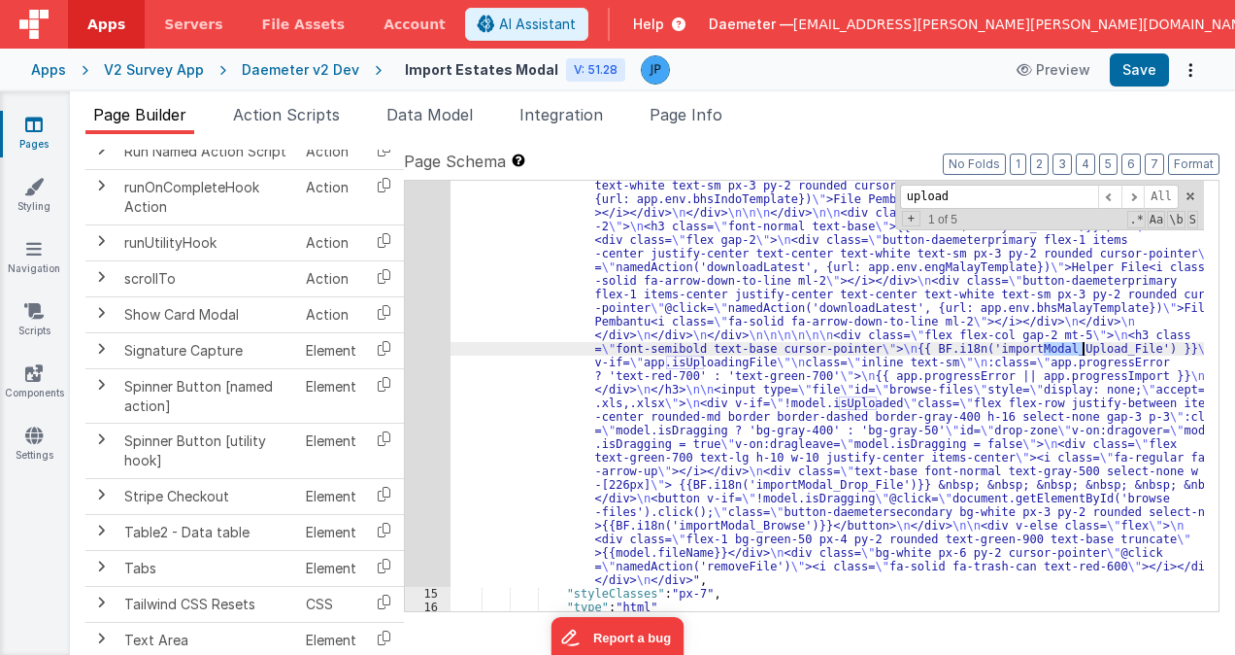
click at [433, 339] on div "14" at bounding box center [428, 247] width 46 height 680
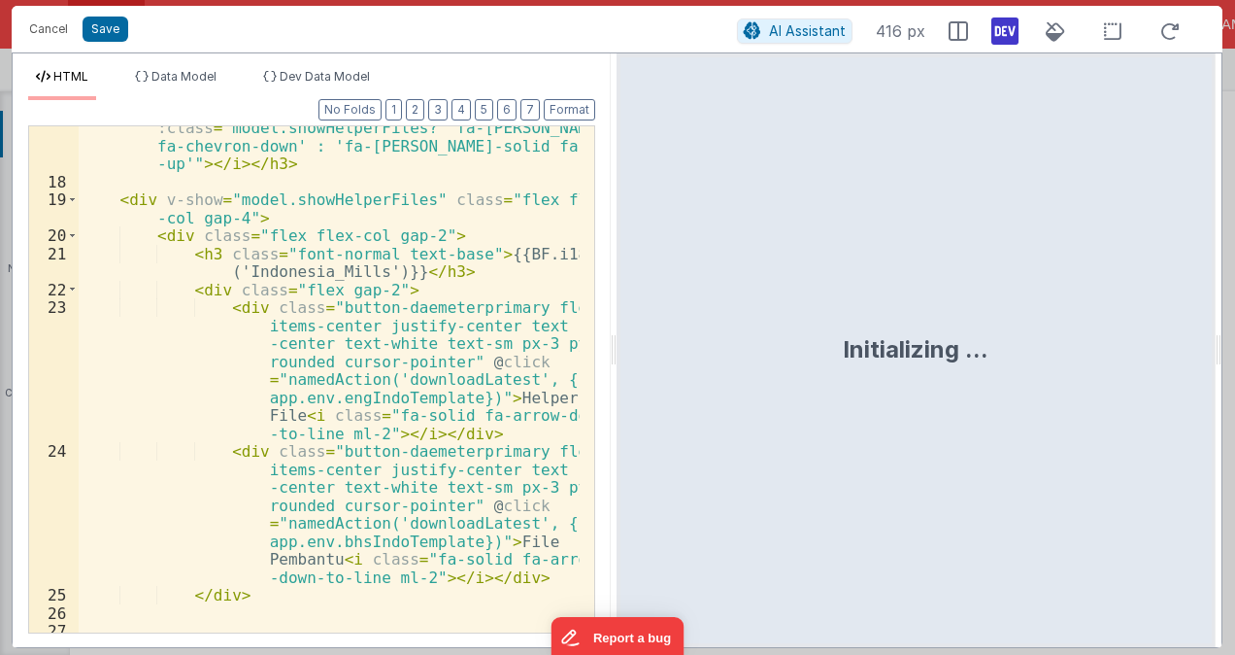
scroll to position [466, 0]
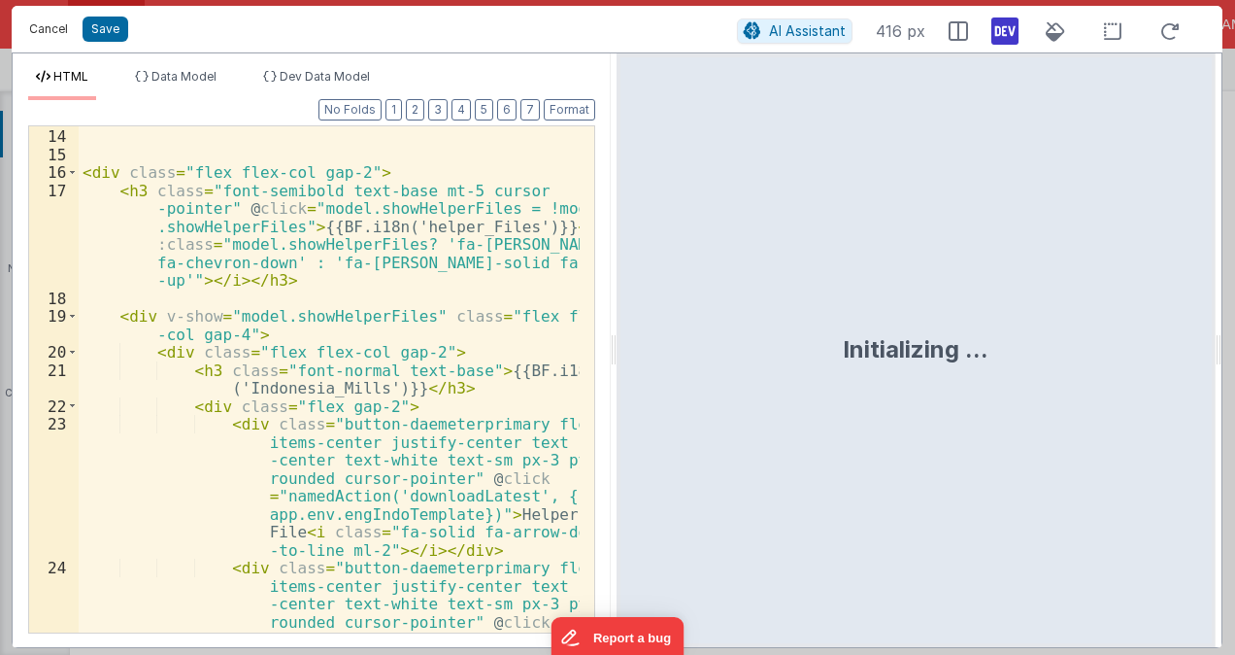
click at [53, 25] on button "Cancel" at bounding box center [48, 29] width 58 height 27
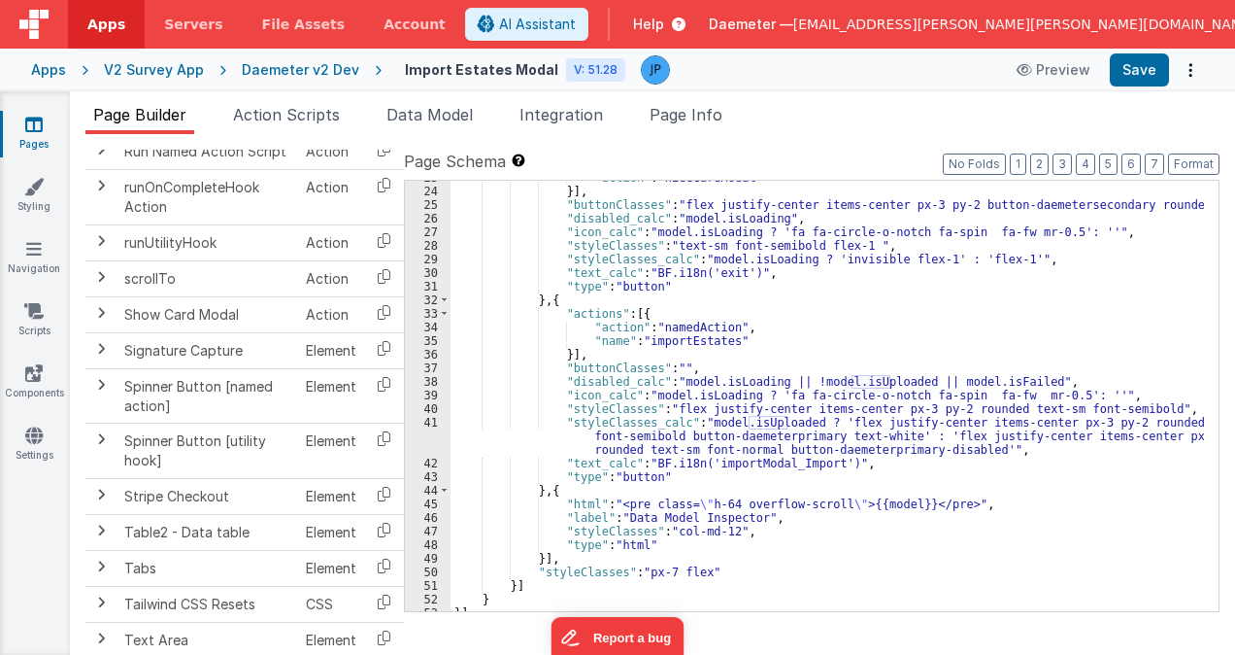
scroll to position [1025, 0]
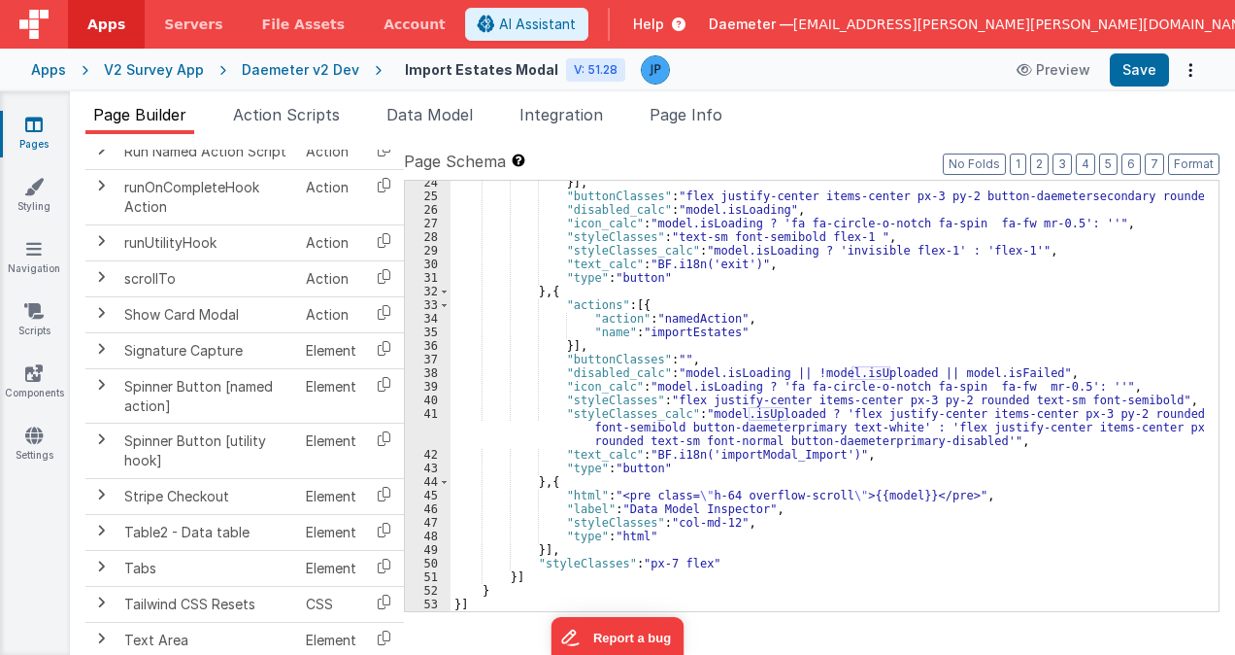
click at [730, 523] on div "}] , "buttonClasses" : "flex justify-center items-center px-3 py-2 button-daeme…" at bounding box center [828, 404] width 754 height 457
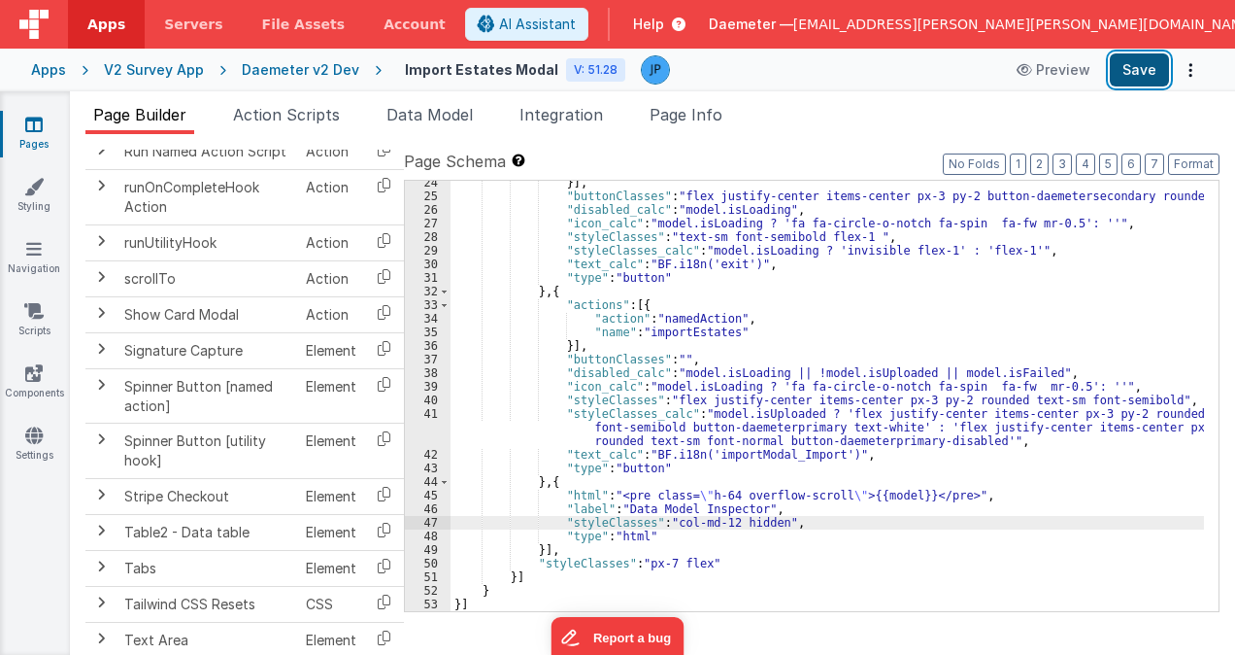
click at [1135, 74] on button "Save" at bounding box center [1139, 69] width 59 height 33
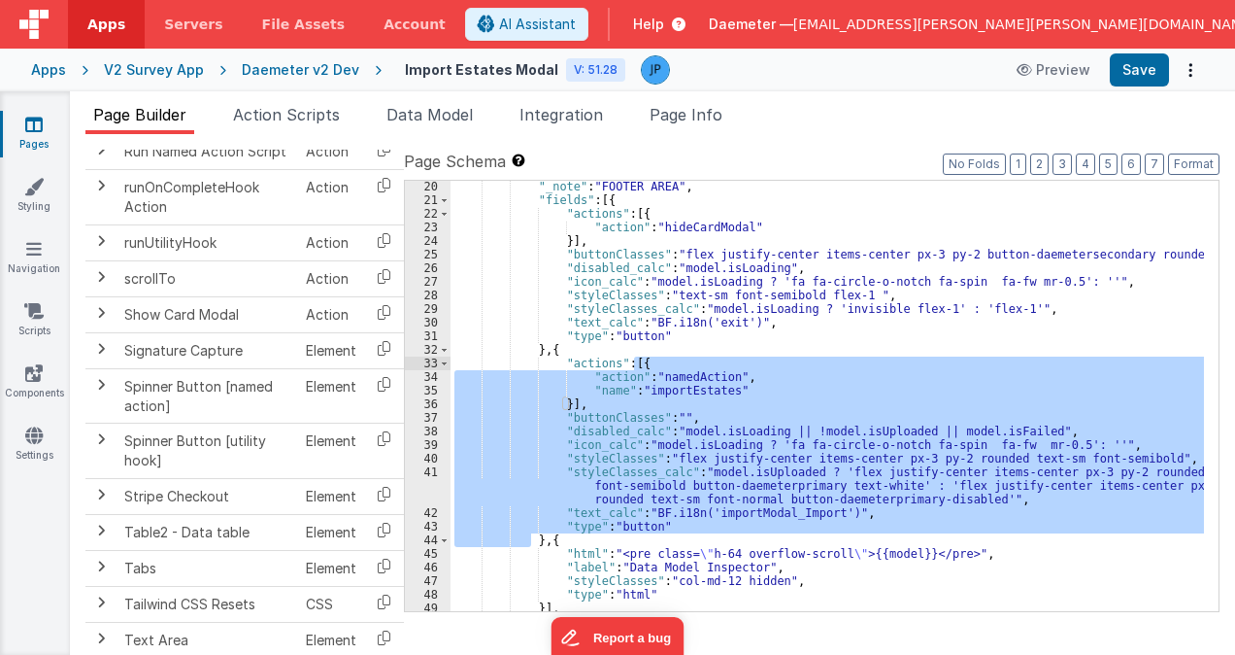
drag, startPoint x: 534, startPoint y: 541, endPoint x: 633, endPoint y: 362, distance: 204.3
click at [633, 362] on div ""_note" : "FOOTER AREA" , "fields" : [{ "actions" : [{ "action" : "hideCardModa…" at bounding box center [828, 408] width 754 height 457
click at [910, 433] on div ""_note" : "FOOTER AREA" , "fields" : [{ "actions" : [{ "action" : "hideCardModa…" at bounding box center [828, 396] width 754 height 430
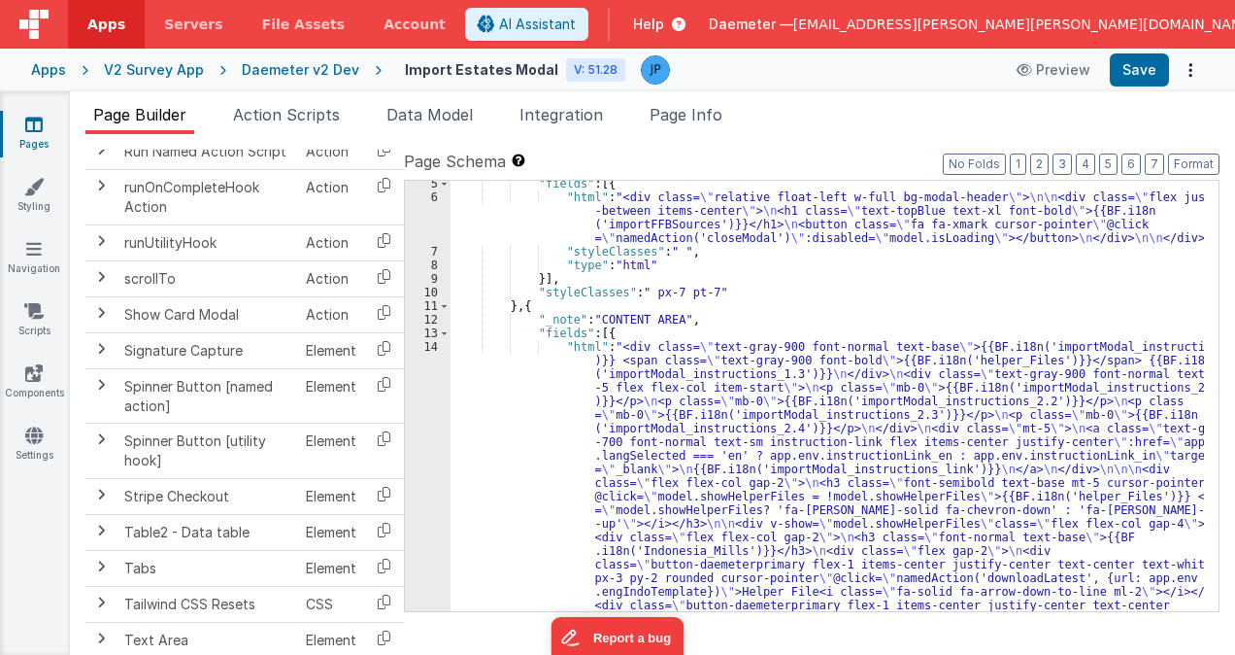
scroll to position [0, 0]
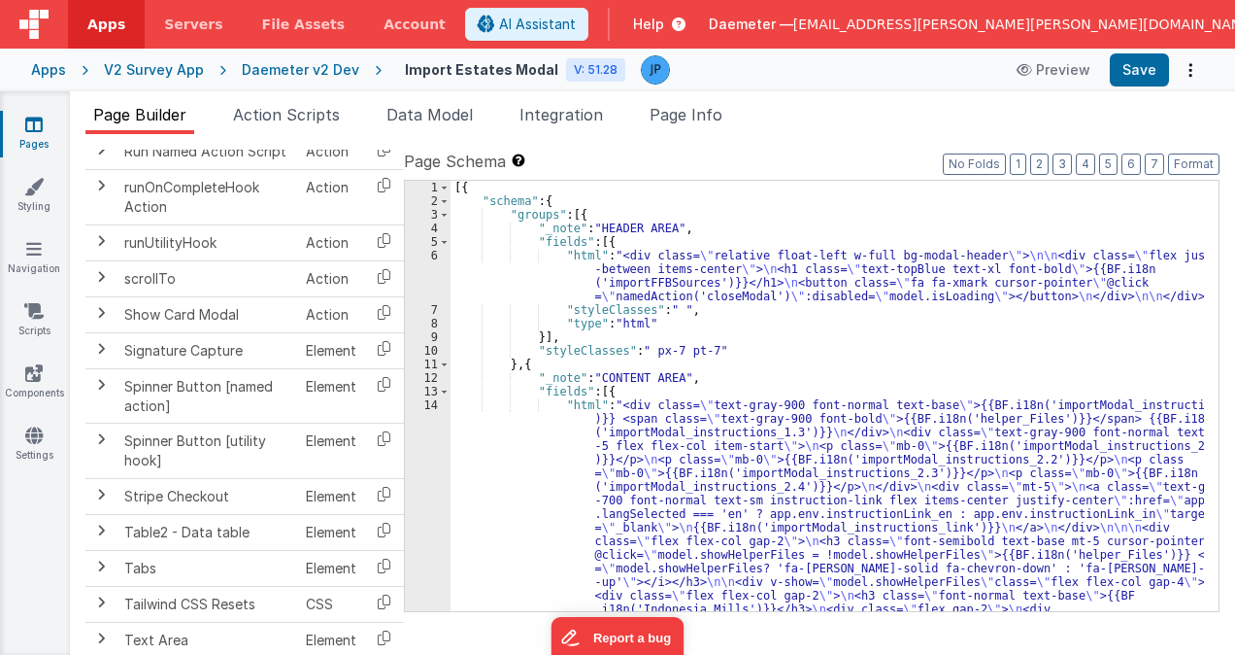
click at [301, 68] on div "Daemeter v2 Dev" at bounding box center [301, 69] width 118 height 19
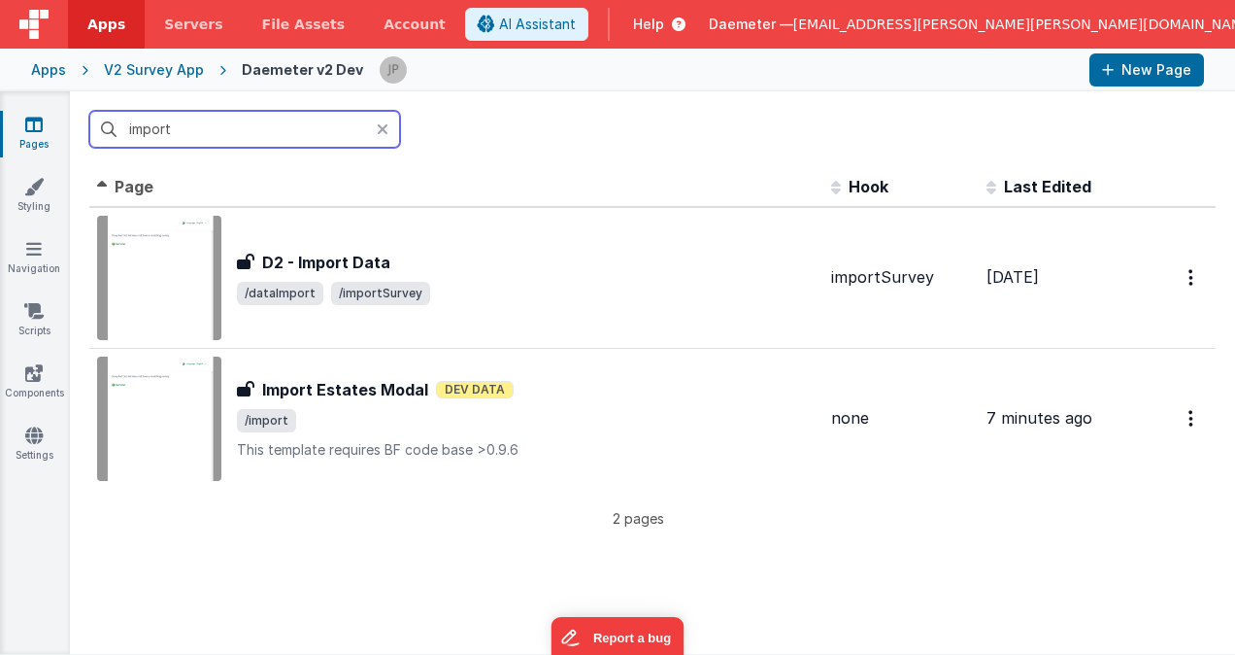
click at [293, 122] on input "import" at bounding box center [244, 129] width 311 height 37
drag, startPoint x: 287, startPoint y: 129, endPoint x: 129, endPoint y: 118, distance: 158.7
click at [129, 118] on input "import" at bounding box center [244, 129] width 311 height 37
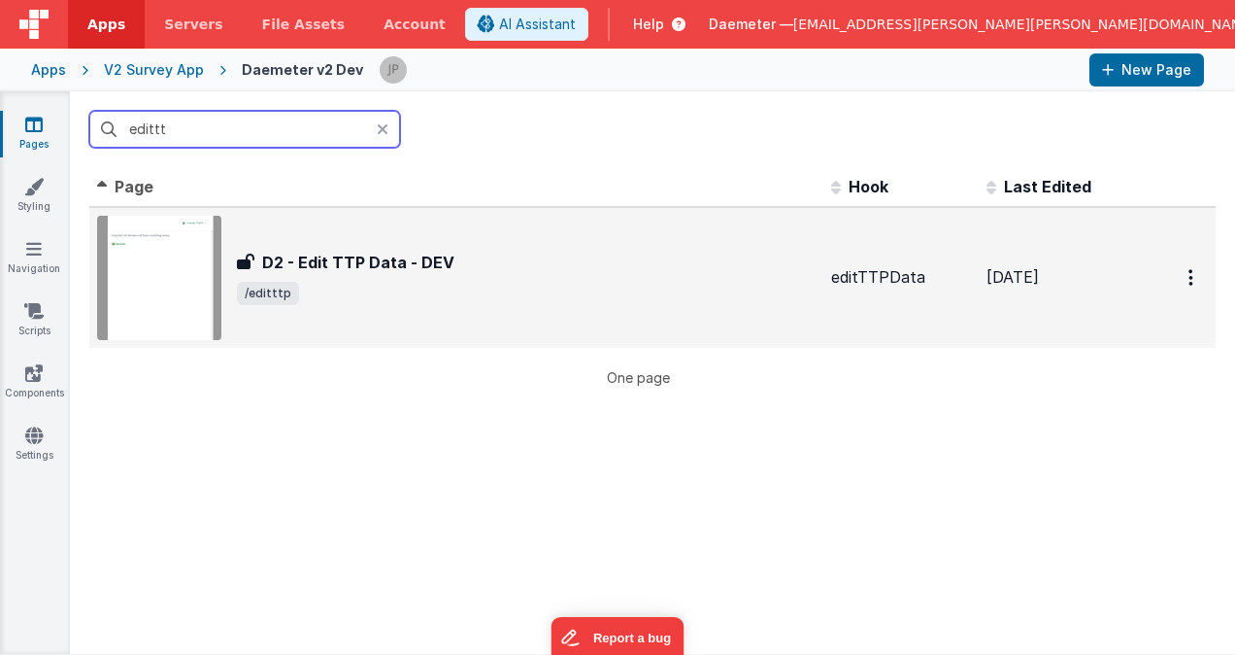
type input "edittt"
click at [367, 294] on span "/editttp" at bounding box center [526, 293] width 579 height 23
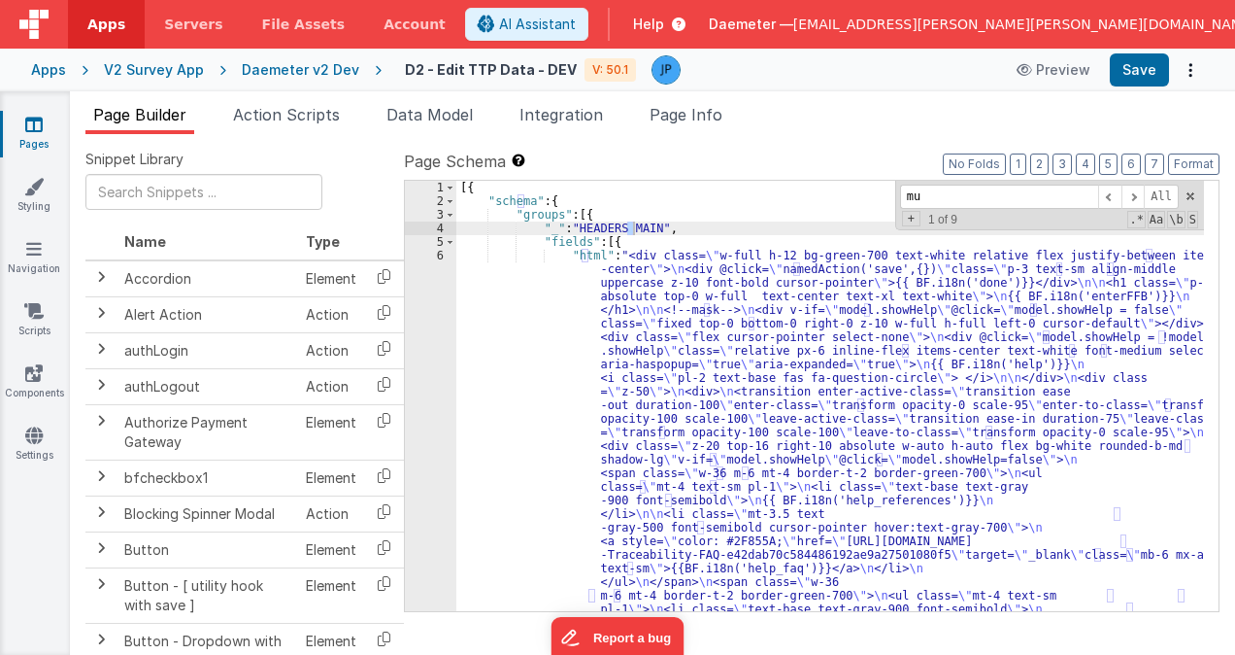
scroll to position [18, 0]
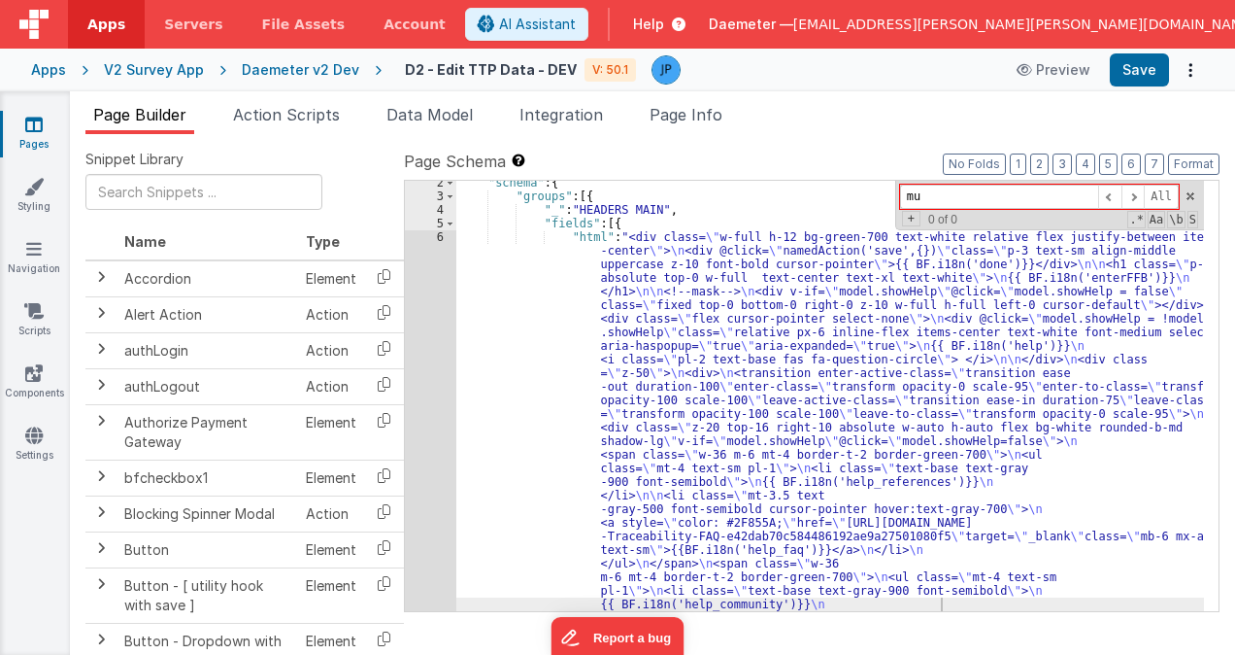
type input "m"
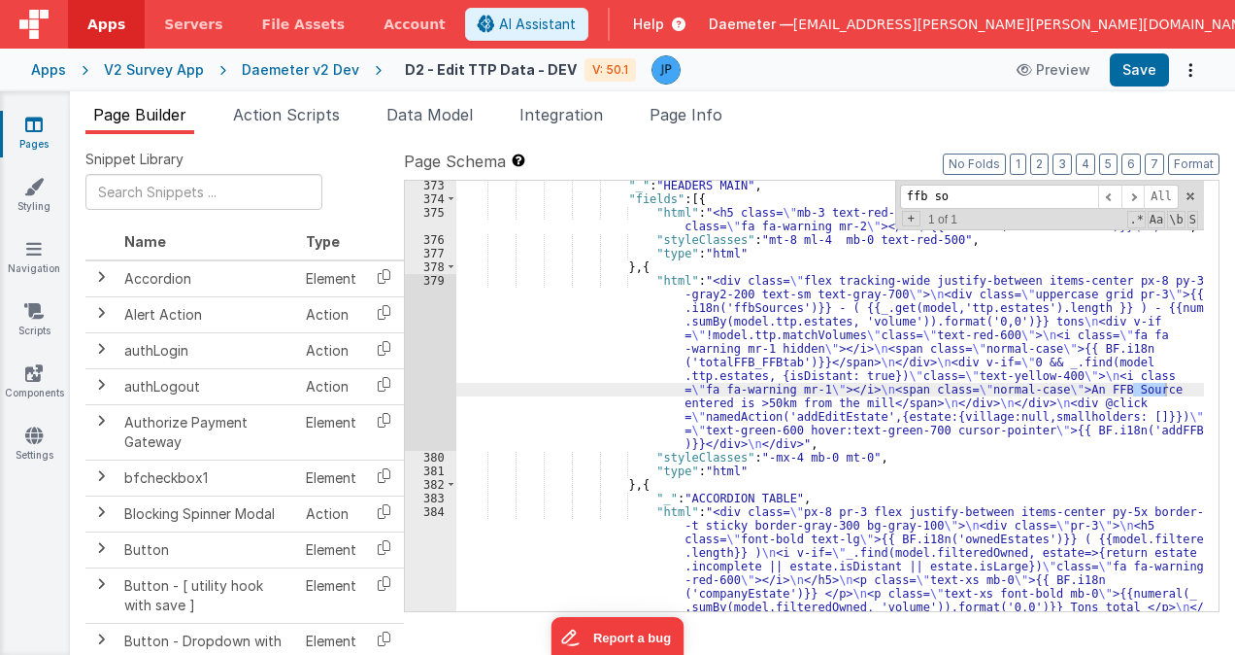
scroll to position [6706, 0]
click at [1191, 189] on span at bounding box center [1191, 196] width 14 height 14
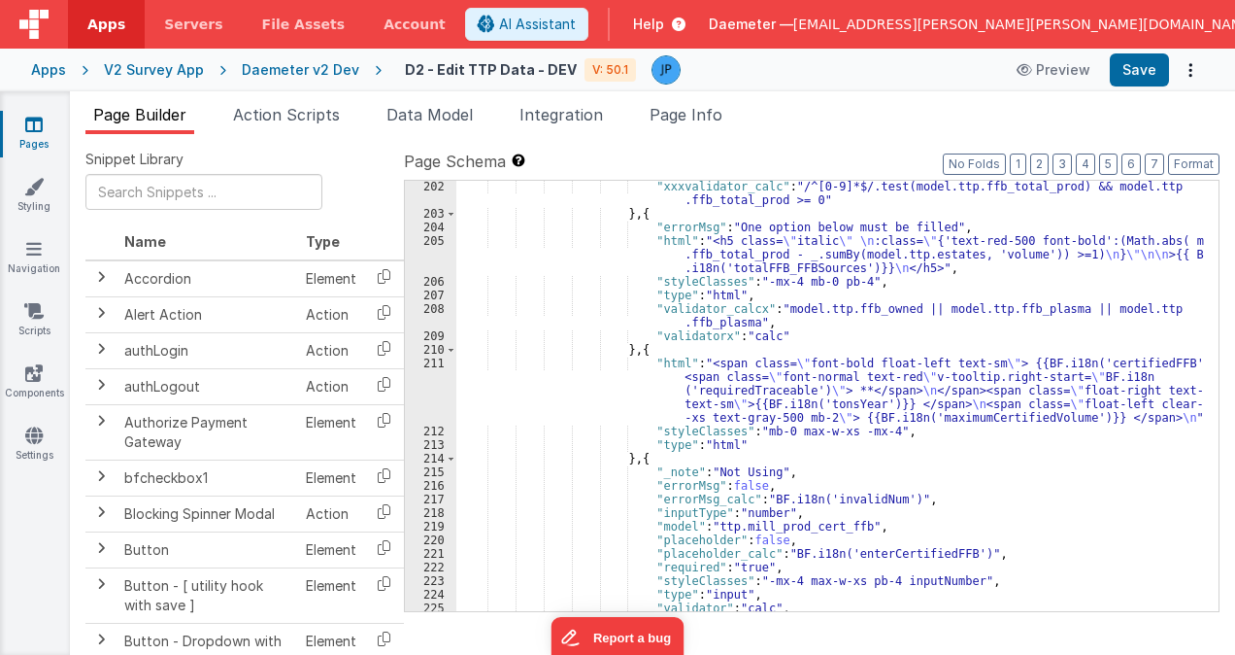
scroll to position [0, 0]
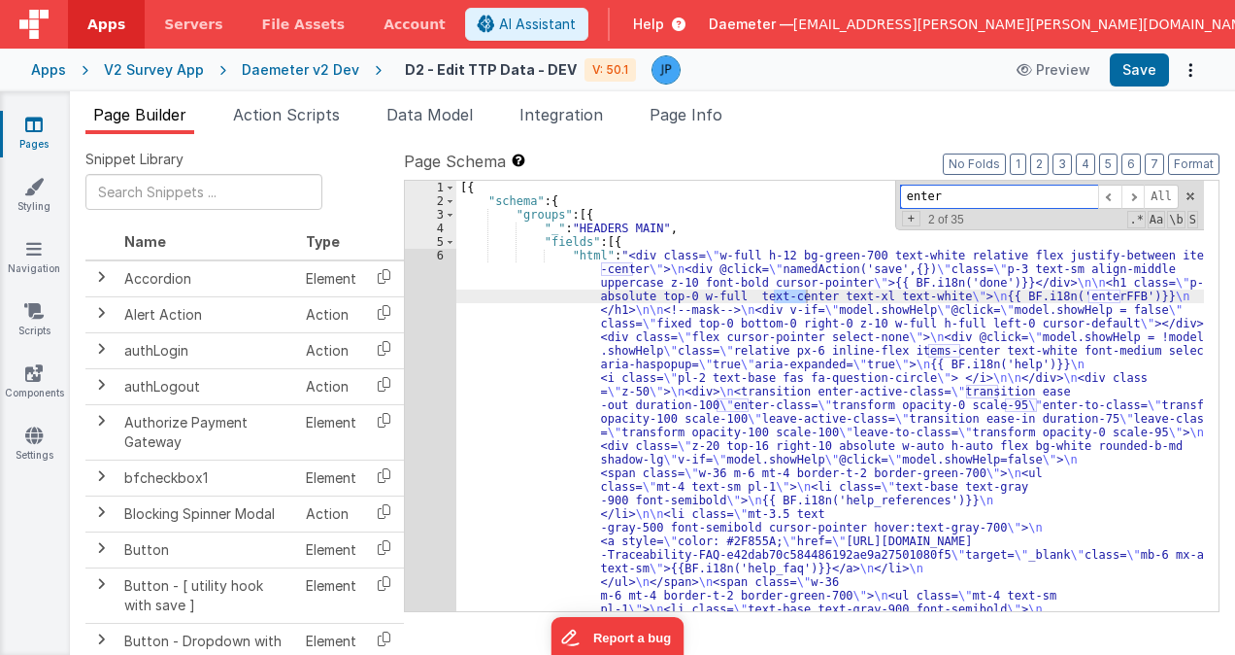
type input "enter"
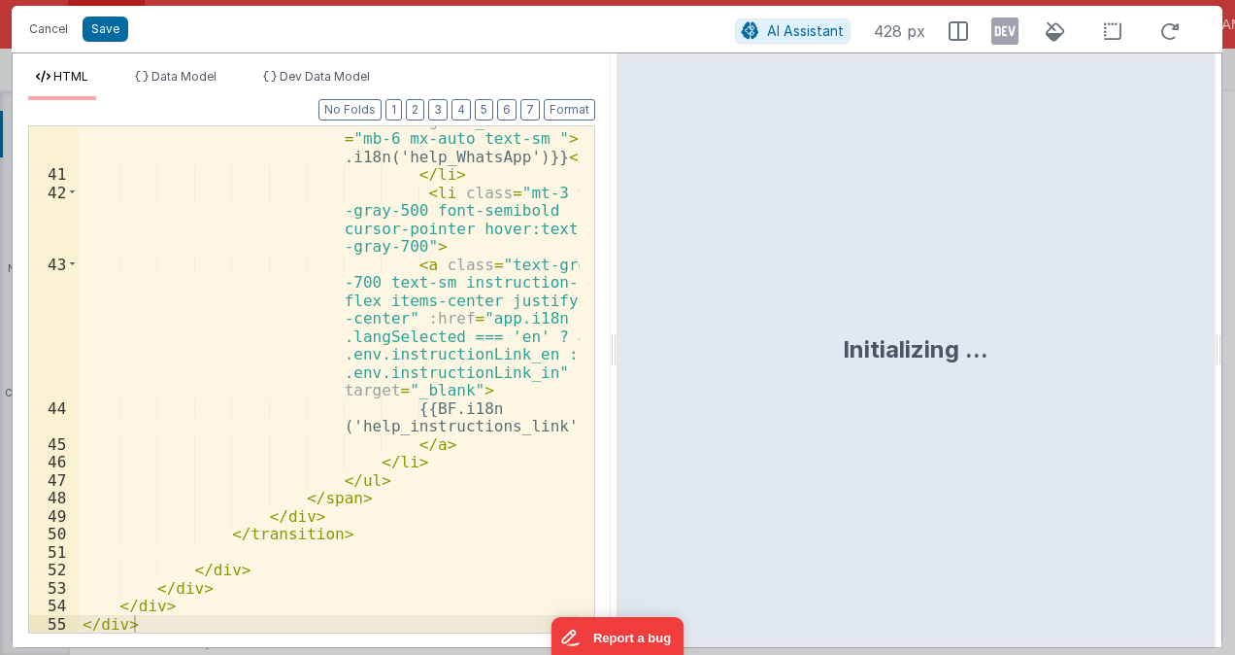
scroll to position [1565, 0]
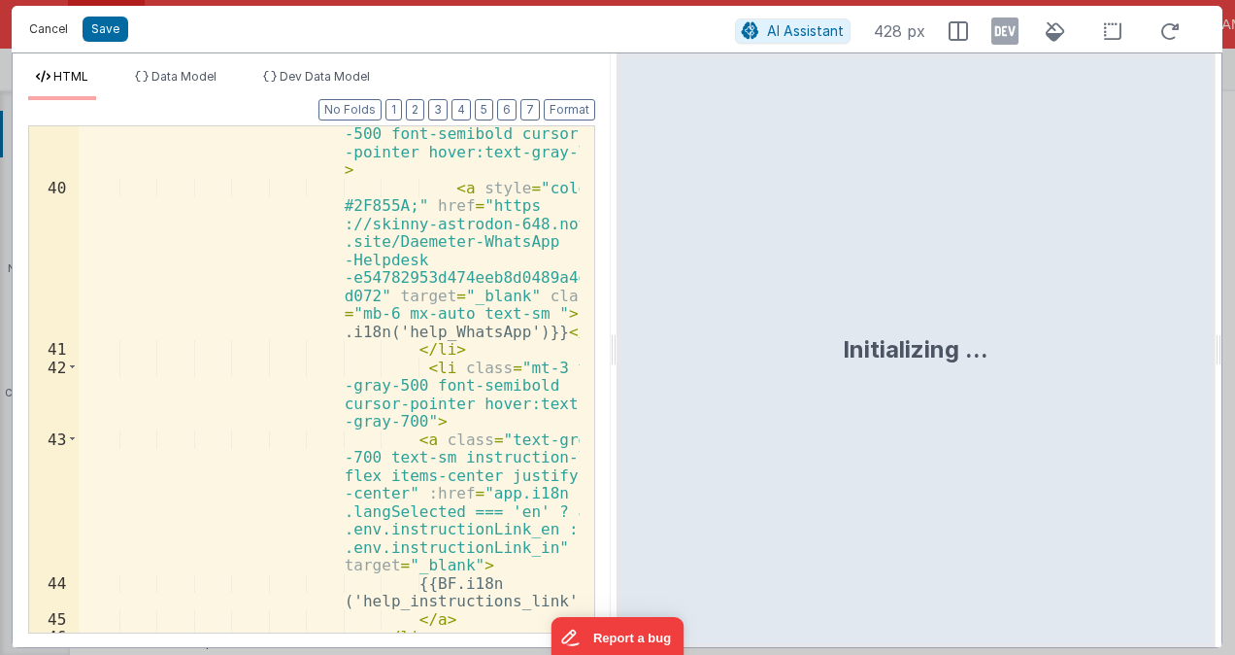
click at [53, 30] on button "Cancel" at bounding box center [48, 29] width 58 height 27
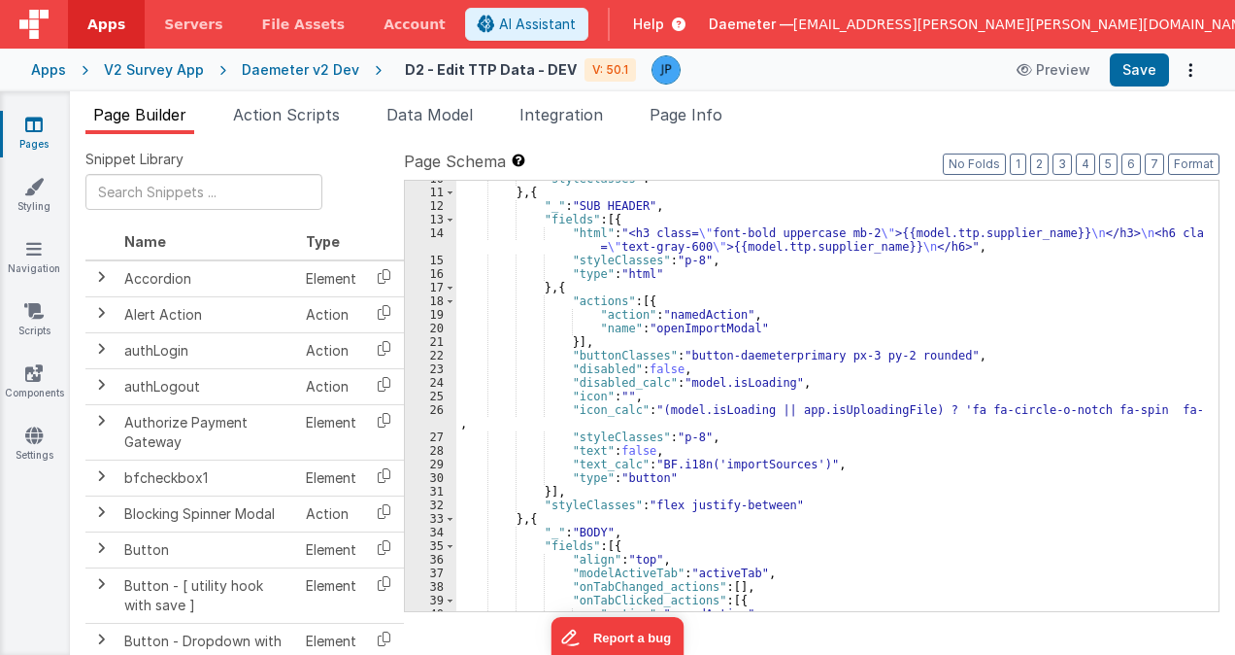
scroll to position [716, 0]
click at [310, 63] on div "Daemeter v2 Dev" at bounding box center [301, 69] width 118 height 19
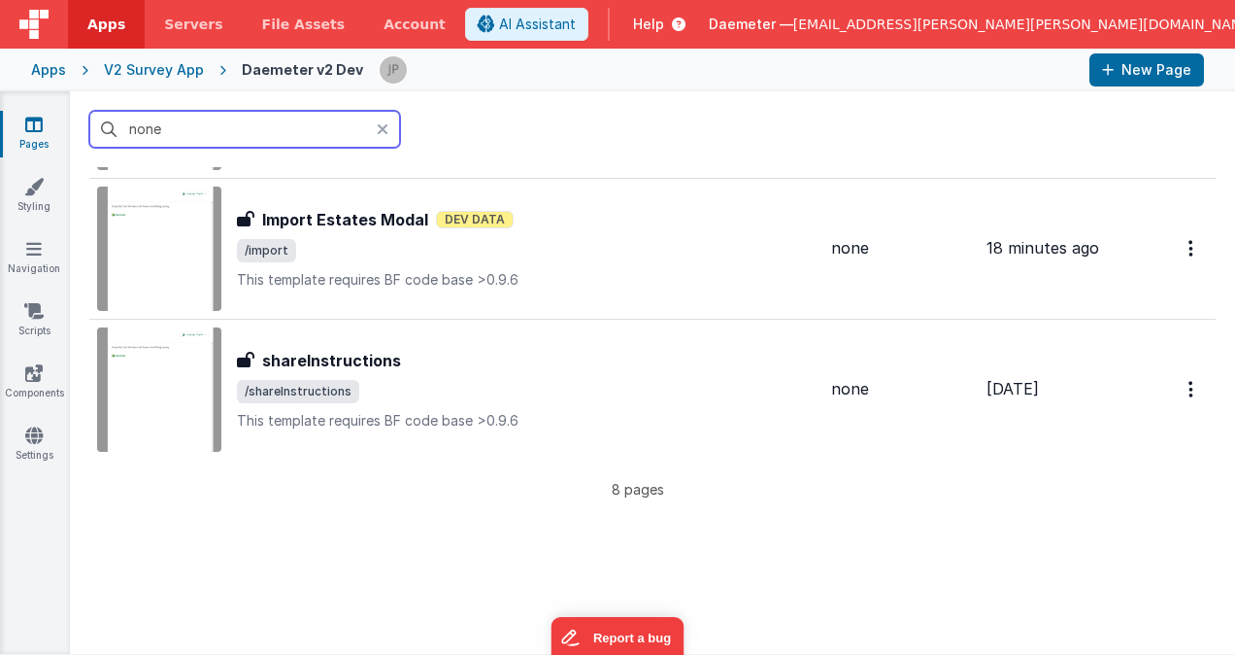
scroll to position [680, 0]
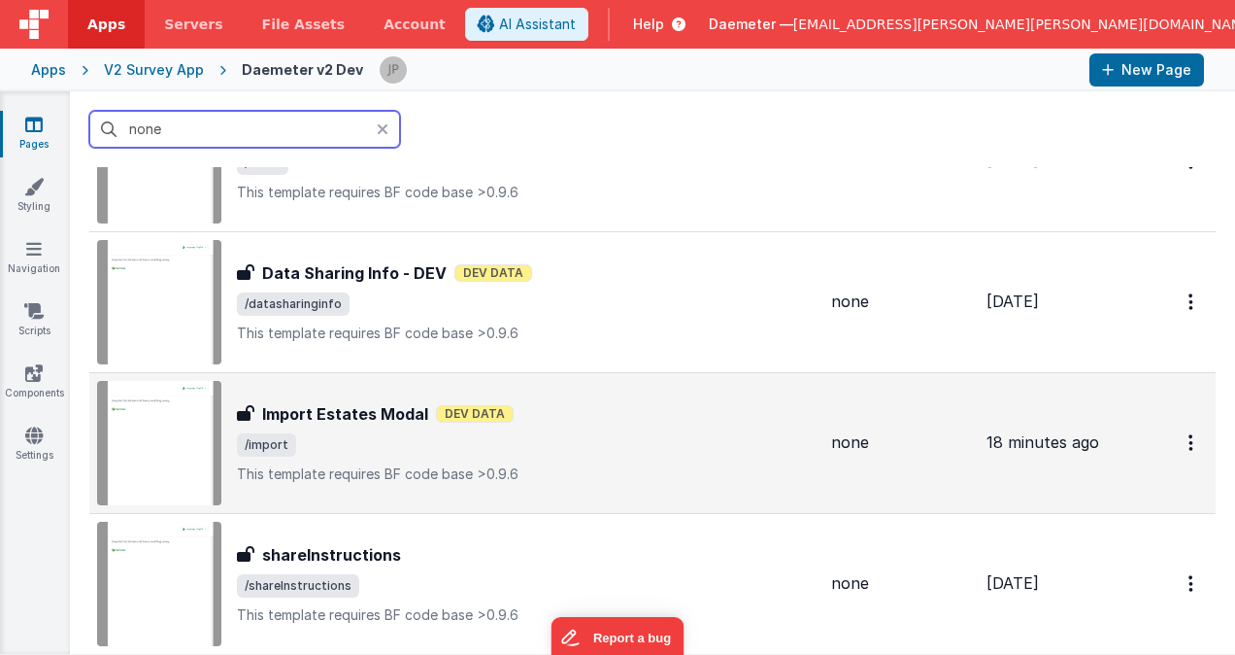
type input "none"
click at [335, 409] on h3 "Import Estates Modal" at bounding box center [345, 413] width 166 height 23
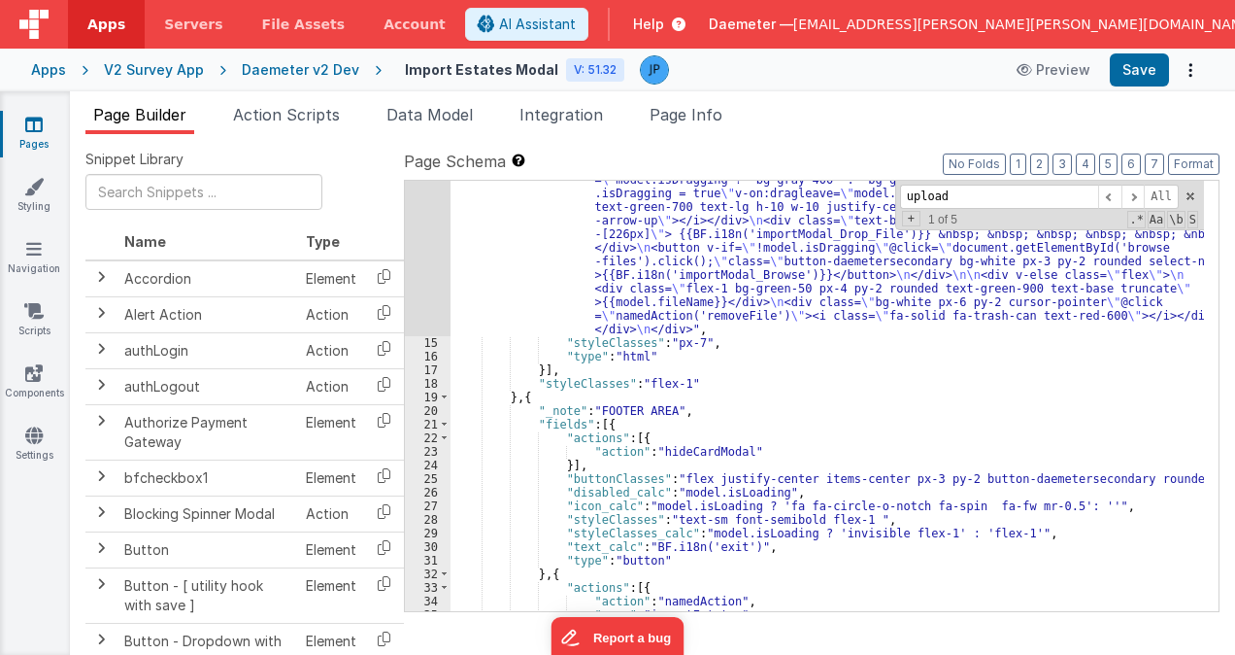
scroll to position [1025, 0]
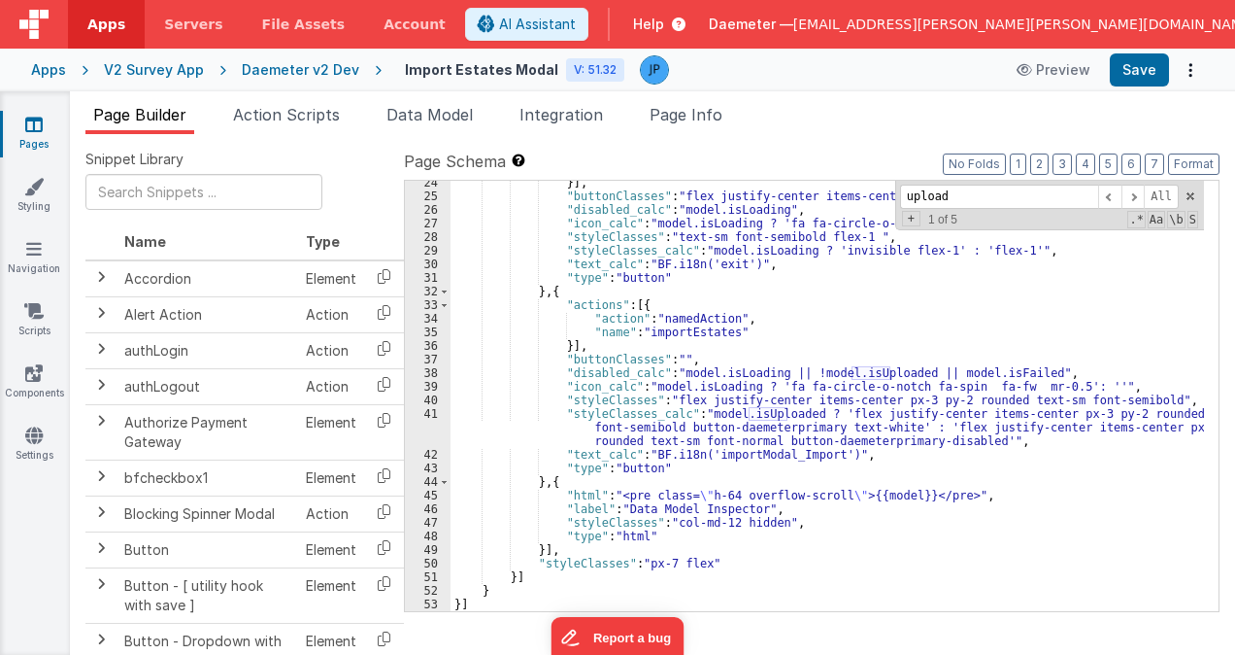
type input "upload"
click at [770, 522] on div "}] , "buttonClasses" : "flex justify-center items-center px-3 py-2 button-daeme…" at bounding box center [828, 404] width 754 height 457
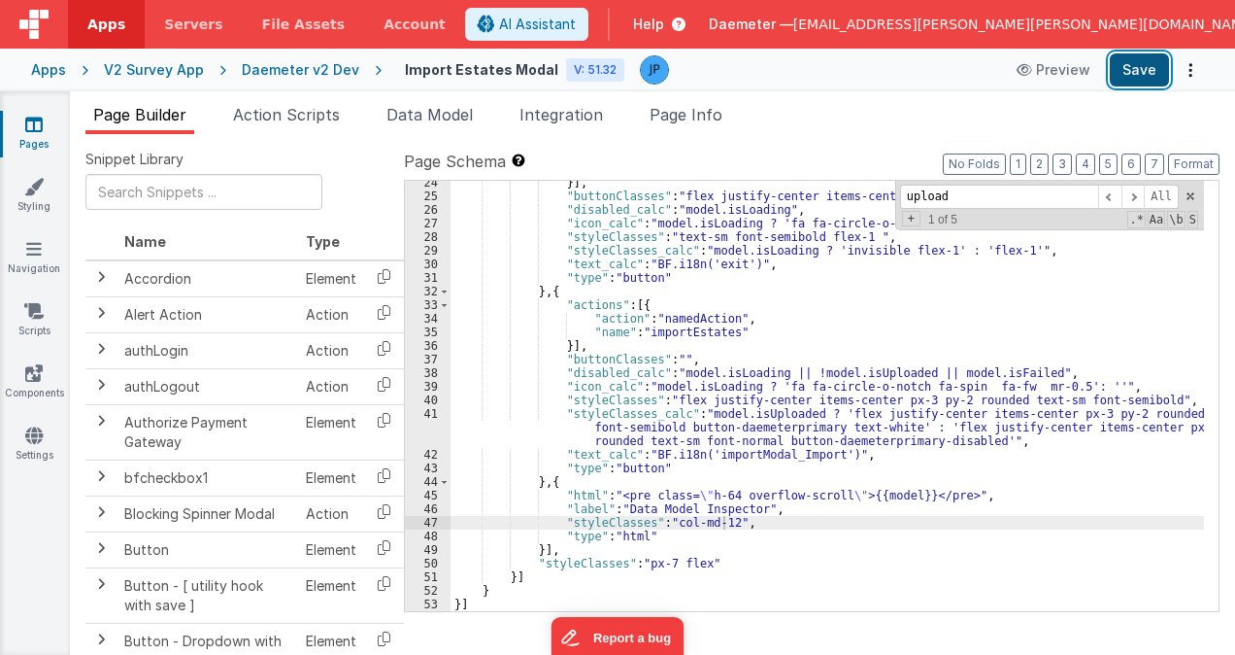
click at [1133, 79] on button "Save" at bounding box center [1139, 69] width 59 height 33
click at [722, 523] on div "}] , "buttonClasses" : "flex justify-center items-center px-3 py-2 button-daeme…" at bounding box center [828, 404] width 754 height 457
click at [1135, 78] on button "Save" at bounding box center [1139, 69] width 59 height 33
click at [1141, 77] on button "Save" at bounding box center [1139, 69] width 59 height 33
click at [769, 520] on div "}] , "buttonClasses" : "flex justify-center items-center px-3 py-2 button-daeme…" at bounding box center [828, 404] width 754 height 457
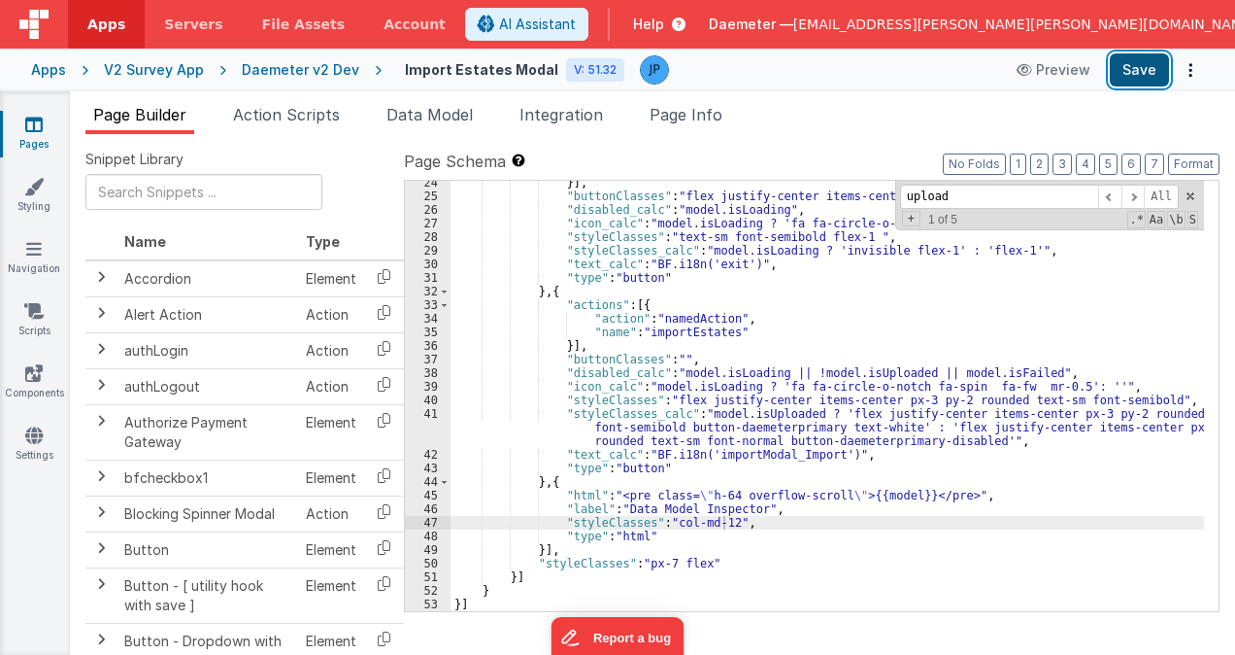
click at [1136, 78] on button "Save" at bounding box center [1139, 69] width 59 height 33
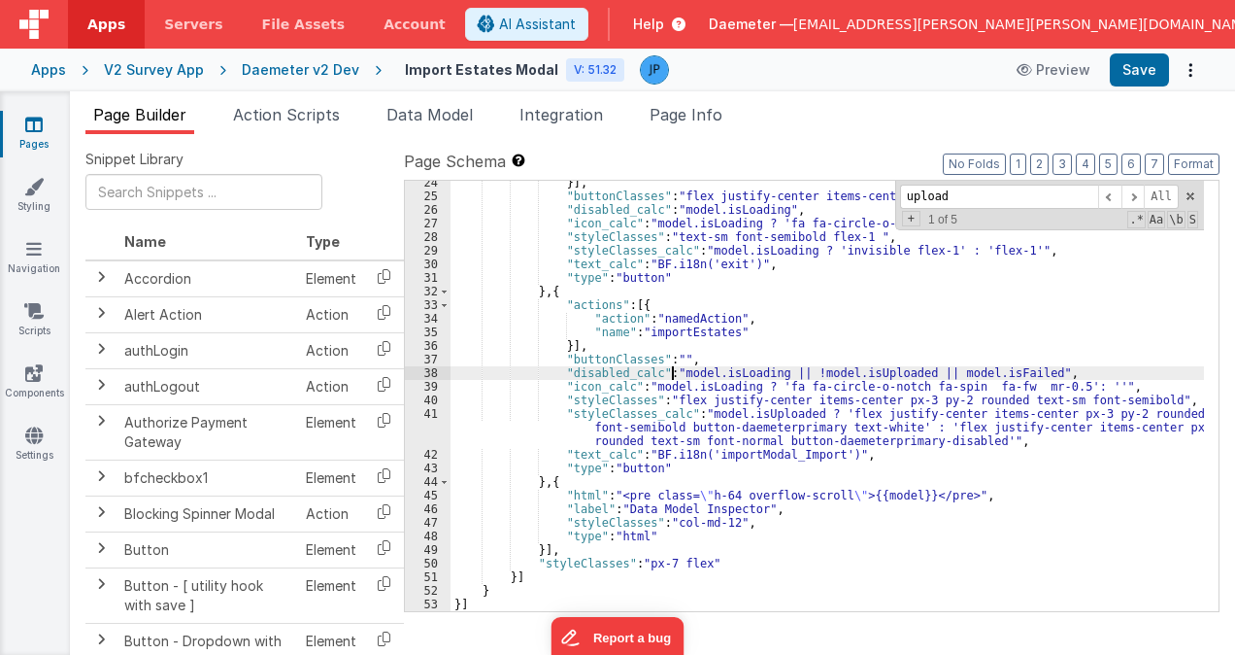
click at [674, 374] on div "}] , "buttonClasses" : "flex justify-center items-center px-3 py-2 button-daeme…" at bounding box center [828, 404] width 754 height 457
click at [1145, 76] on button "Save" at bounding box center [1139, 69] width 59 height 33
click at [684, 366] on div "}] , "buttonClasses" : "flex justify-center items-center px-3 py-2 button-daeme…" at bounding box center [828, 404] width 754 height 457
click at [1147, 77] on button "Save" at bounding box center [1139, 69] width 59 height 33
click at [747, 370] on div "}] , "buttonClasses" : "flex justify-center items-center px-3 py-2 button-daeme…" at bounding box center [828, 404] width 754 height 457
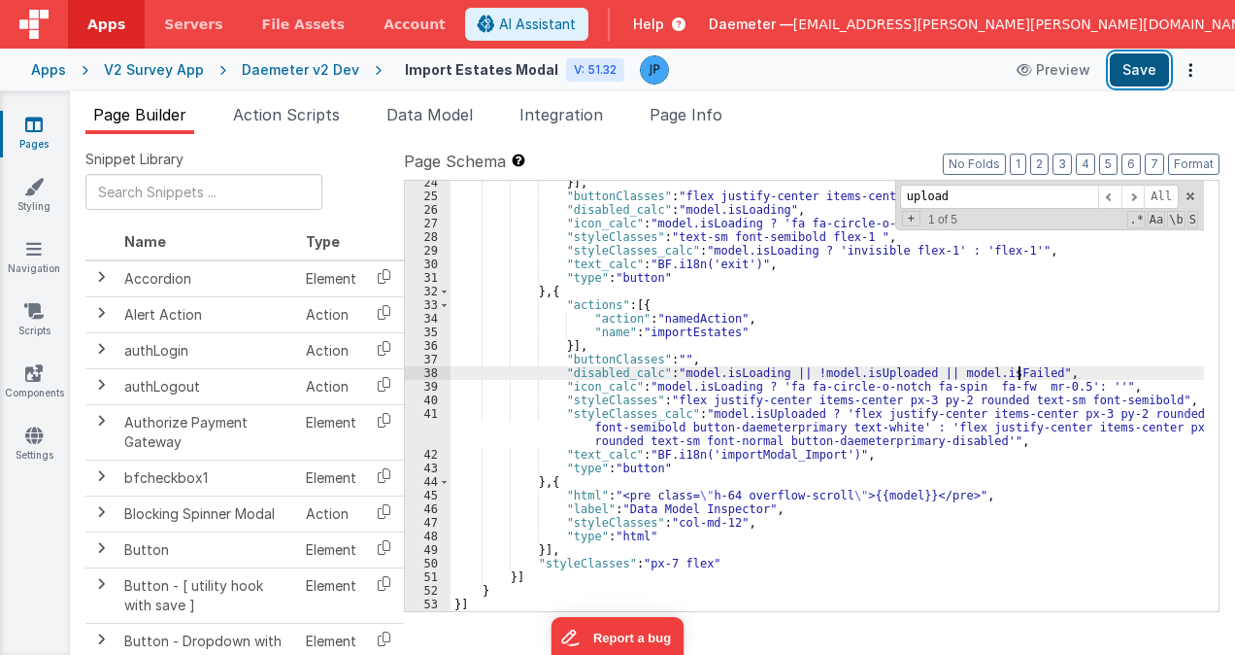
click at [1144, 73] on button "Save" at bounding box center [1139, 69] width 59 height 33
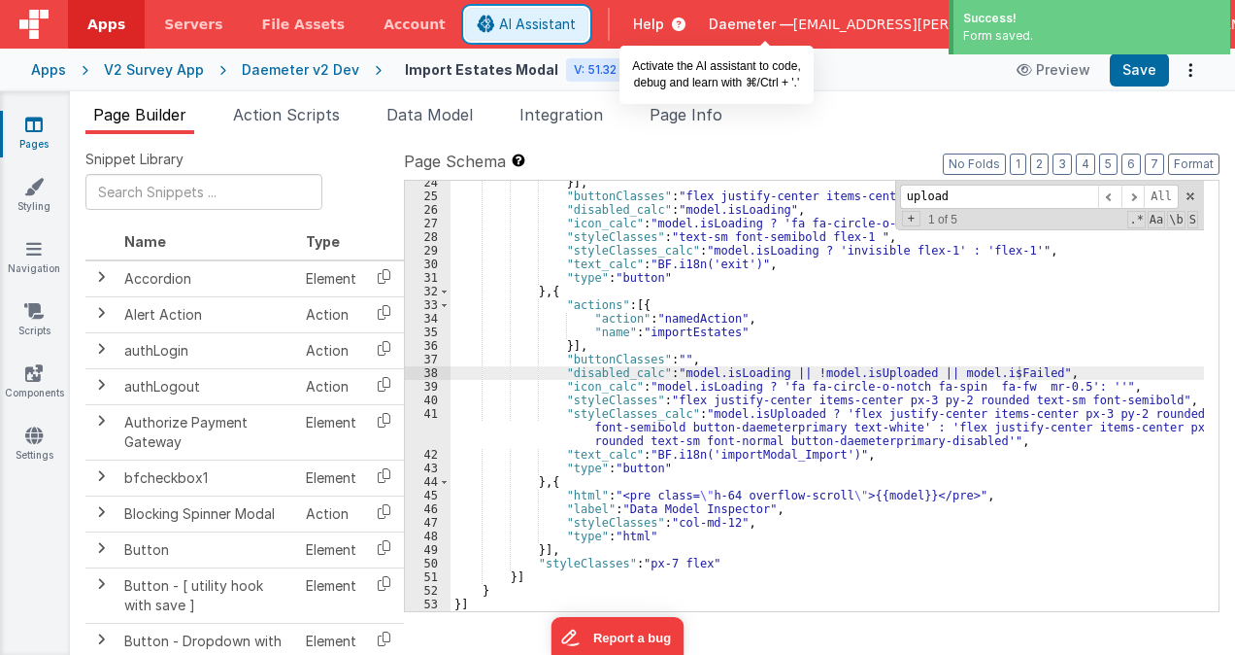
click at [576, 26] on span "AI Assistant" at bounding box center [537, 24] width 77 height 19
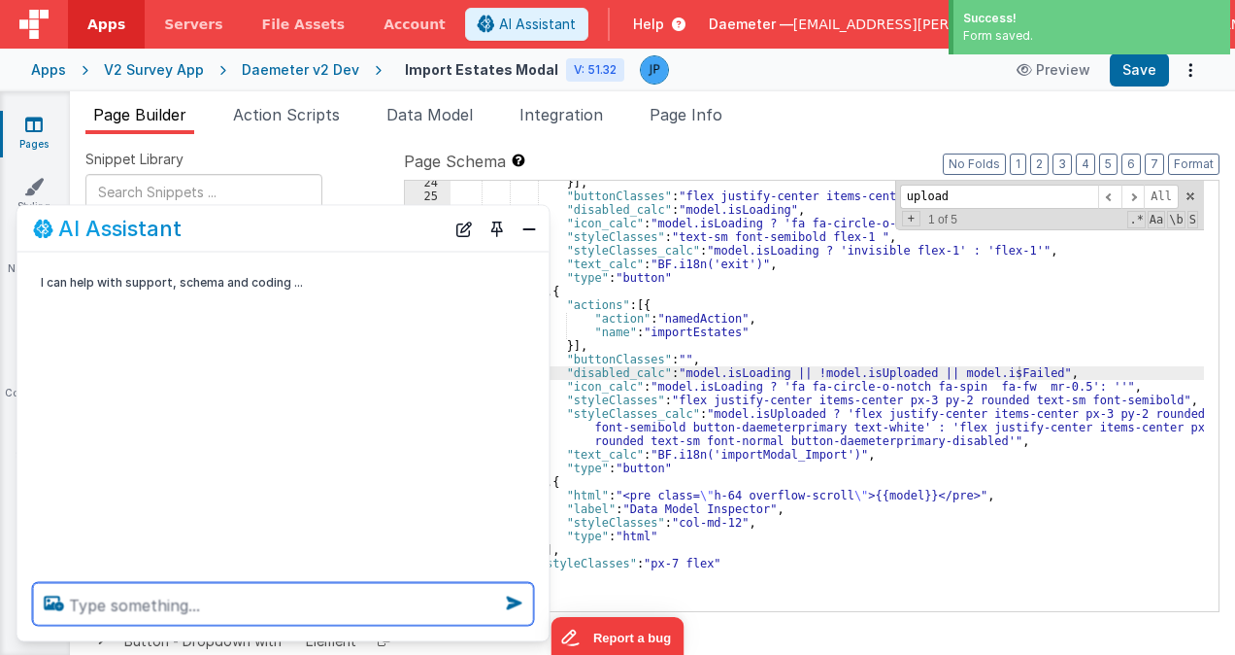
click at [259, 609] on textarea at bounding box center [283, 604] width 501 height 43
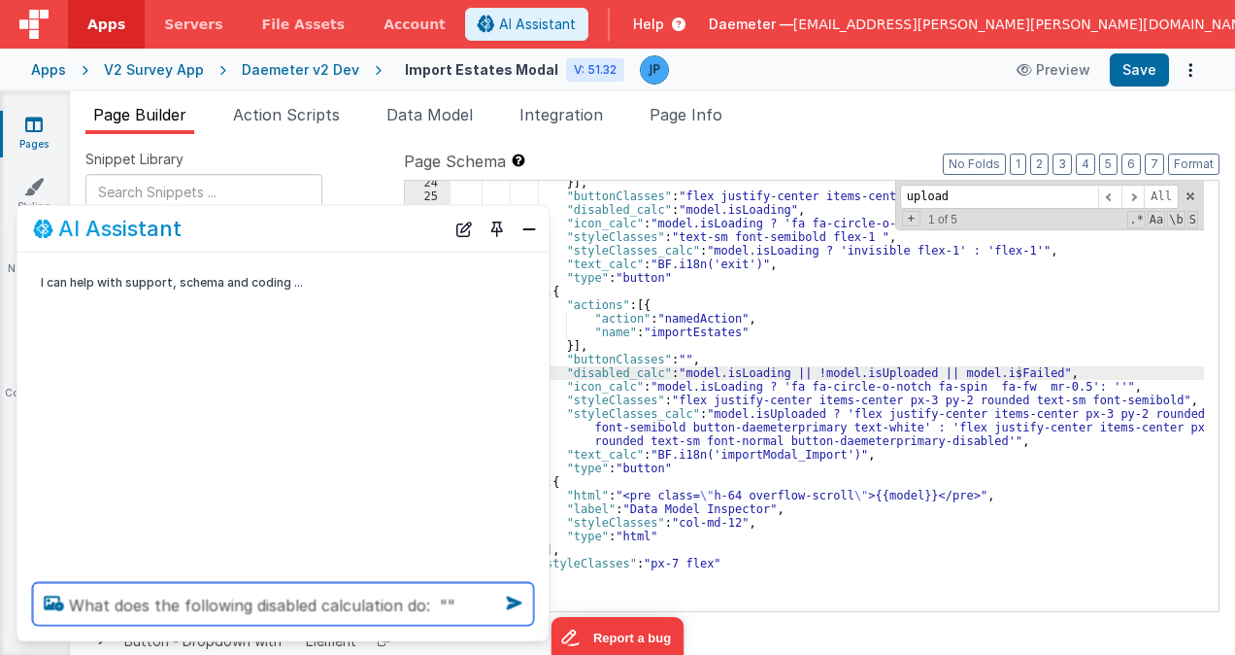
paste textarea "model.isLoading || !model.isUploaded || model.isFailed"
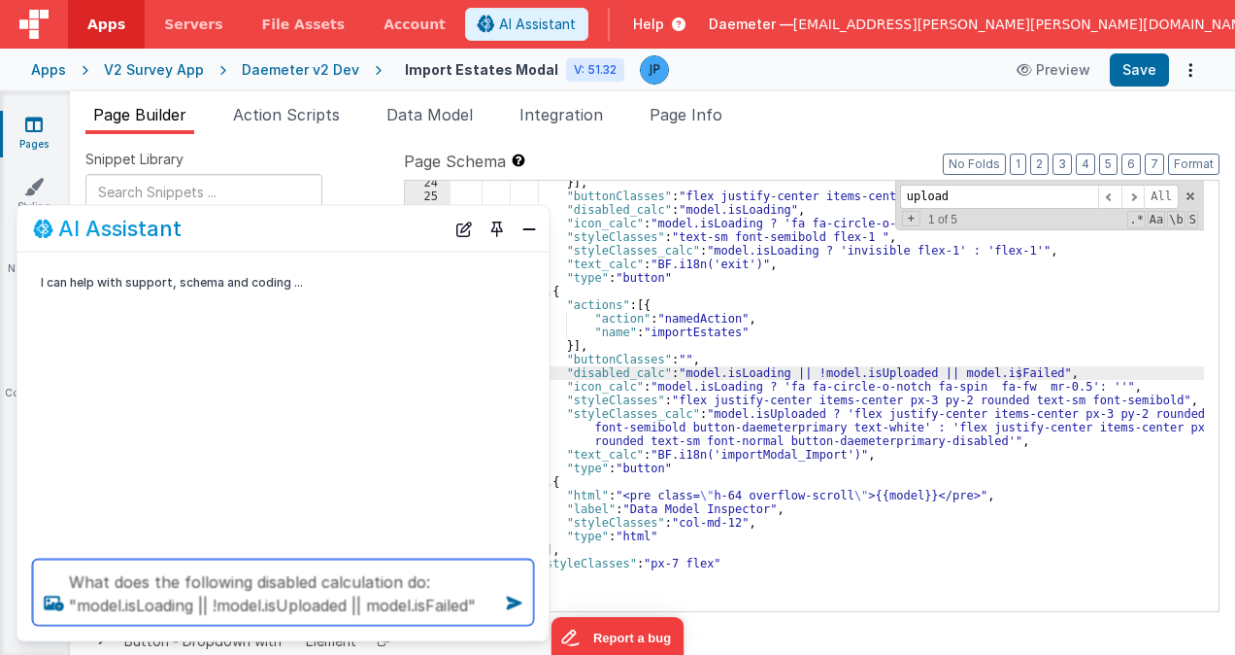
type textarea "What does the following disabled calculation do: "model.isLoading || !model.isU…"
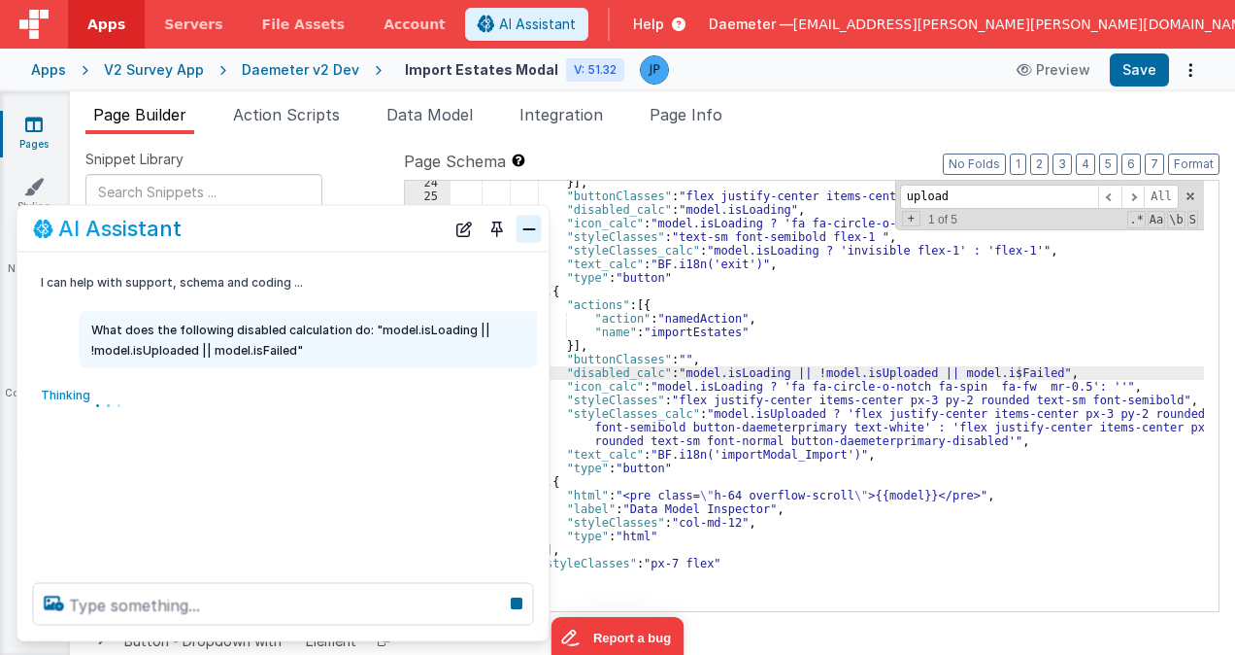
click at [524, 240] on button "Close" at bounding box center [529, 228] width 25 height 27
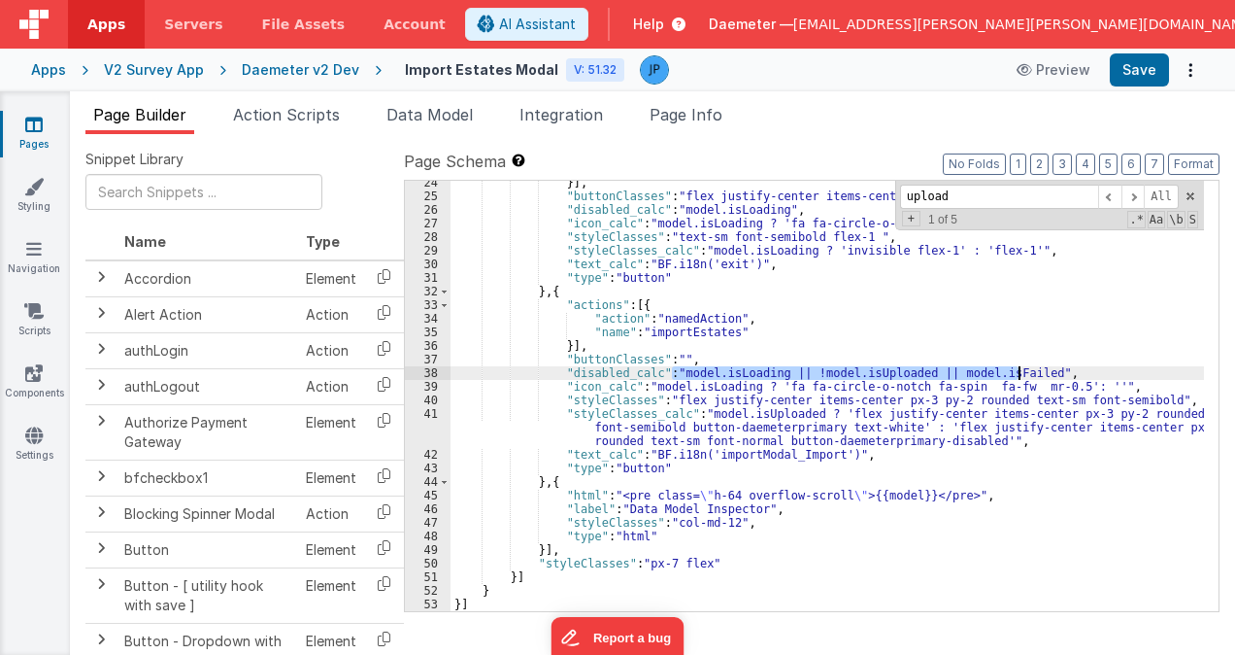
drag, startPoint x: 674, startPoint y: 376, endPoint x: 1019, endPoint y: 373, distance: 344.8
click at [1019, 373] on div "}] , "buttonClasses" : "flex justify-center items-center px-3 py-2 button-daeme…" at bounding box center [828, 404] width 754 height 457
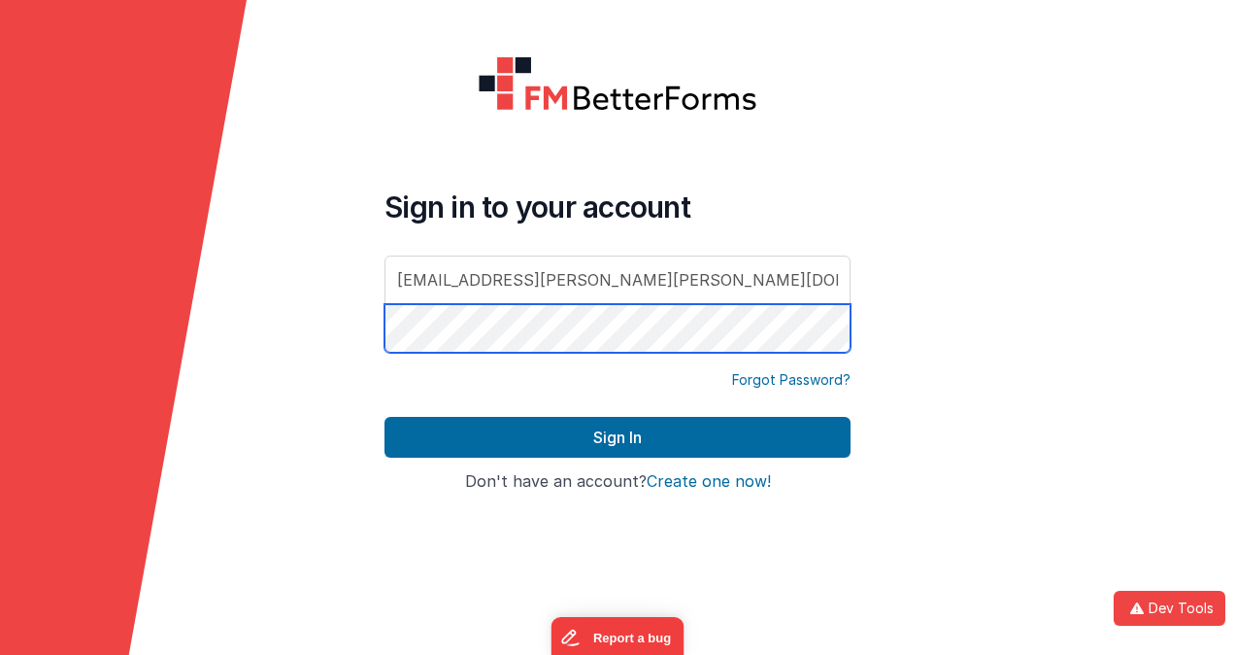
click at [385, 417] on button "Sign In" at bounding box center [618, 437] width 466 height 41
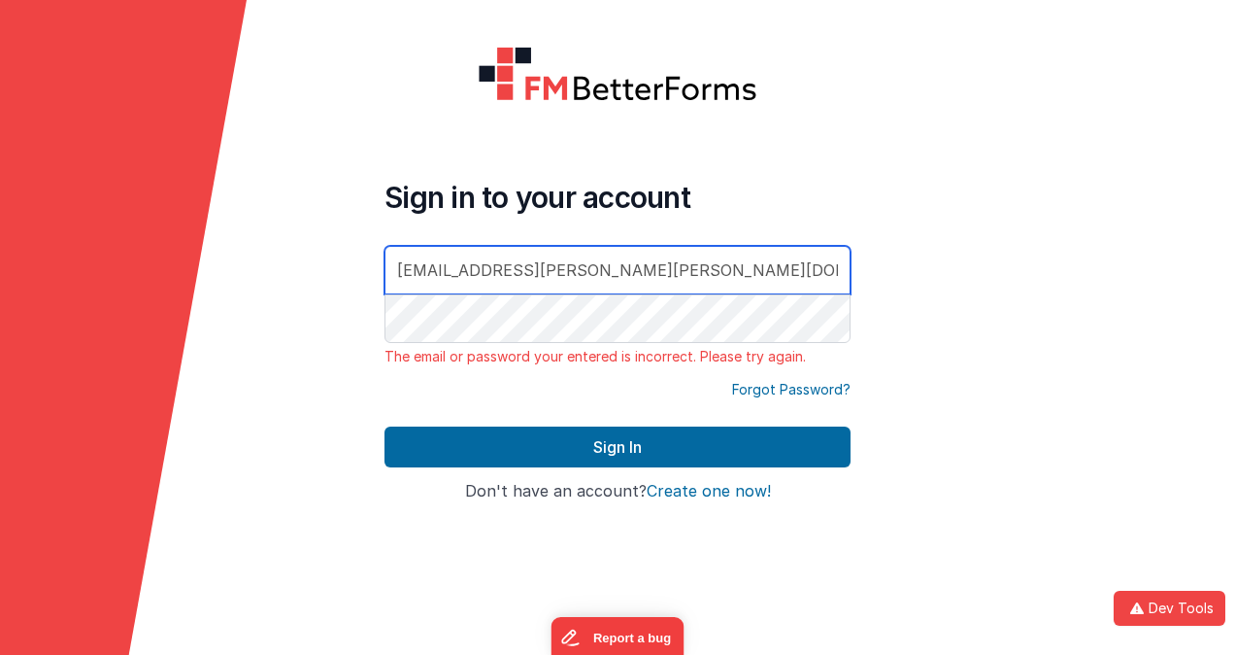
drag, startPoint x: 616, startPoint y: 272, endPoint x: 347, endPoint y: 237, distance: 271.3
click at [323, 223] on form "Sign in to your account dr.jason.r.perry@gmail.com The email or password your e…" at bounding box center [617, 327] width 1235 height 655
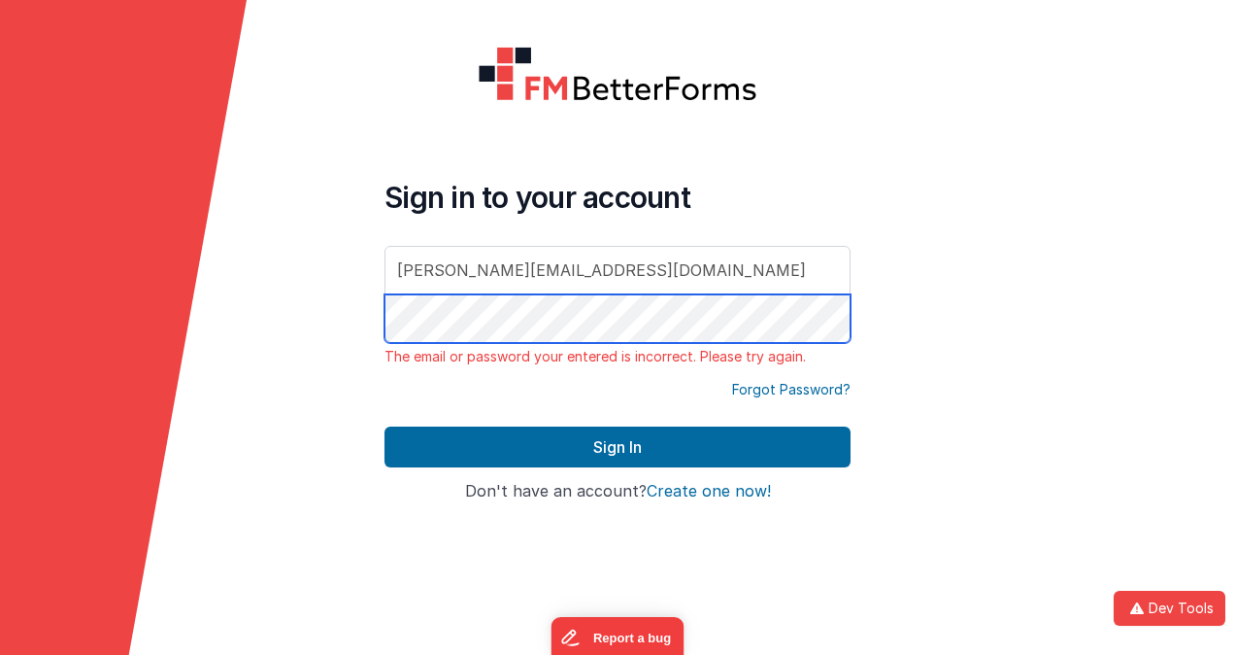
click at [385, 426] on button "Sign In" at bounding box center [618, 446] width 466 height 41
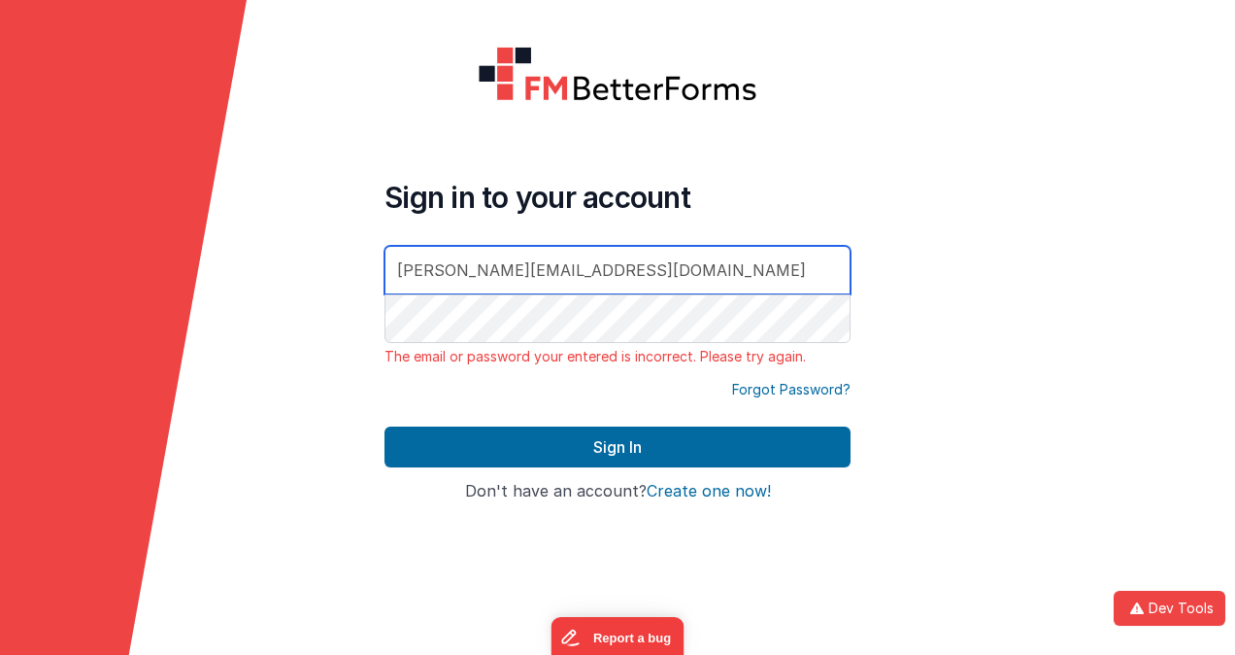
drag, startPoint x: 633, startPoint y: 280, endPoint x: 263, endPoint y: 257, distance: 370.7
click at [246, 257] on form "Sign in to your account jason@delfsengineering.ca The email or password your en…" at bounding box center [617, 327] width 1235 height 655
type input "[EMAIL_ADDRESS][PERSON_NAME][PERSON_NAME][DOMAIN_NAME]"
click at [385, 426] on button "Sign In" at bounding box center [618, 446] width 466 height 41
click at [203, 340] on icon at bounding box center [123, 327] width 247 height 655
